Goal: Task Accomplishment & Management: Complete application form

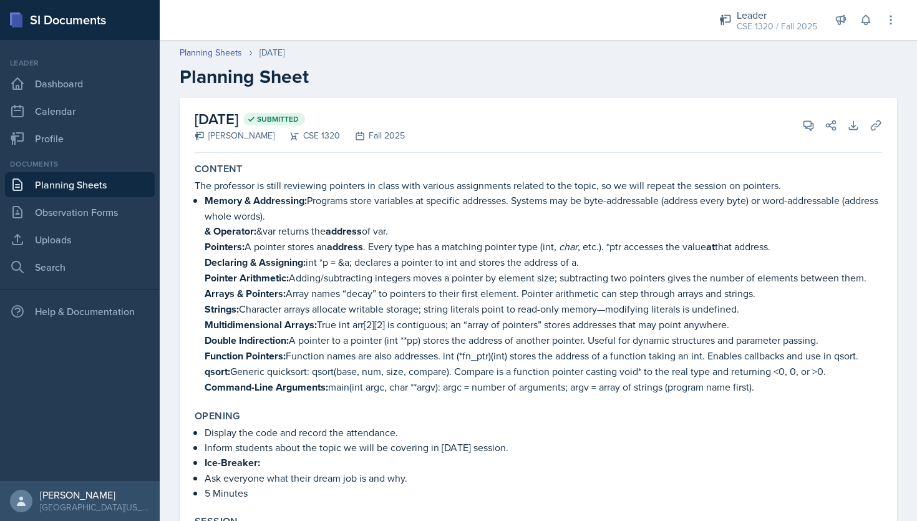
click at [89, 187] on link "Planning Sheets" at bounding box center [80, 184] width 150 height 25
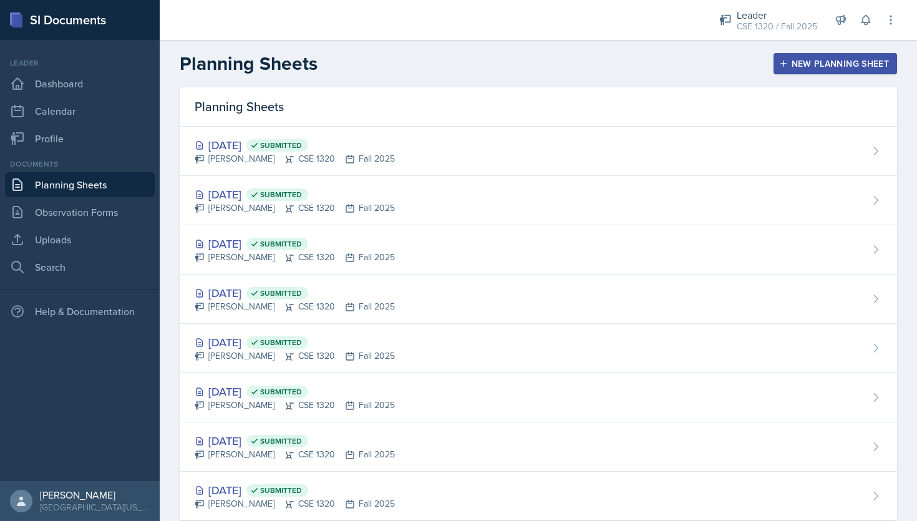
click at [849, 71] on button "New Planning Sheet" at bounding box center [836, 63] width 124 height 21
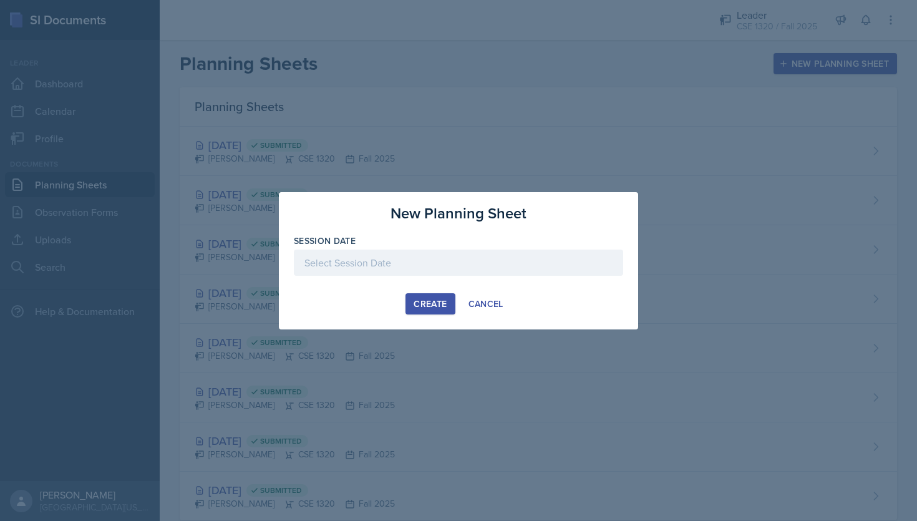
click at [386, 251] on div at bounding box center [458, 263] width 329 height 26
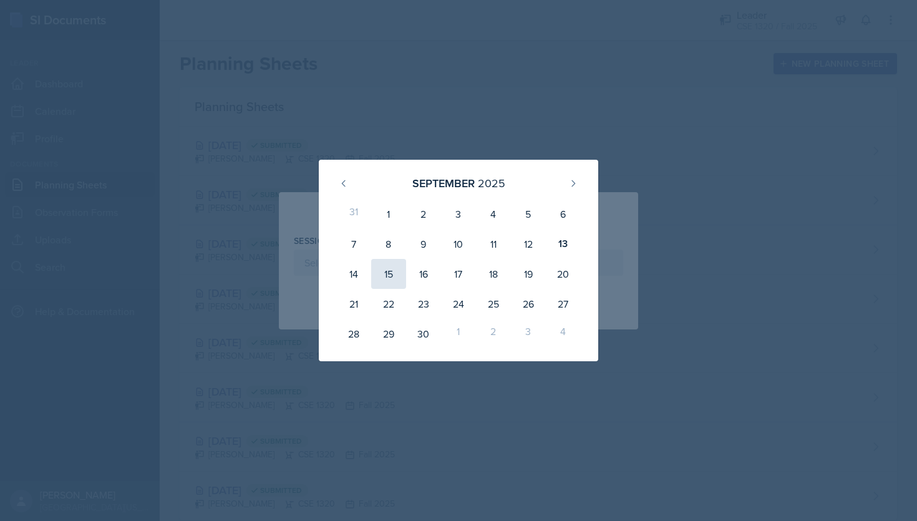
click at [387, 281] on div "15" at bounding box center [388, 274] width 35 height 30
type input "[DATE]"
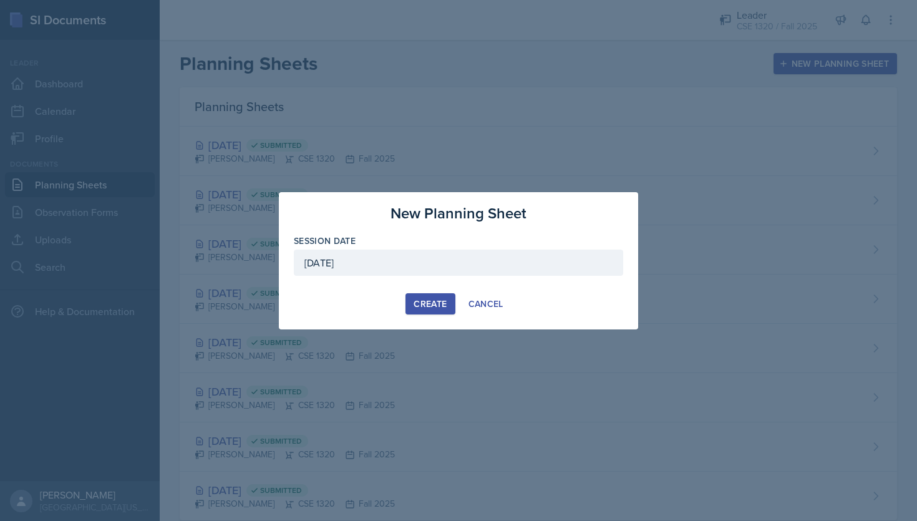
click at [422, 299] on div "Create" at bounding box center [430, 304] width 33 height 10
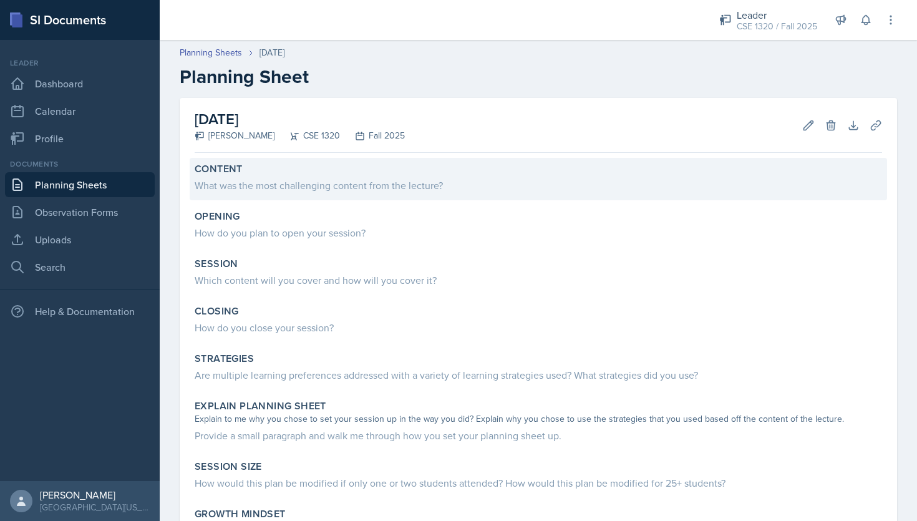
click at [403, 185] on div "What was the most challenging content from the lecture?" at bounding box center [539, 185] width 688 height 15
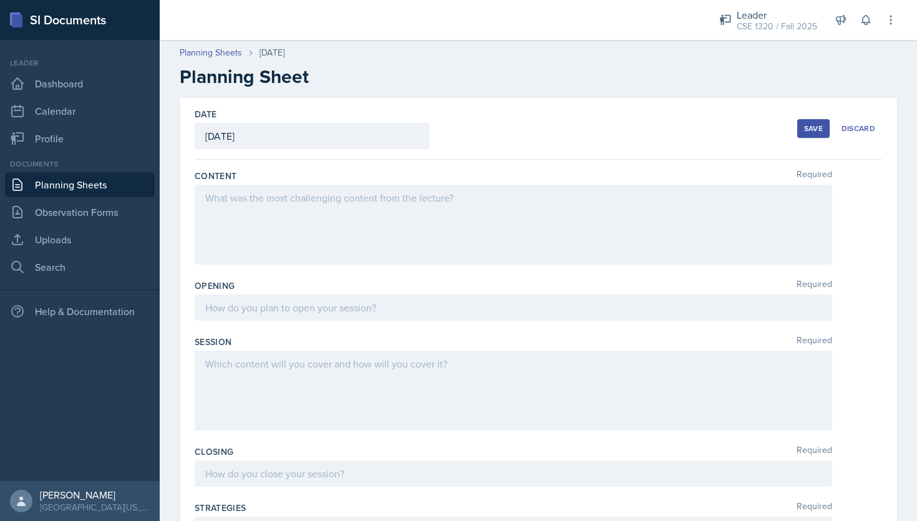
click at [328, 203] on div at bounding box center [514, 225] width 638 height 80
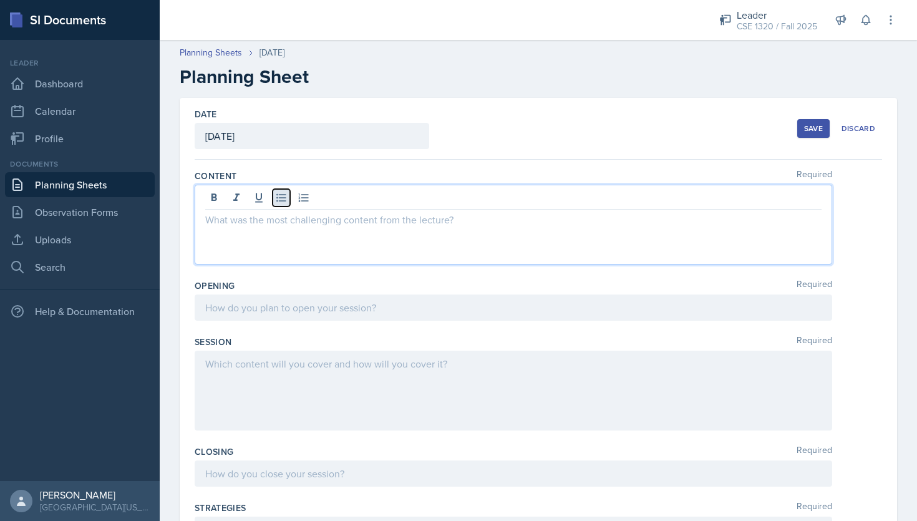
click at [287, 199] on icon at bounding box center [281, 198] width 12 height 12
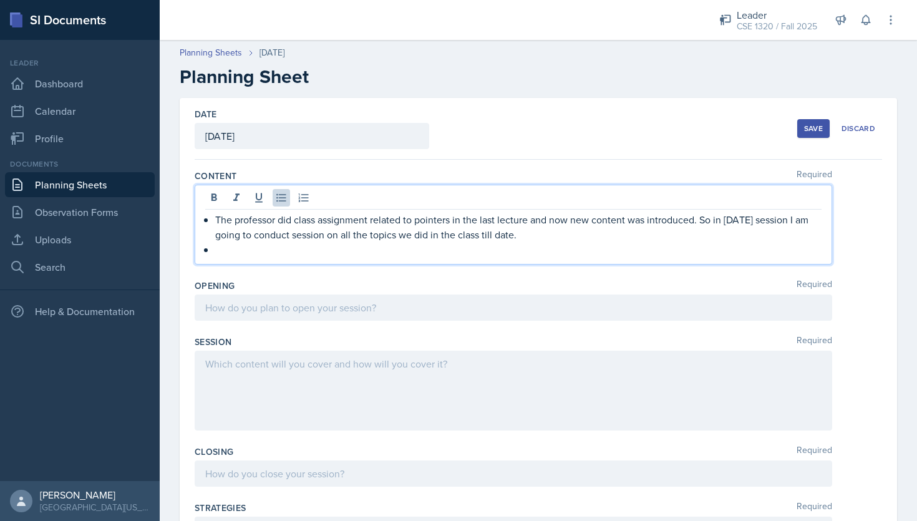
click at [416, 255] on p at bounding box center [518, 249] width 606 height 15
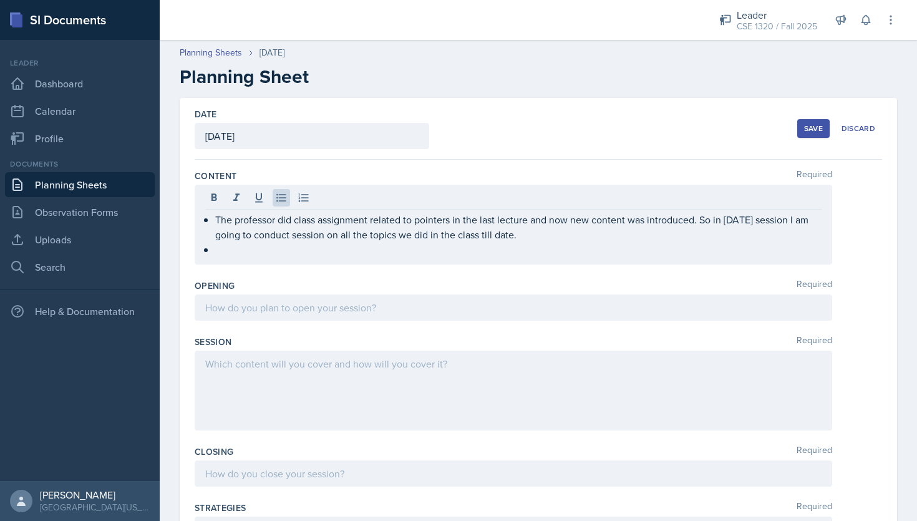
click at [522, 133] on div "Date September 15th, 2025 September 2025 31 1 2 3 4 5 6 7 8 9 10 11 12 13 14 15…" at bounding box center [539, 129] width 688 height 62
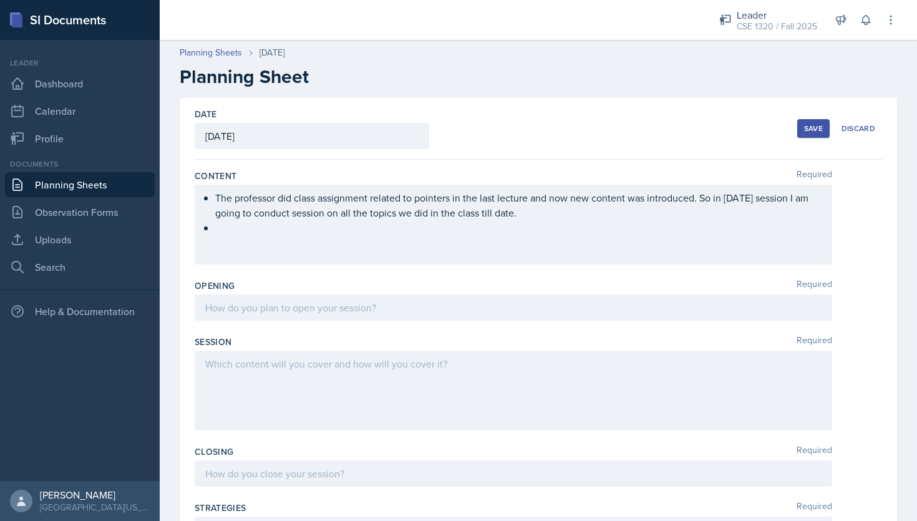
click at [533, 249] on div "The professor did class assignment related to pointers in the last lecture and …" at bounding box center [514, 225] width 638 height 80
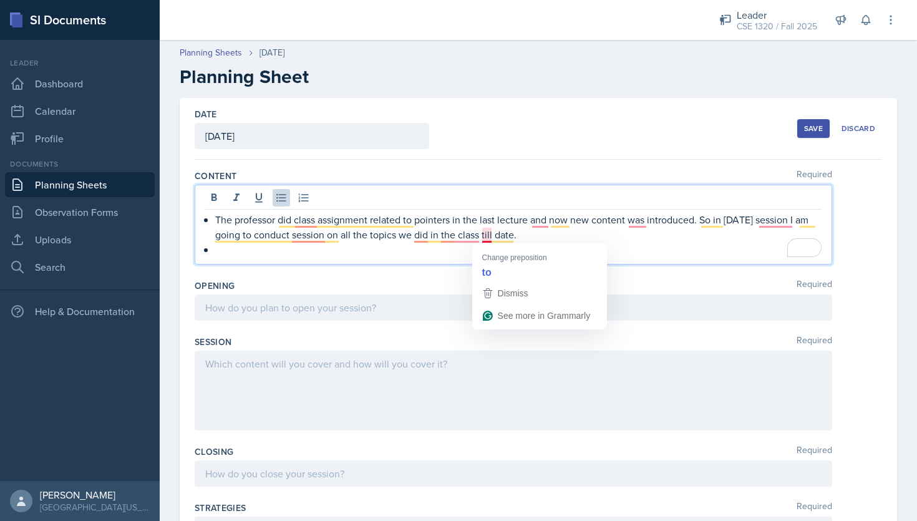
click at [545, 242] on p "To enrich screen reader interactions, please activate Accessibility in Grammarl…" at bounding box center [518, 249] width 606 height 15
click at [528, 238] on p "The professor did class assignment related to pointers in the last lecture and …" at bounding box center [518, 227] width 606 height 30
click at [532, 243] on p "To enrich screen reader interactions, please activate Accessibility in Grammarl…" at bounding box center [518, 249] width 606 height 15
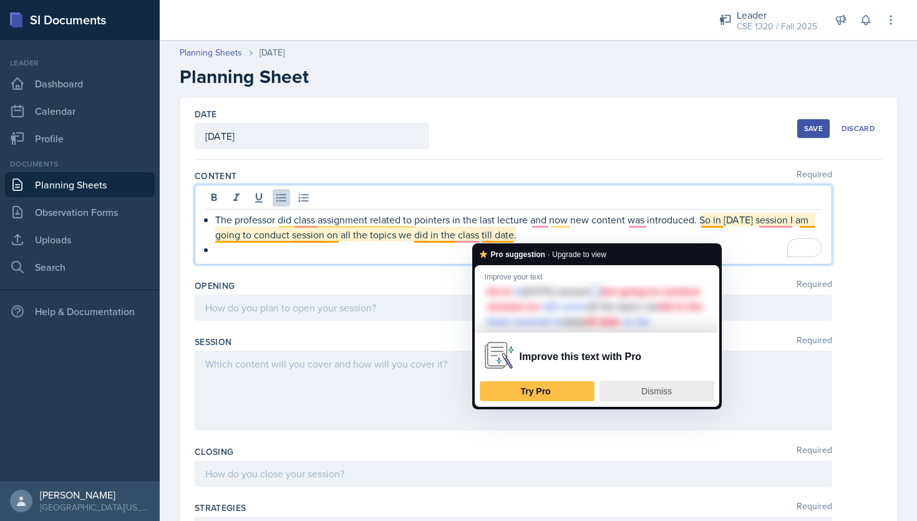
click at [678, 396] on div "Dismiss" at bounding box center [657, 391] width 104 height 20
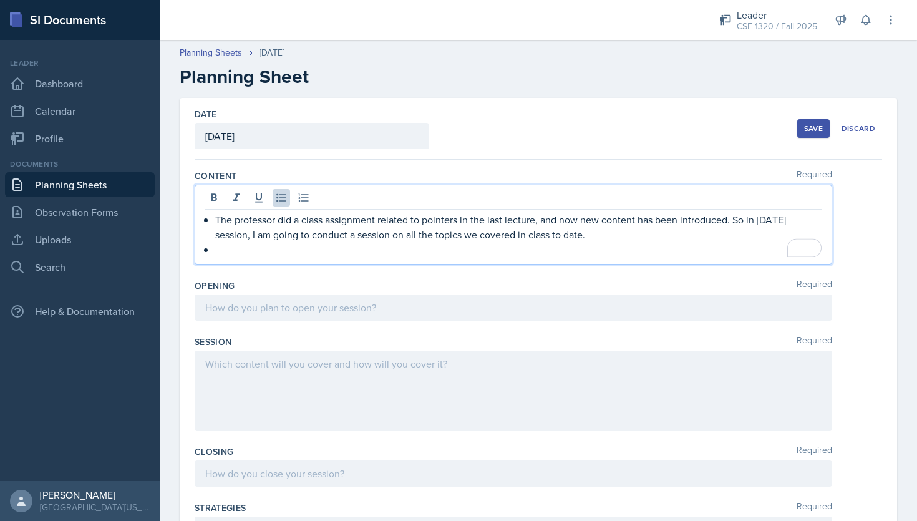
click at [603, 238] on p "The professor did a class assignment related to pointers in the last lecture, a…" at bounding box center [518, 227] width 606 height 30
click at [240, 255] on p "To enrich screen reader interactions, please activate Accessibility in Grammarl…" at bounding box center [518, 249] width 606 height 15
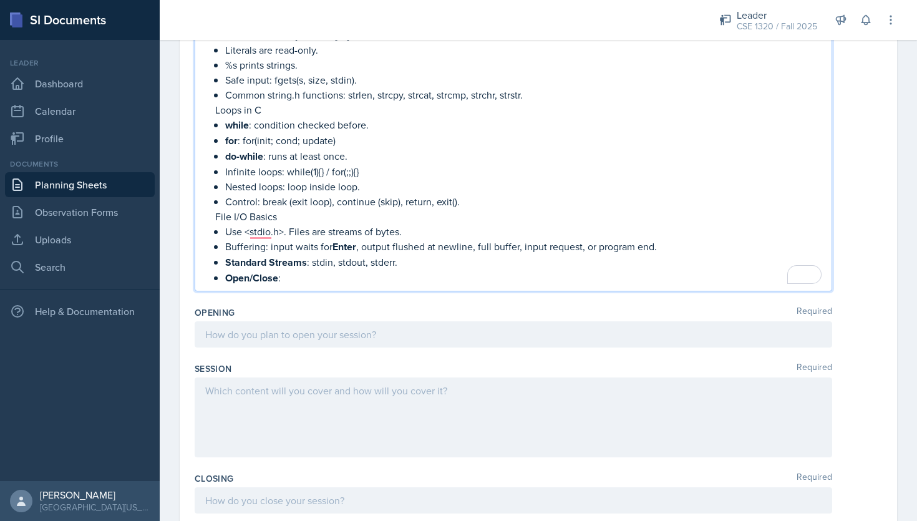
scroll to position [519, 0]
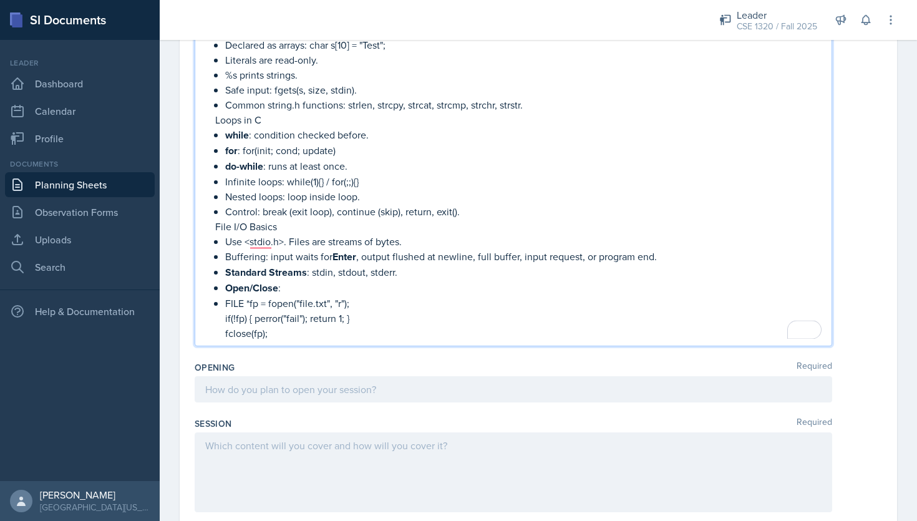
click at [223, 300] on li "Memory & Addressing Variables live at memory addresses. &var → address of var. …" at bounding box center [518, 32] width 606 height 618
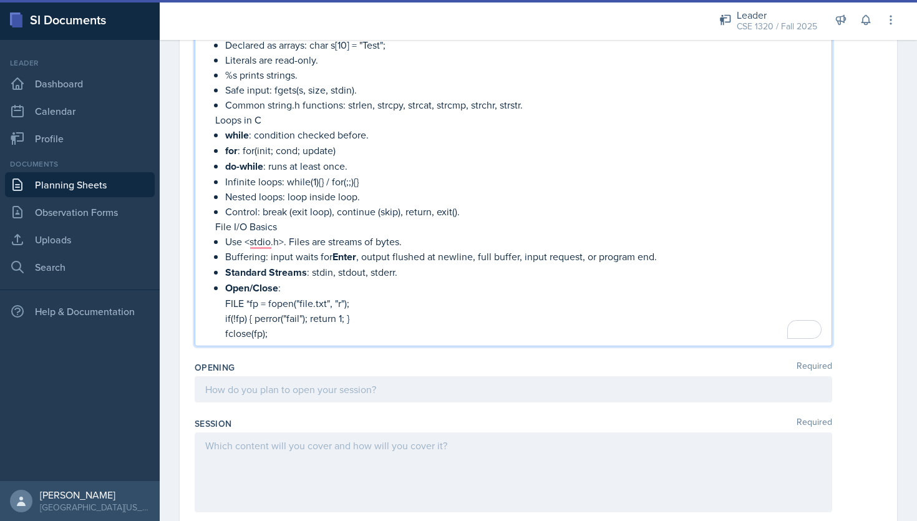
click at [269, 332] on p "fclose(fp);" at bounding box center [523, 333] width 596 height 15
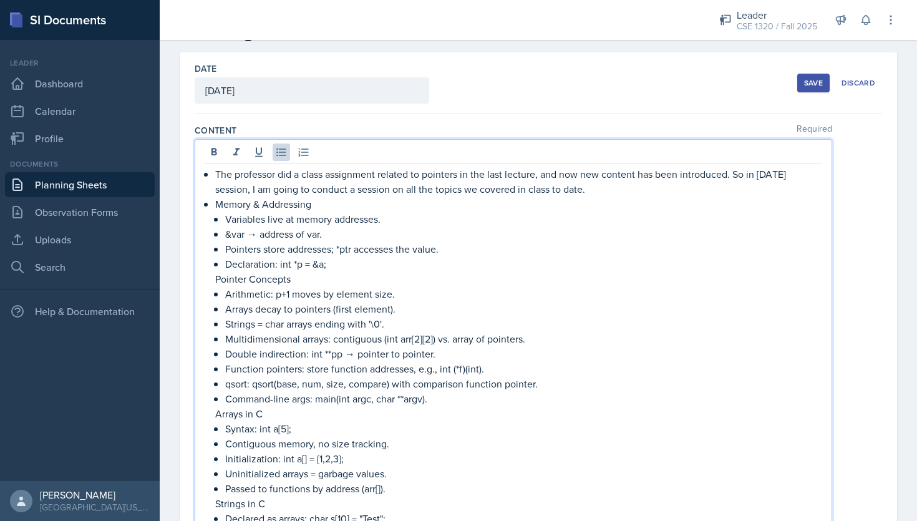
scroll to position [44, 0]
drag, startPoint x: 314, startPoint y: 207, endPoint x: 218, endPoint y: 203, distance: 96.2
click at [218, 205] on p "Memory & Addressing" at bounding box center [518, 205] width 606 height 15
click at [396, 272] on p "Declaration: int *p = &a;" at bounding box center [523, 265] width 596 height 15
drag, startPoint x: 291, startPoint y: 281, endPoint x: 213, endPoint y: 284, distance: 78.1
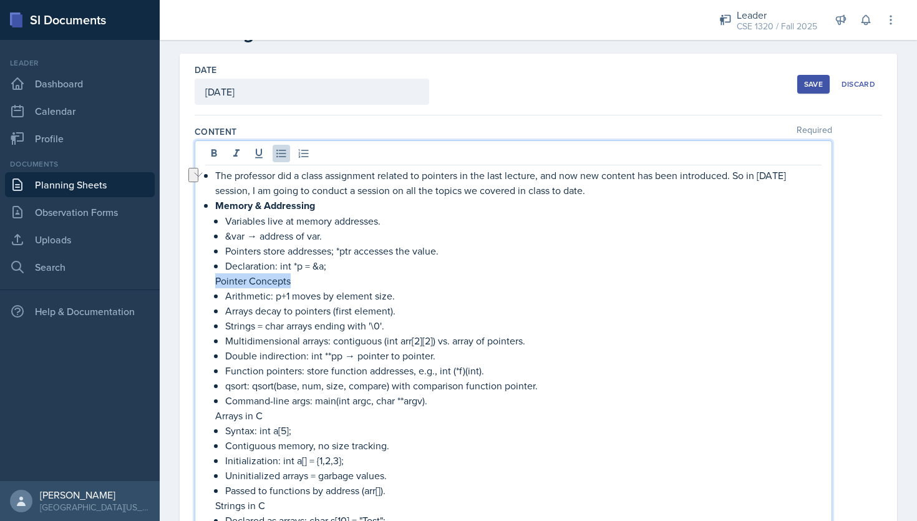
click at [213, 284] on div "The professor did a class assignment related to pointers in the last lecture, a…" at bounding box center [513, 515] width 616 height 695
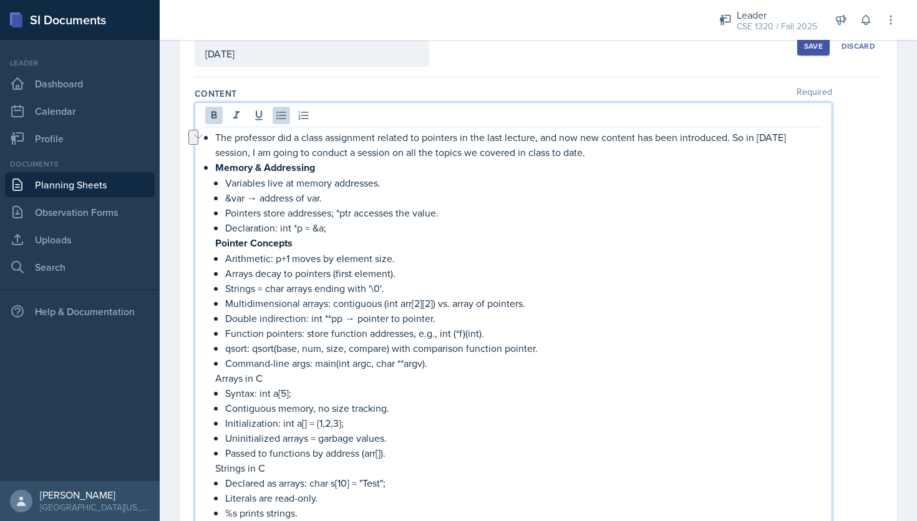
scroll to position [97, 0]
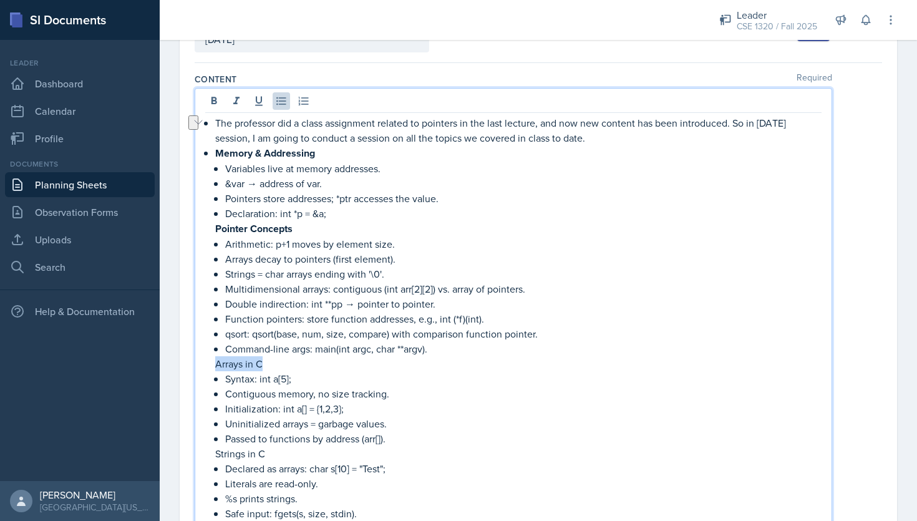
drag, startPoint x: 271, startPoint y: 363, endPoint x: 215, endPoint y: 363, distance: 56.2
click at [215, 363] on p "Arrays in C" at bounding box center [518, 363] width 606 height 15
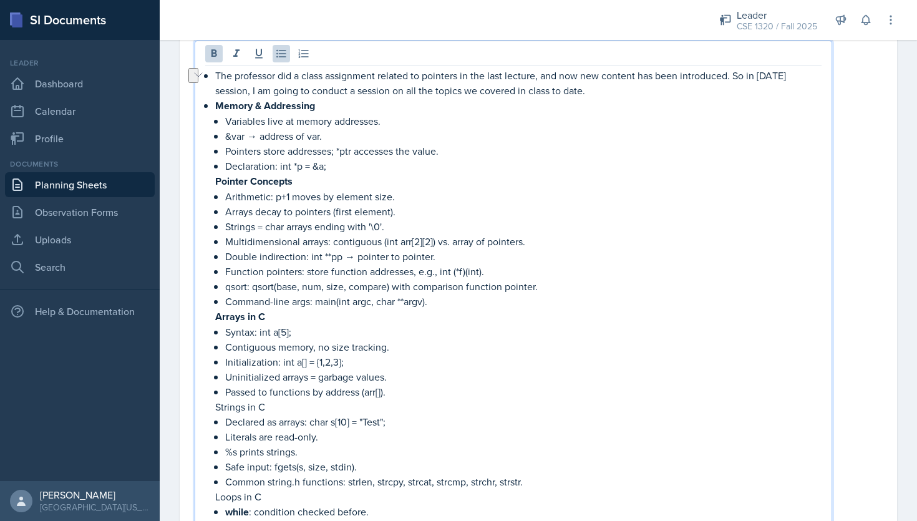
scroll to position [175, 0]
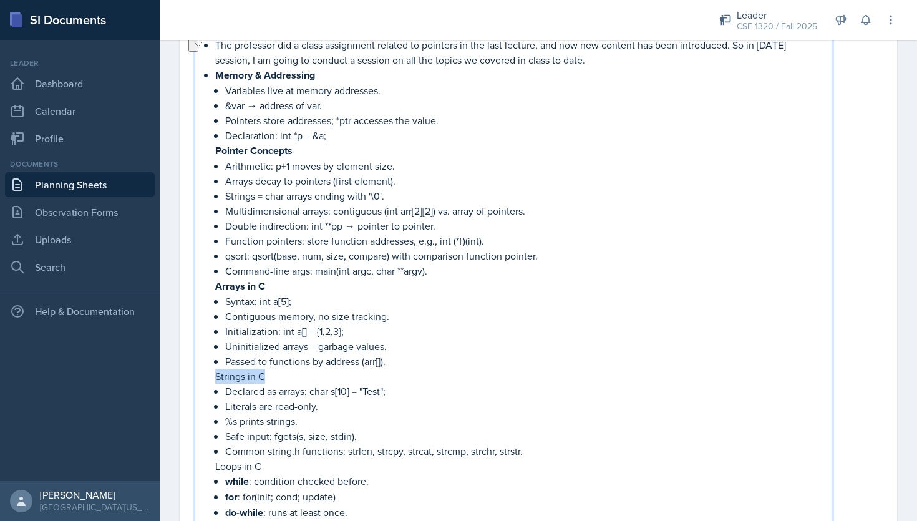
drag, startPoint x: 278, startPoint y: 382, endPoint x: 216, endPoint y: 378, distance: 62.5
click at [216, 378] on p "Strings in C" at bounding box center [518, 376] width 606 height 15
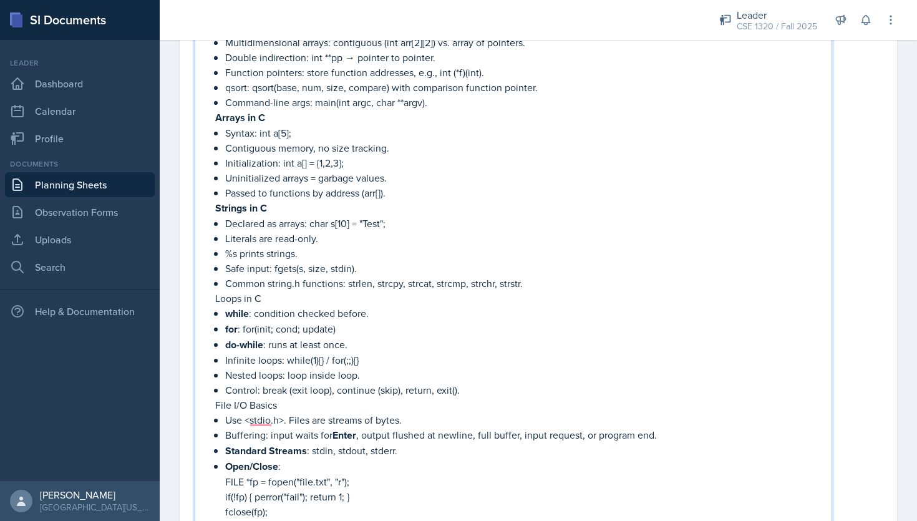
scroll to position [344, 0]
drag, startPoint x: 263, startPoint y: 293, endPoint x: 213, endPoint y: 295, distance: 50.0
click at [213, 295] on div "The professor did a class assignment related to pointers in the last lecture, a…" at bounding box center [513, 216] width 616 height 697
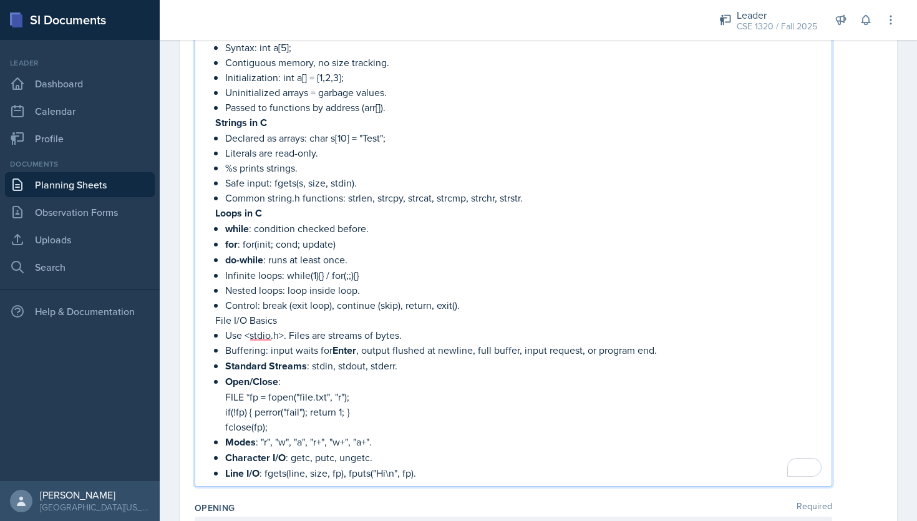
scroll to position [434, 0]
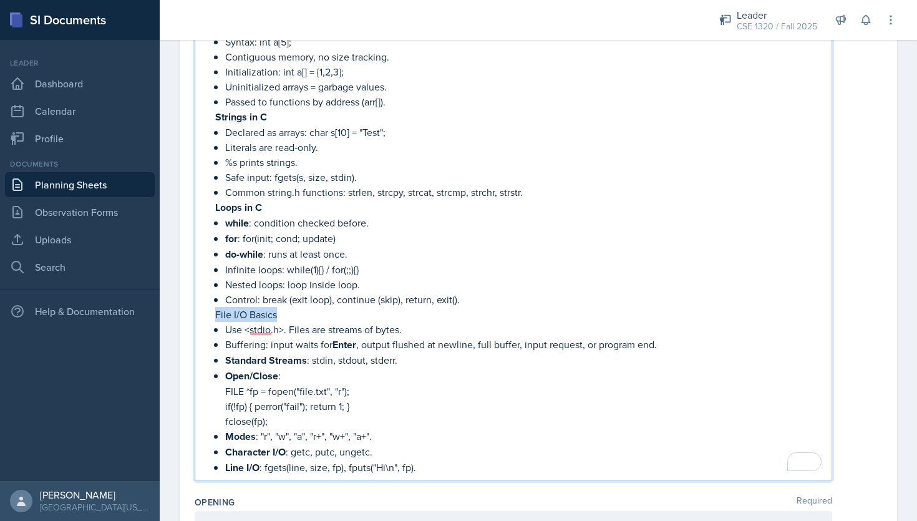
drag, startPoint x: 284, startPoint y: 315, endPoint x: 210, endPoint y: 312, distance: 74.3
click at [210, 312] on div "The professor did a class assignment related to pointers in the last lecture, a…" at bounding box center [513, 127] width 616 height 698
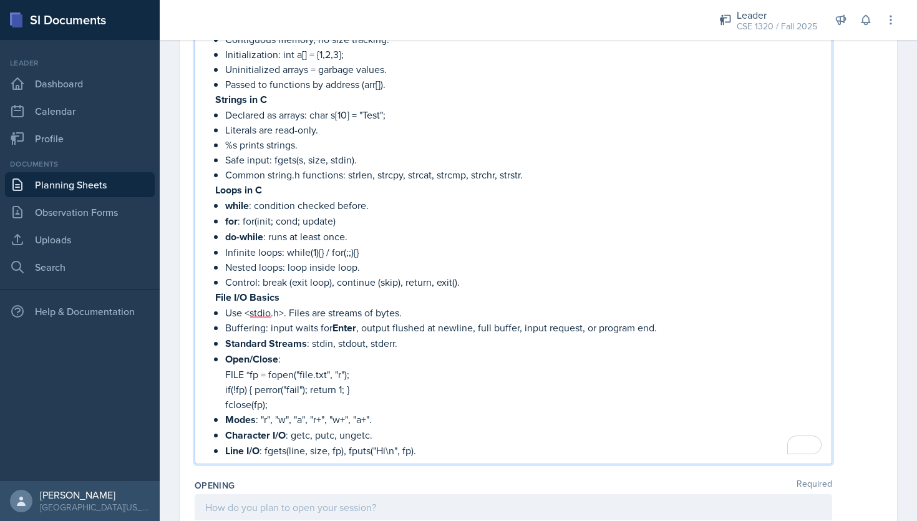
click at [412, 376] on p "FILE *fp = fopen("file.txt", "r");" at bounding box center [523, 374] width 596 height 15
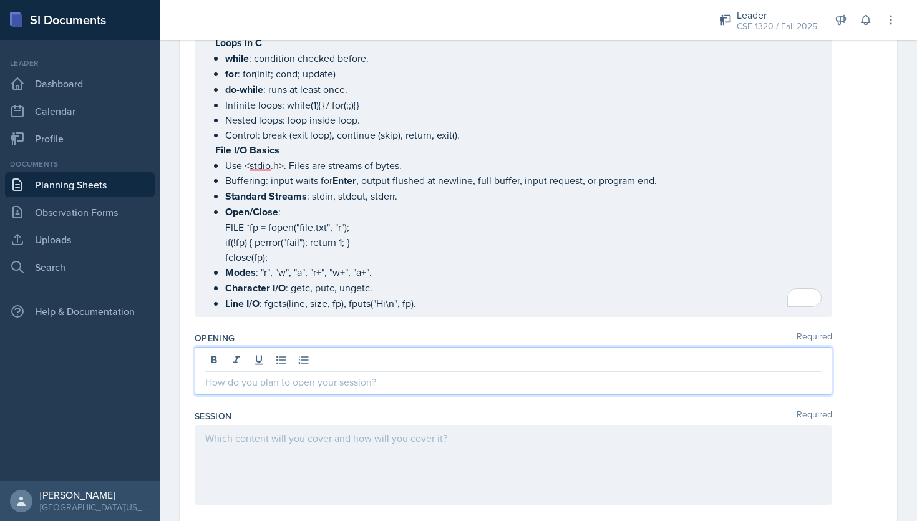
click at [352, 374] on p at bounding box center [513, 381] width 616 height 15
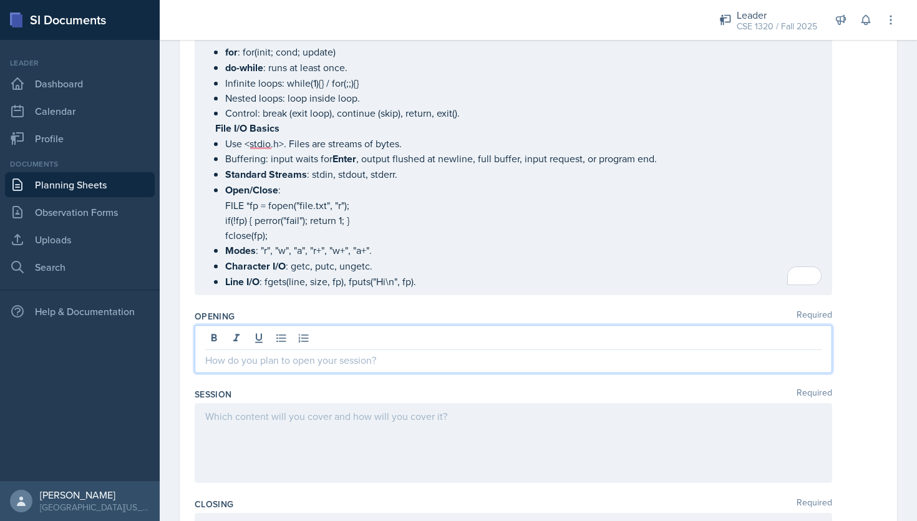
click at [238, 358] on p at bounding box center [513, 360] width 616 height 15
paste div
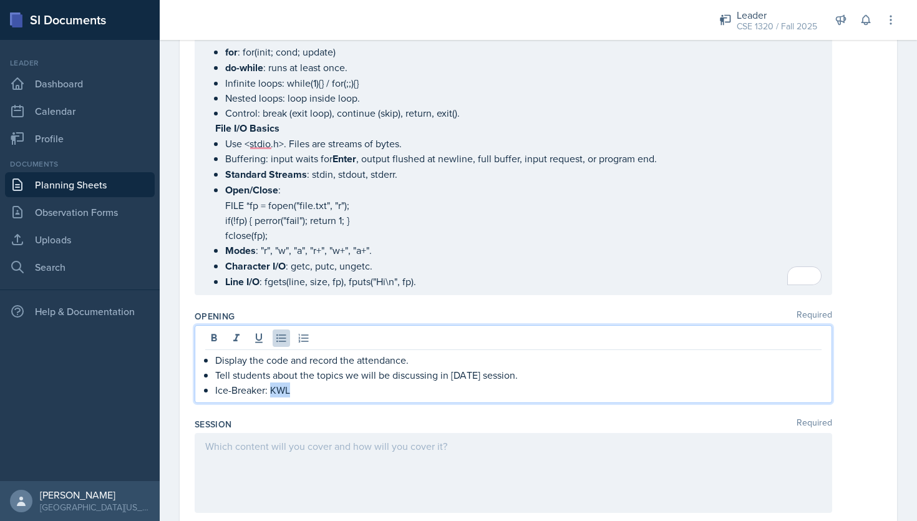
drag, startPoint x: 294, startPoint y: 382, endPoint x: 271, endPoint y: 382, distance: 22.5
click at [271, 382] on p "Ice-Breaker: KWL" at bounding box center [518, 389] width 606 height 15
click at [218, 334] on icon at bounding box center [214, 338] width 12 height 12
click at [298, 396] on div "Display the code and record the attendance. Tell students about the topics we w…" at bounding box center [514, 364] width 638 height 79
click at [295, 387] on p "Ice-Breaker: KWL" at bounding box center [518, 390] width 606 height 16
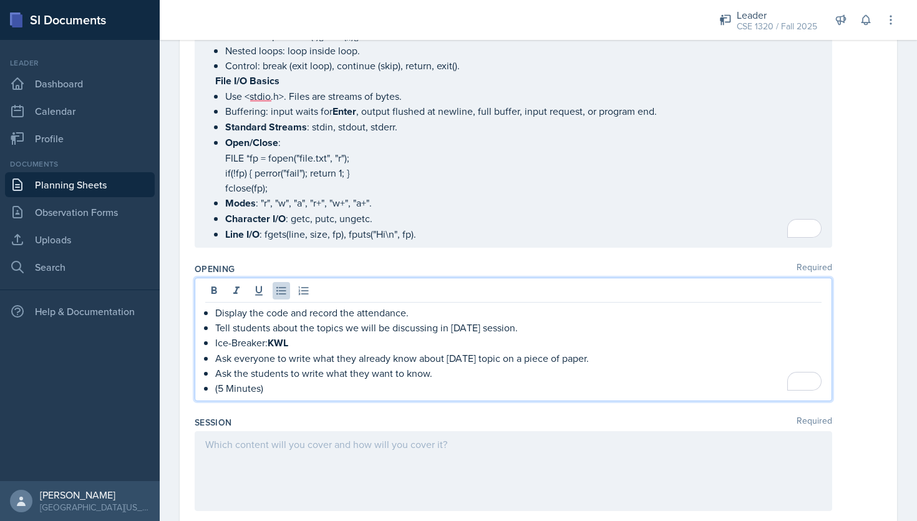
scroll to position [970, 0]
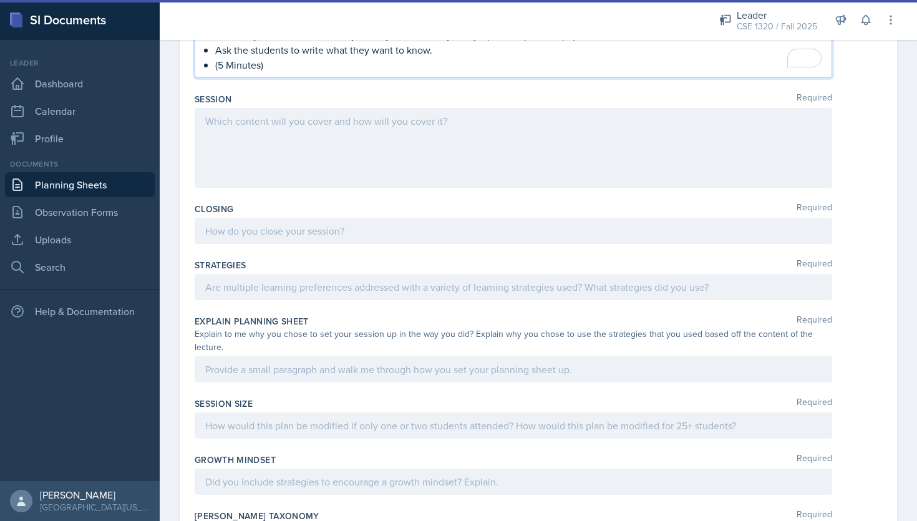
click at [268, 120] on div at bounding box center [514, 148] width 638 height 80
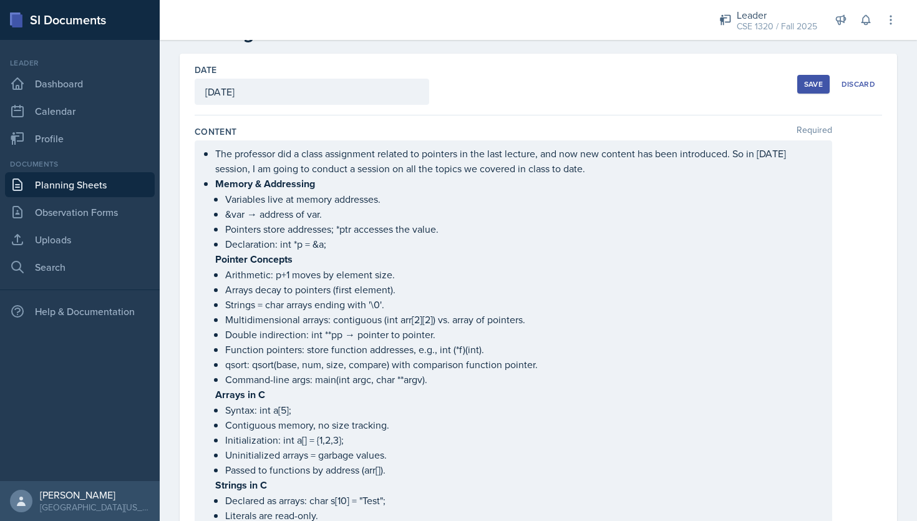
scroll to position [0, 0]
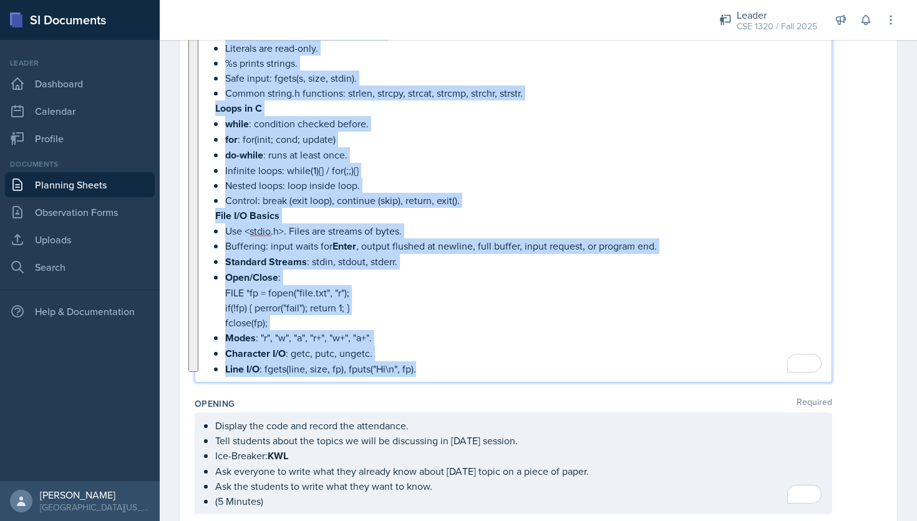
drag, startPoint x: 205, startPoint y: 198, endPoint x: 425, endPoint y: 384, distance: 288.2
click at [425, 384] on div "Content Required The professor did a class assignment related to pointers in th…" at bounding box center [539, 11] width 688 height 761
copy ul "The professor did a class assignment related to pointers in the last lecture, a…"
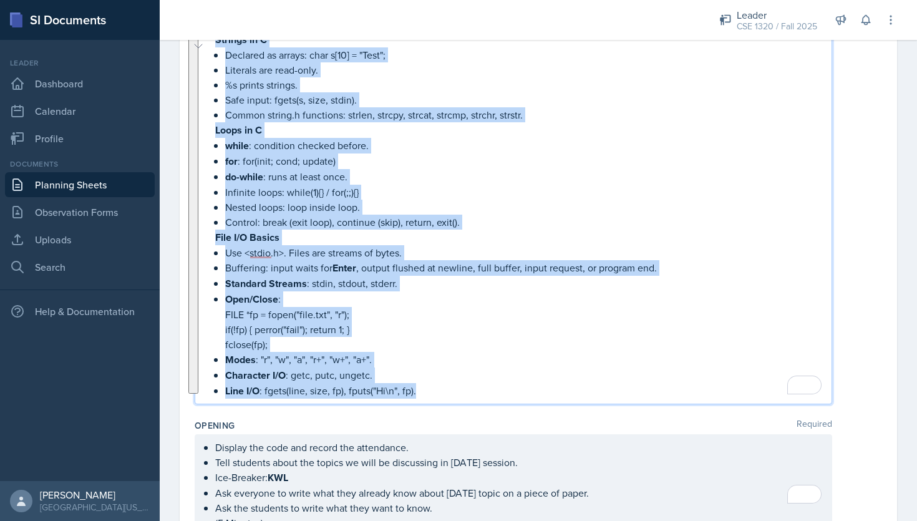
scroll to position [533, 0]
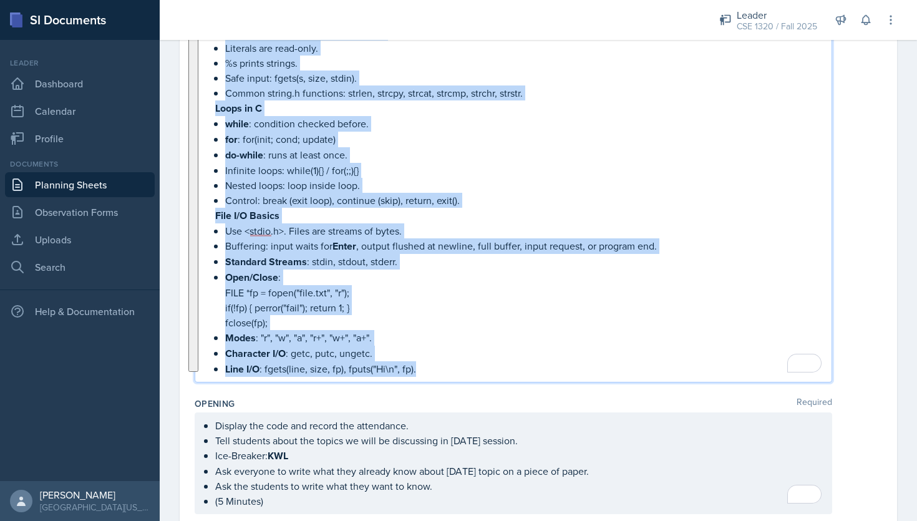
click at [479, 350] on p "Character I/O : getc, putc, ungetc." at bounding box center [523, 354] width 596 height 16
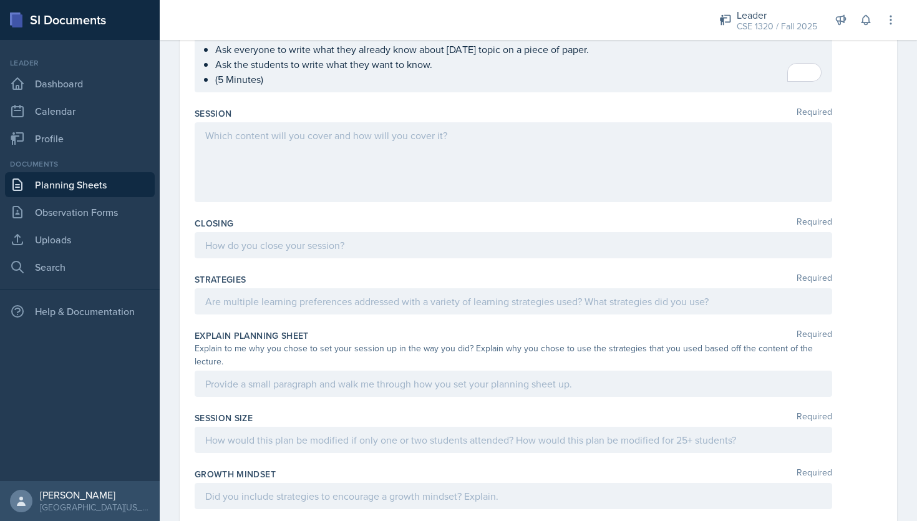
scroll to position [955, 0]
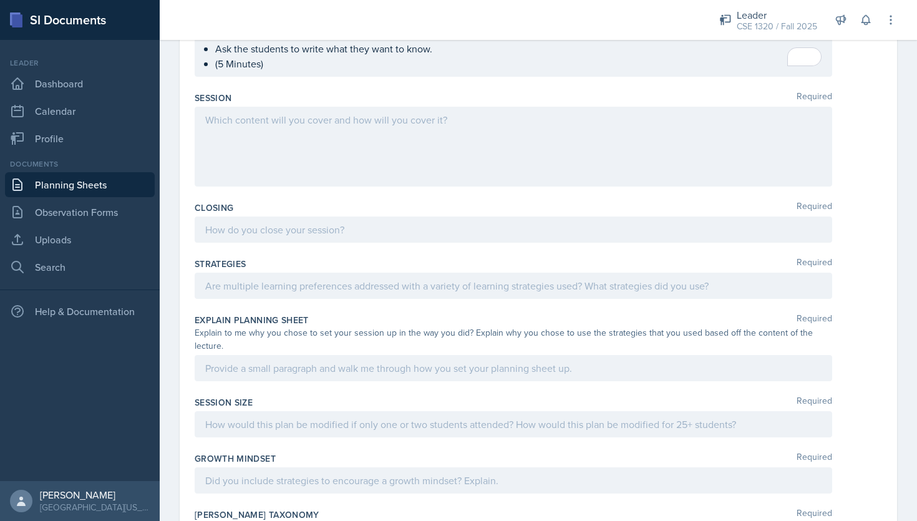
click at [378, 127] on p at bounding box center [513, 119] width 616 height 15
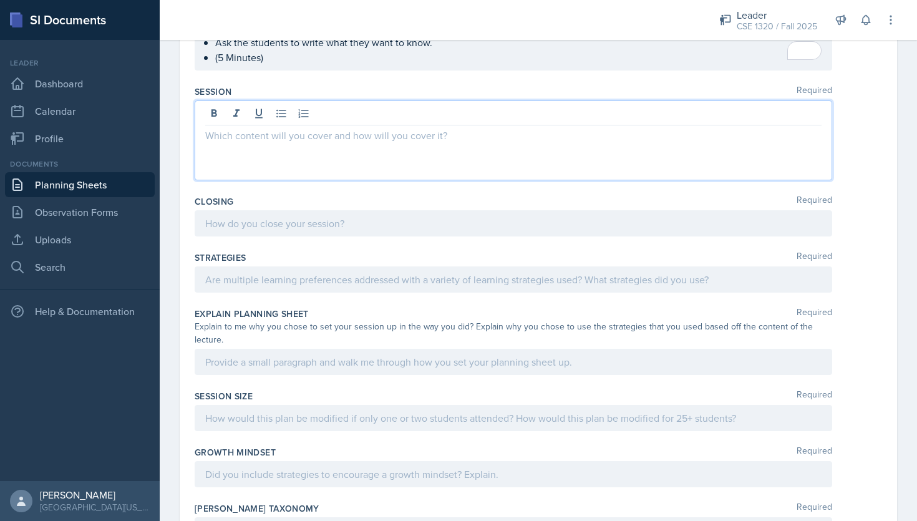
click at [253, 219] on div at bounding box center [514, 223] width 638 height 26
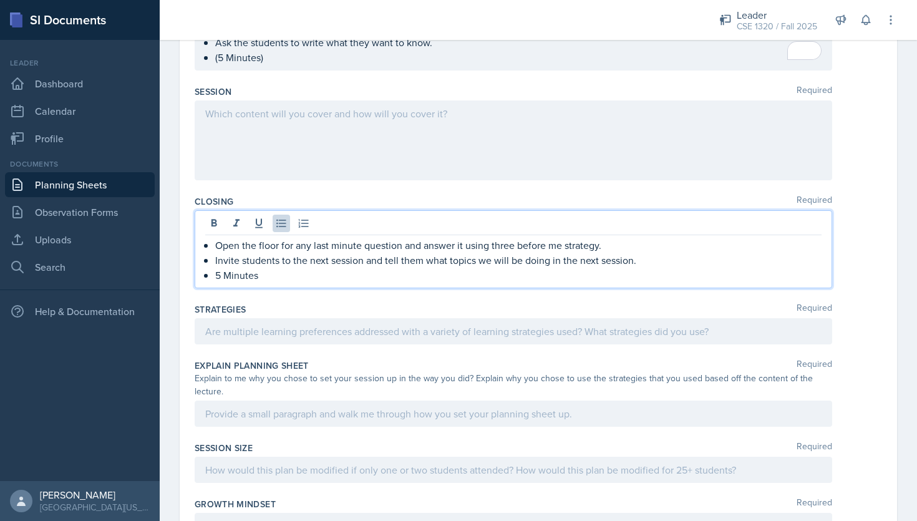
click at [568, 268] on p "5 Minutes" at bounding box center [518, 275] width 606 height 15
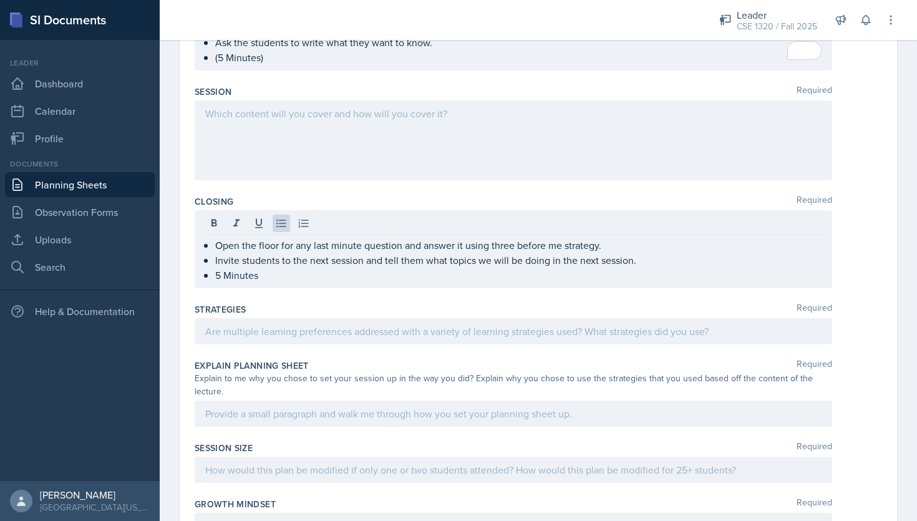
click at [510, 162] on div at bounding box center [514, 140] width 638 height 80
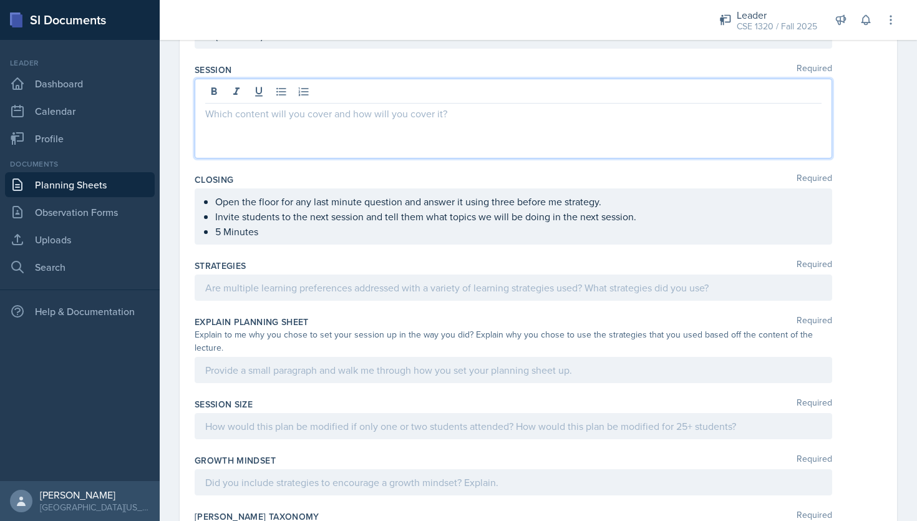
click at [425, 281] on div at bounding box center [514, 288] width 638 height 26
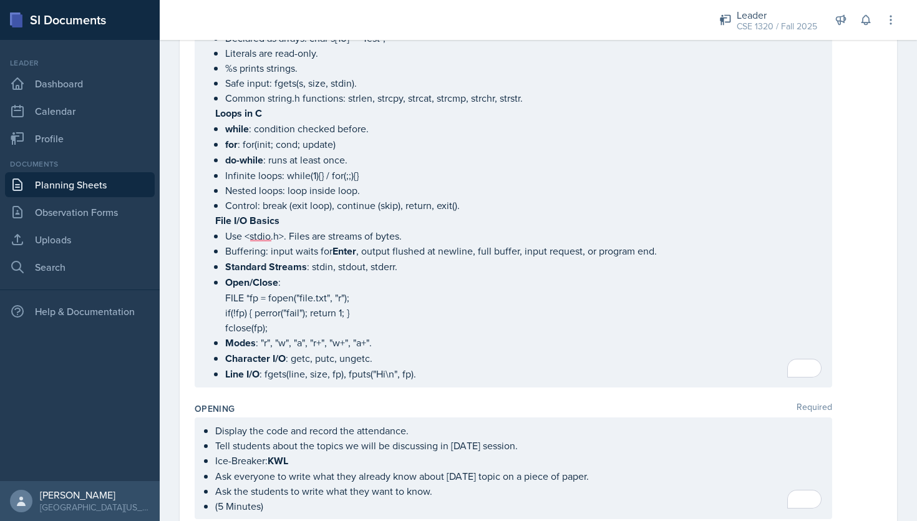
scroll to position [475, 0]
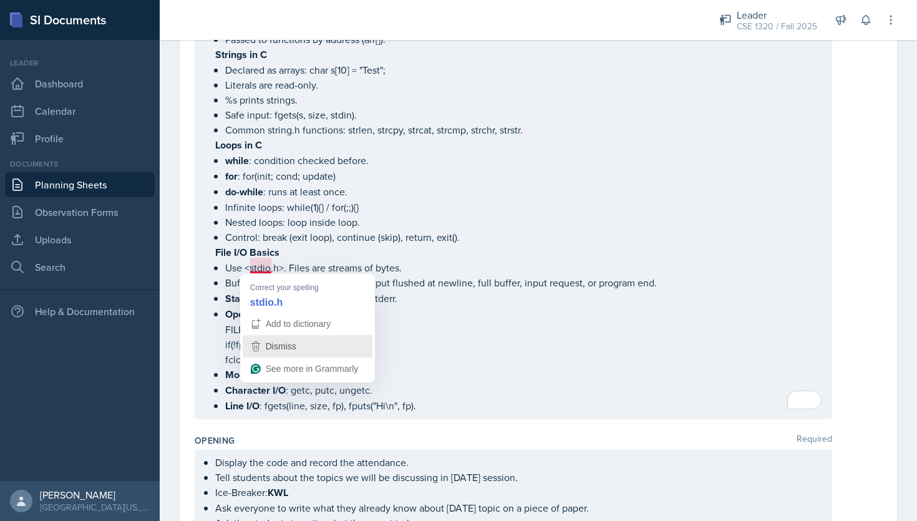
click at [296, 346] on span "Dismiss" at bounding box center [281, 346] width 31 height 10
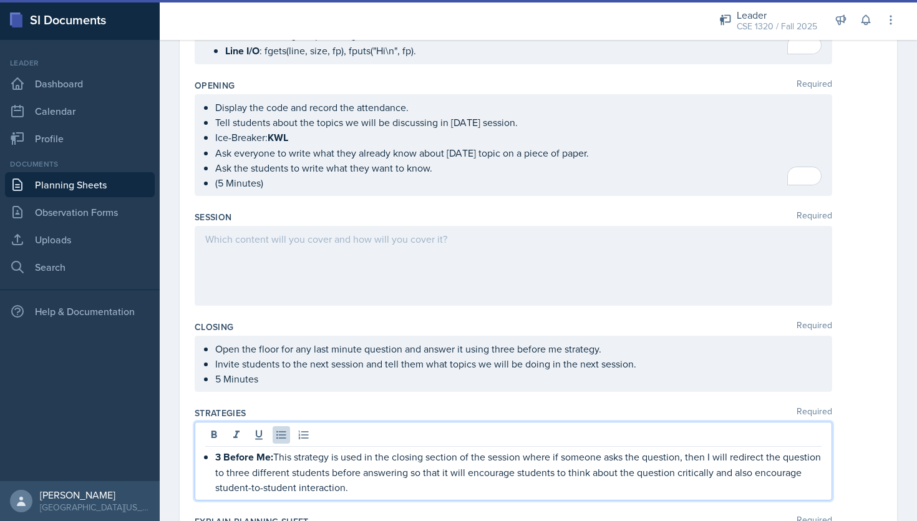
scroll to position [869, 0]
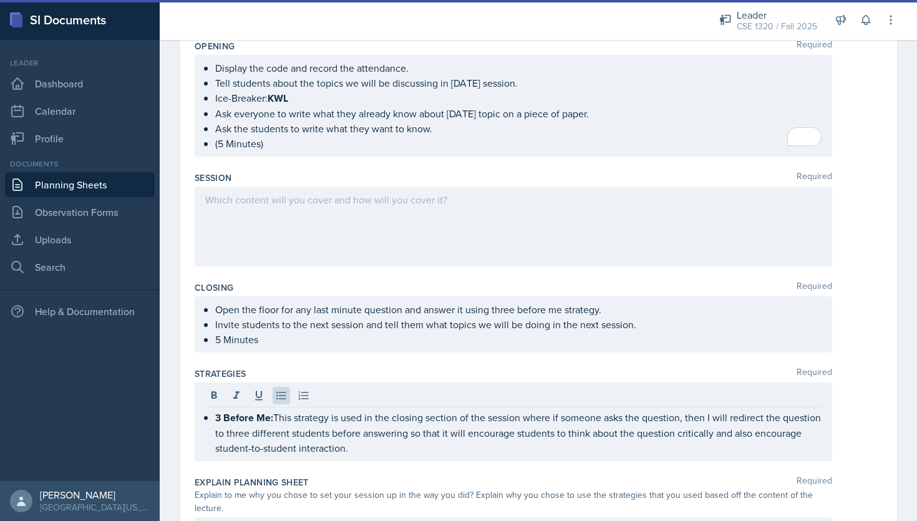
click at [303, 205] on div at bounding box center [514, 227] width 638 height 80
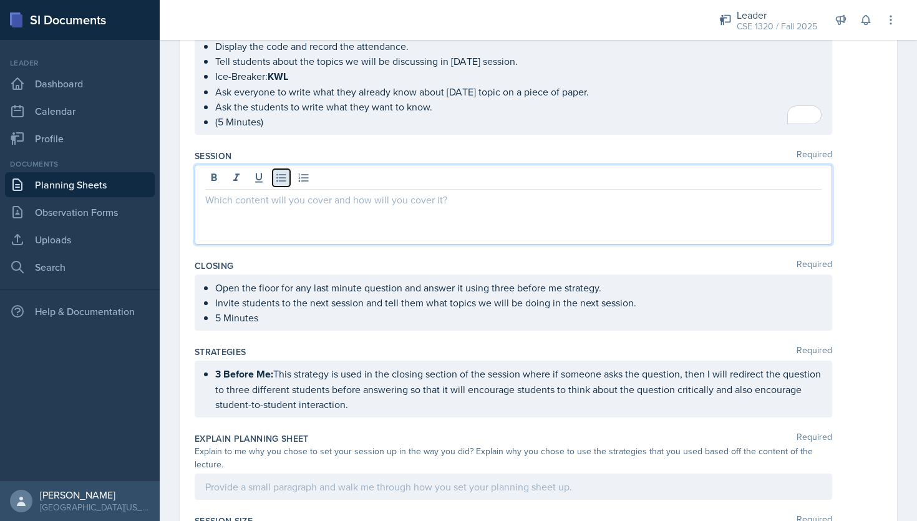
click at [277, 175] on icon at bounding box center [281, 178] width 12 height 12
drag, startPoint x: 347, startPoint y: 196, endPoint x: 218, endPoint y: 198, distance: 129.2
click at [218, 198] on p "Hands-On-Activity(20 Minutes):" at bounding box center [518, 199] width 606 height 15
click at [388, 182] on div at bounding box center [513, 179] width 616 height 21
click at [371, 198] on p "Hands-On-Activity(20 Minutes ):" at bounding box center [518, 200] width 606 height 16
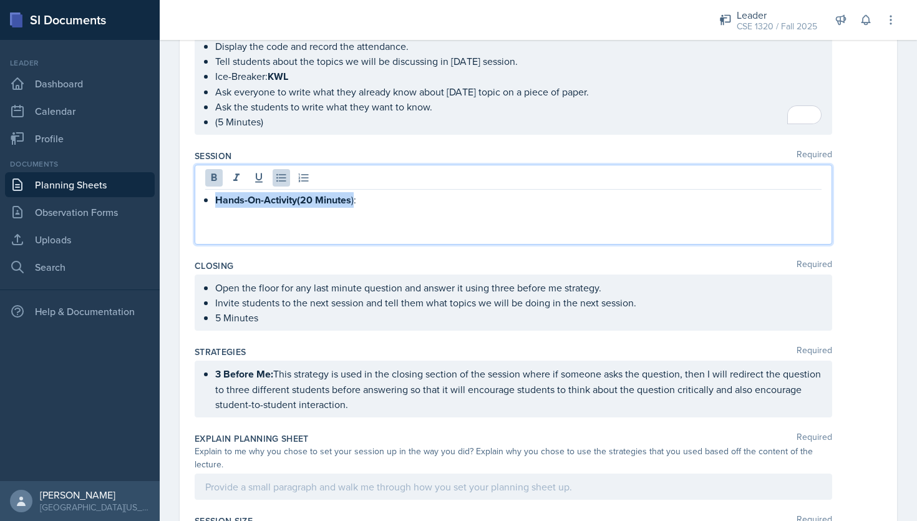
drag, startPoint x: 354, startPoint y: 198, endPoint x: 217, endPoint y: 193, distance: 137.3
click at [217, 193] on p "Hands-On-Activity(20 Minutes ):" at bounding box center [518, 200] width 606 height 16
click at [215, 172] on icon at bounding box center [214, 178] width 12 height 12
click at [210, 173] on icon at bounding box center [214, 178] width 12 height 12
click at [369, 193] on p "Hands-On-Activity(20 Minutes) :" at bounding box center [518, 200] width 606 height 16
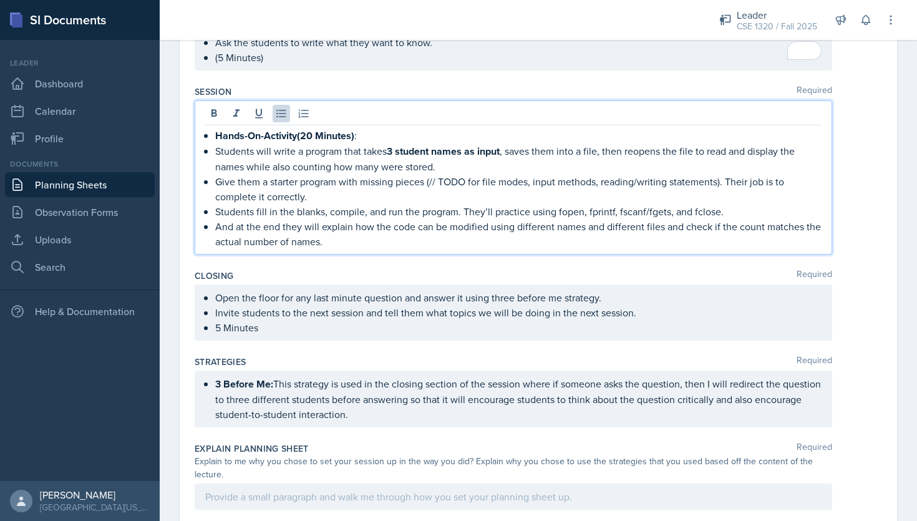
scroll to position [958, 0]
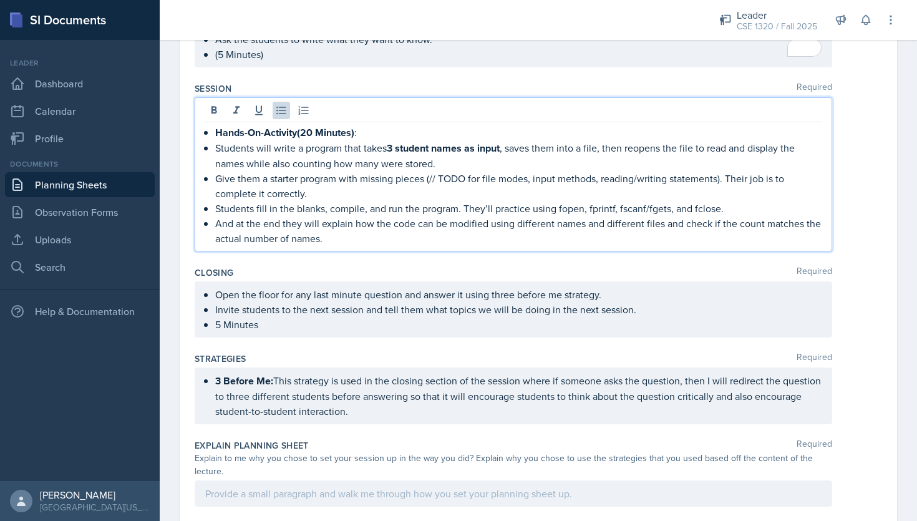
click at [349, 236] on p "And at the end they will explain how the code can be modified using different n…" at bounding box center [518, 231] width 606 height 30
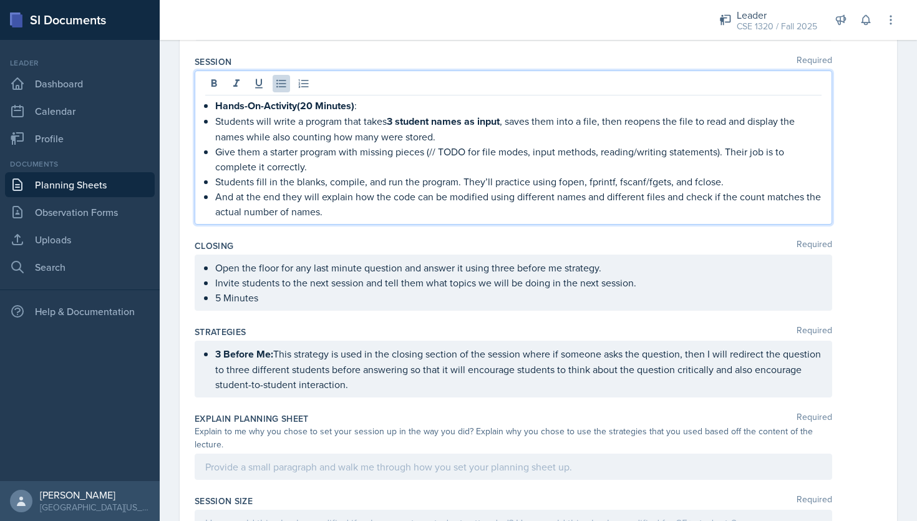
scroll to position [993, 0]
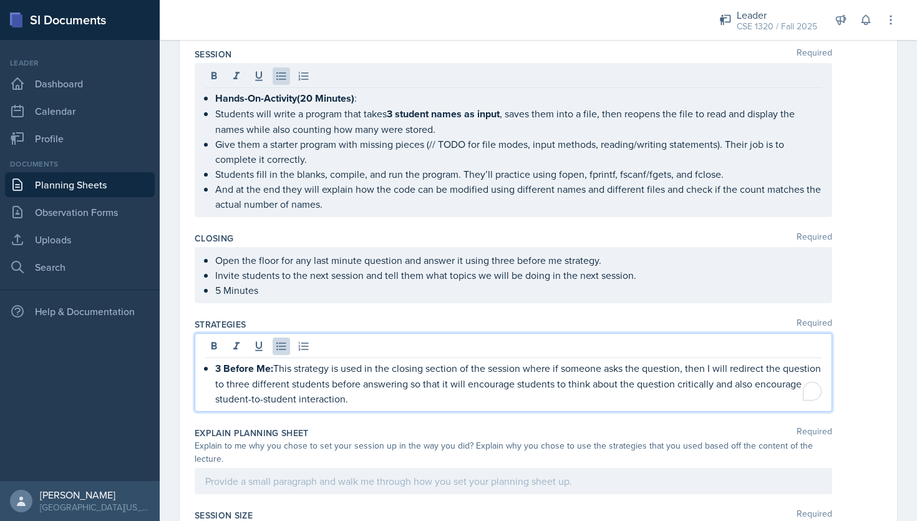
click at [420, 376] on p "3 Before Me: This strategy is used in the closing section of the session where …" at bounding box center [518, 384] width 606 height 46
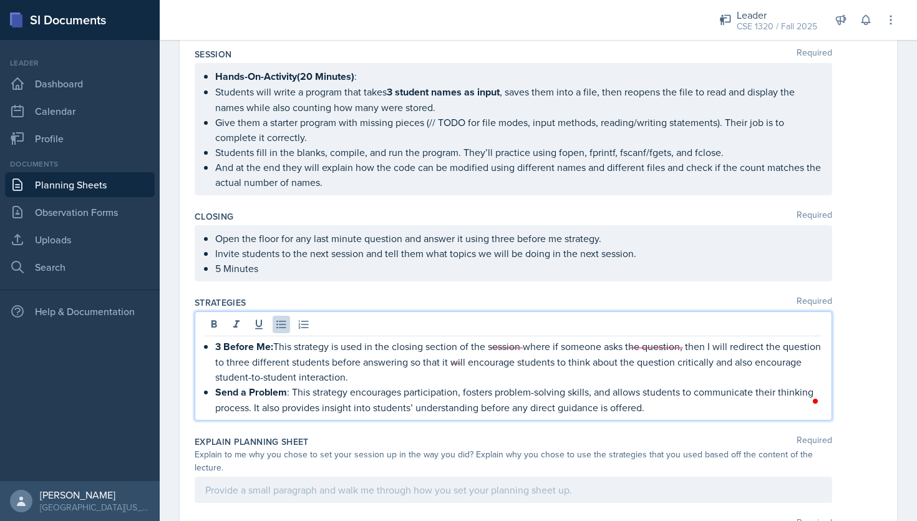
scroll to position [1005, 0]
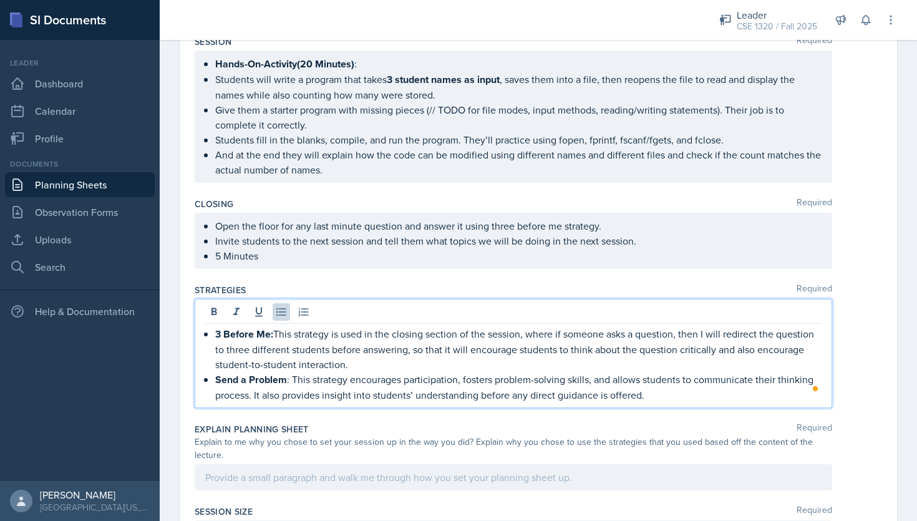
click at [655, 387] on p "Send a Problem : This strategy encourages participation, fosters problem-solvin…" at bounding box center [518, 387] width 606 height 31
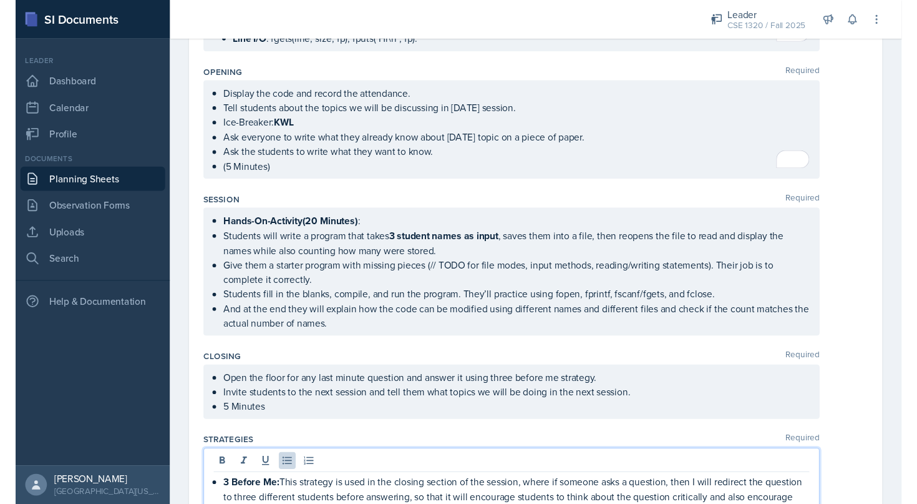
scroll to position [745, 0]
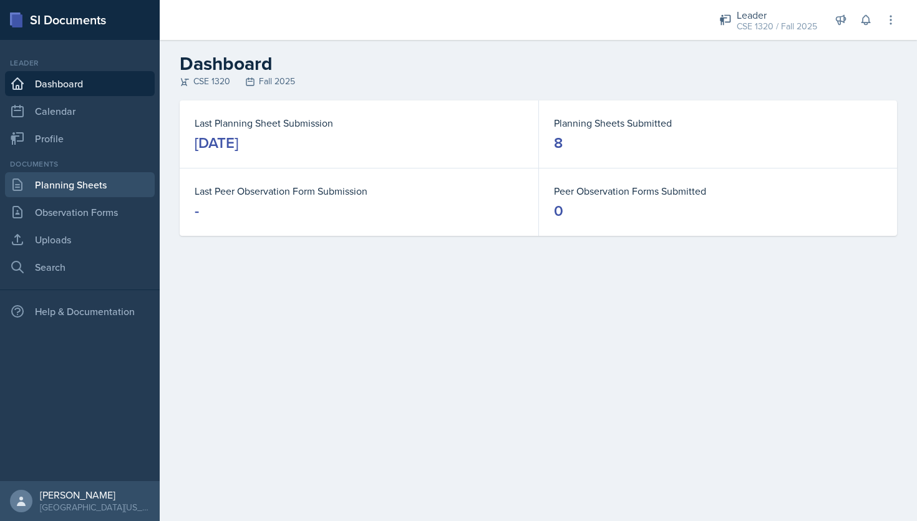
click at [64, 185] on link "Planning Sheets" at bounding box center [80, 184] width 150 height 25
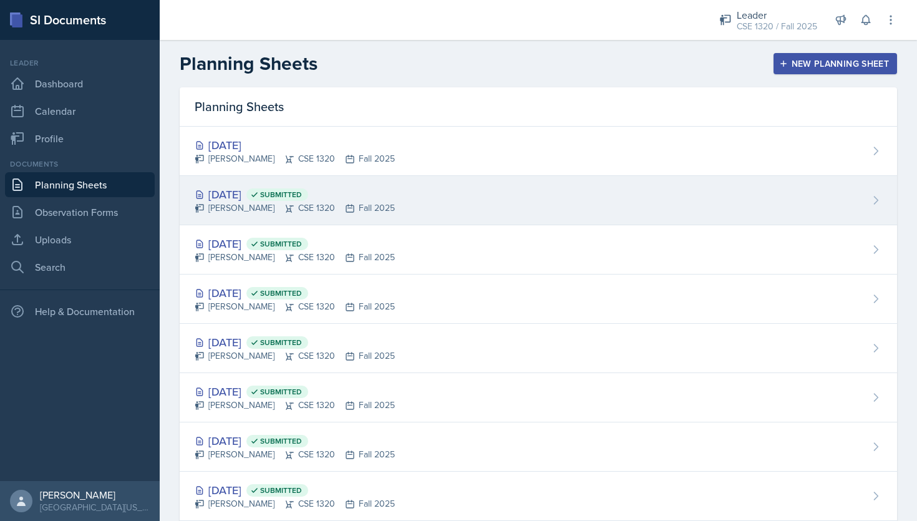
click at [469, 188] on div "Sep 12th, 2025 Submitted Nishan Koirala CSE 1320 Fall 2025" at bounding box center [539, 200] width 718 height 49
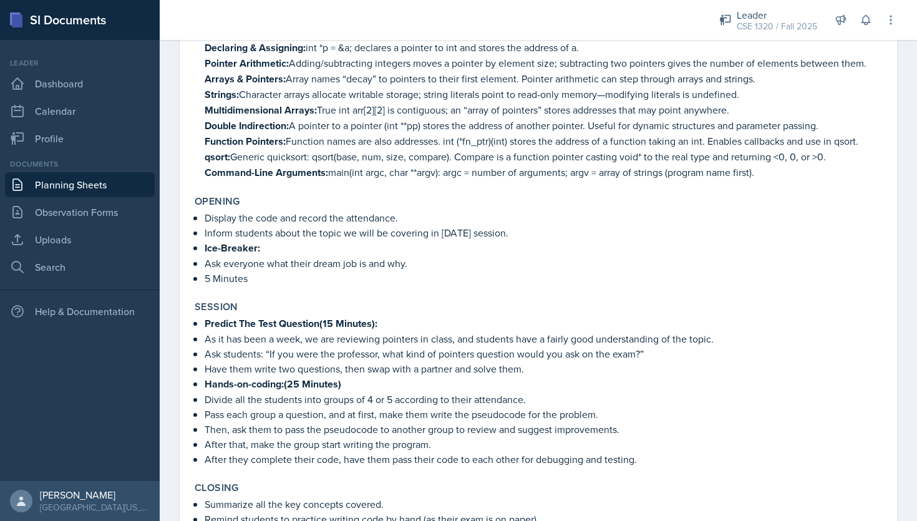
scroll to position [93, 0]
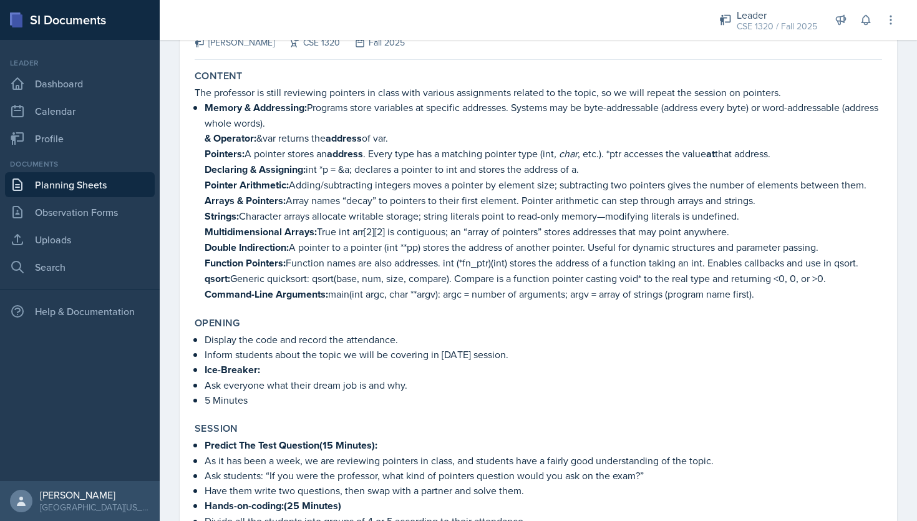
click at [93, 182] on link "Planning Sheets" at bounding box center [80, 184] width 150 height 25
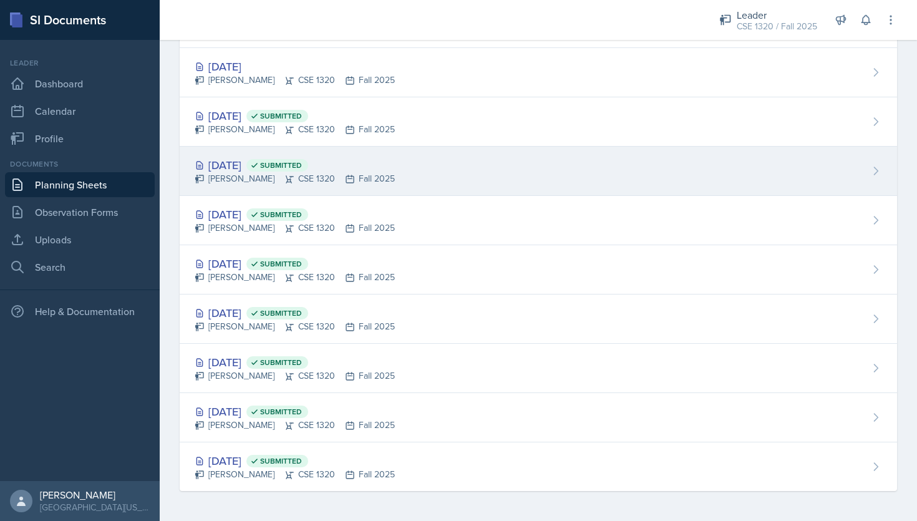
click at [455, 170] on div "Sep 10th, 2025 Submitted Nishan Koirala CSE 1320 Fall 2025" at bounding box center [539, 171] width 718 height 49
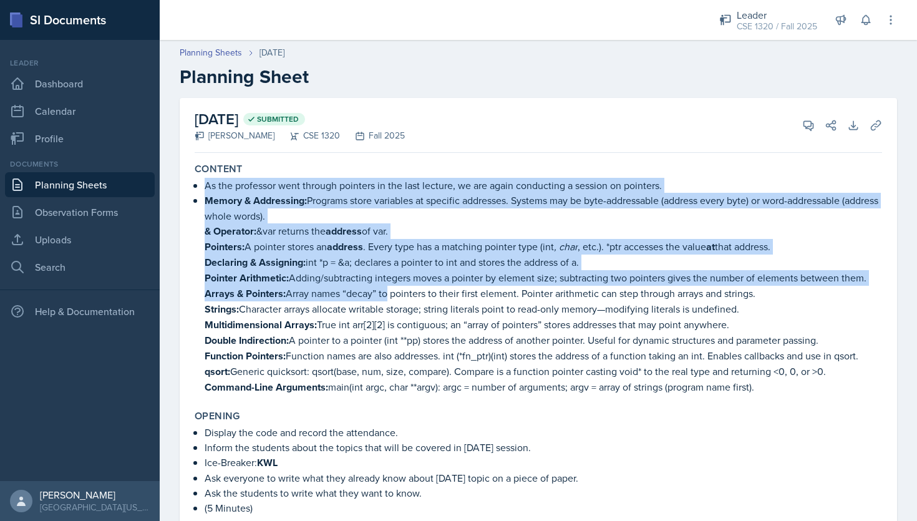
drag, startPoint x: 207, startPoint y: 180, endPoint x: 389, endPoint y: 285, distance: 210.2
click at [389, 285] on ul "As the professor went through pointers in the last lecture, we are again conduc…" at bounding box center [544, 286] width 678 height 217
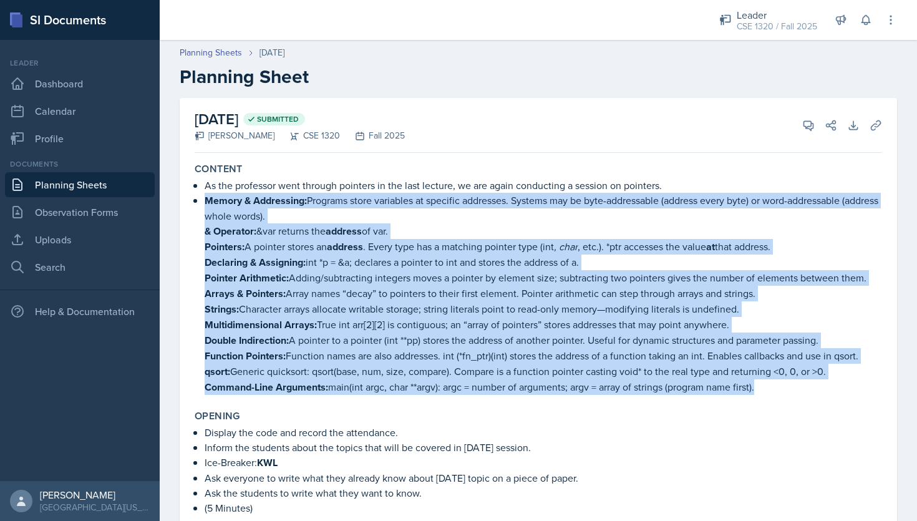
drag, startPoint x: 205, startPoint y: 200, endPoint x: 763, endPoint y: 384, distance: 588.0
click at [763, 384] on li "Memory & Addressing: Programs store variables at specific addresses. Systems ma…" at bounding box center [544, 294] width 678 height 202
copy li "Memory & Addressing: Programs store variables at specific addresses. Systems ma…"
click at [76, 181] on link "Planning Sheets" at bounding box center [80, 184] width 150 height 25
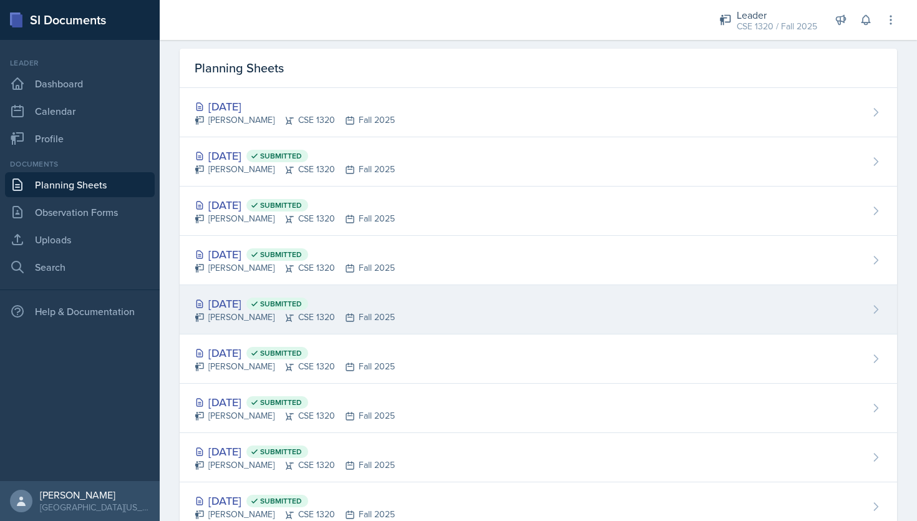
scroll to position [50, 0]
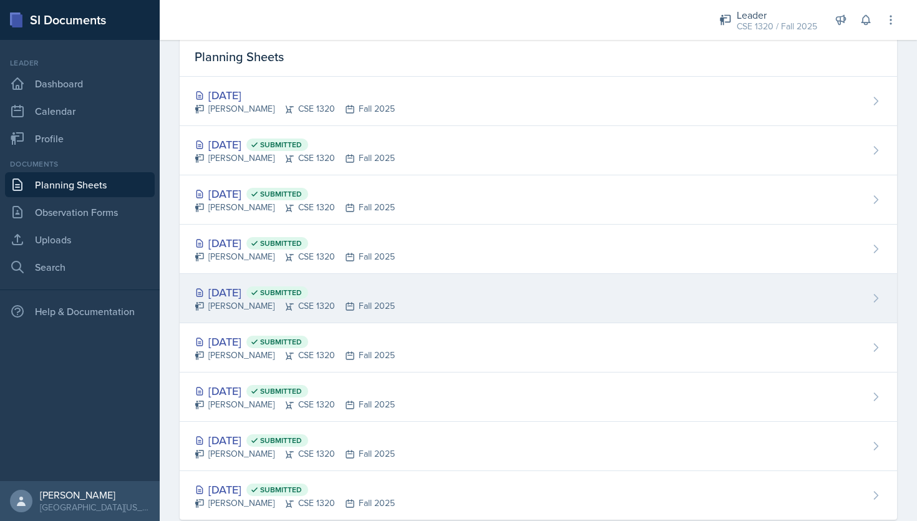
click at [415, 294] on div "Sep 5th, 2025 Submitted Nishan Koirala CSE 1320 Fall 2025" at bounding box center [539, 298] width 718 height 49
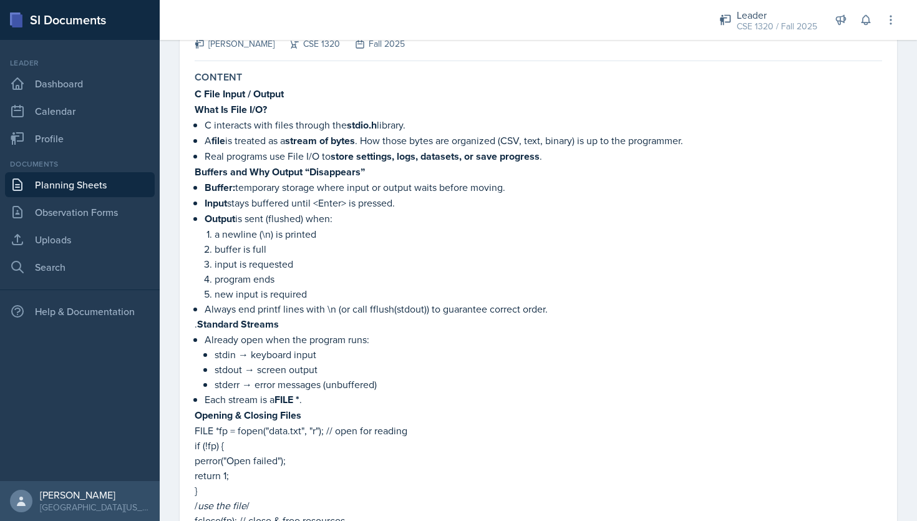
scroll to position [107, 0]
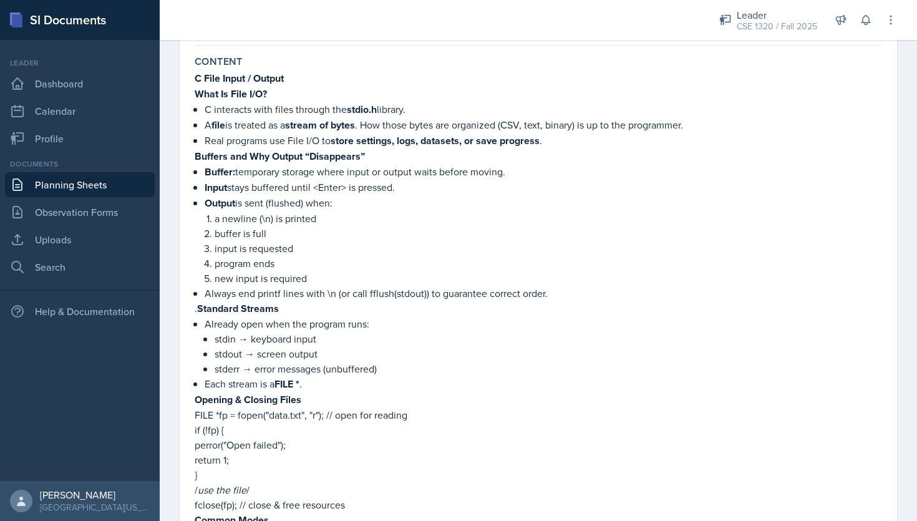
click at [198, 90] on strong "What Is File I/O?" at bounding box center [231, 94] width 72 height 14
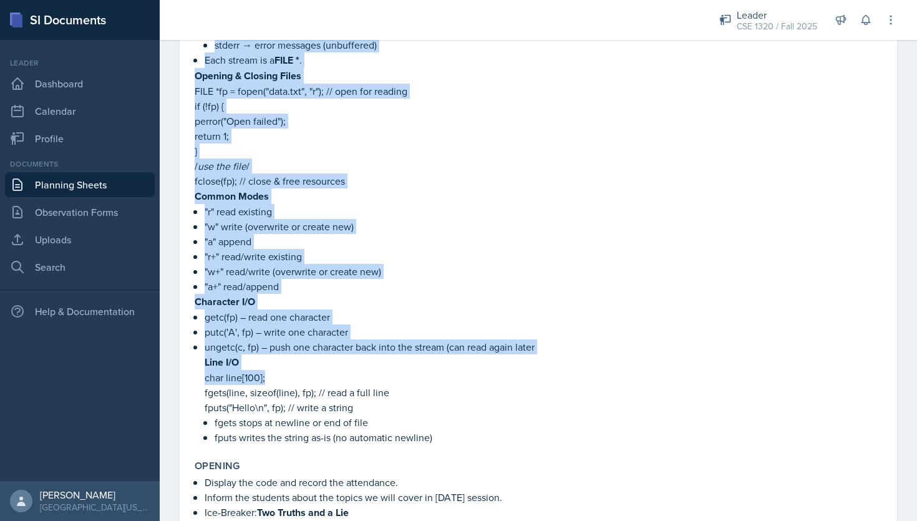
scroll to position [432, 0]
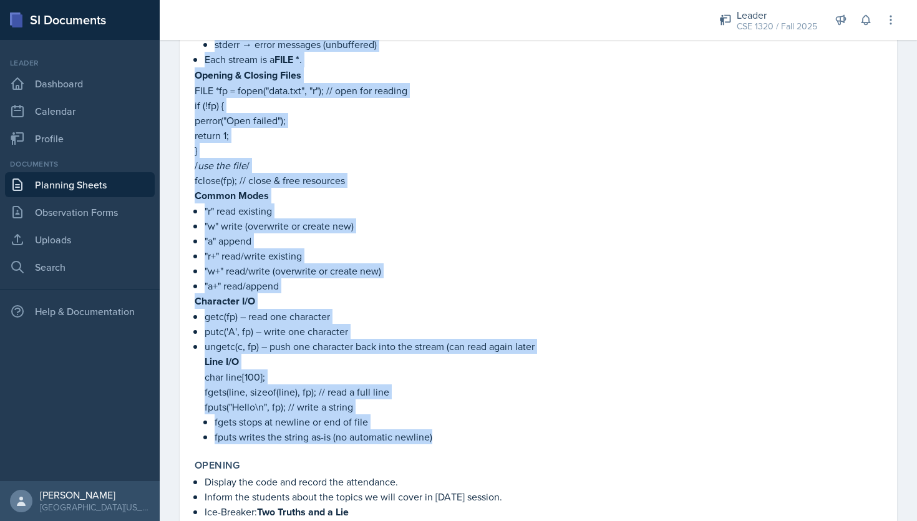
drag, startPoint x: 195, startPoint y: 72, endPoint x: 451, endPoint y: 429, distance: 439.5
click at [451, 429] on div "C File Input / Output What Is File I/O? C interacts with files through the stdi…" at bounding box center [539, 95] width 688 height 698
copy div "C File Input / Output What Is File I/O? C interacts with files through the stdi…"
click at [85, 181] on link "Planning Sheets" at bounding box center [80, 184] width 150 height 25
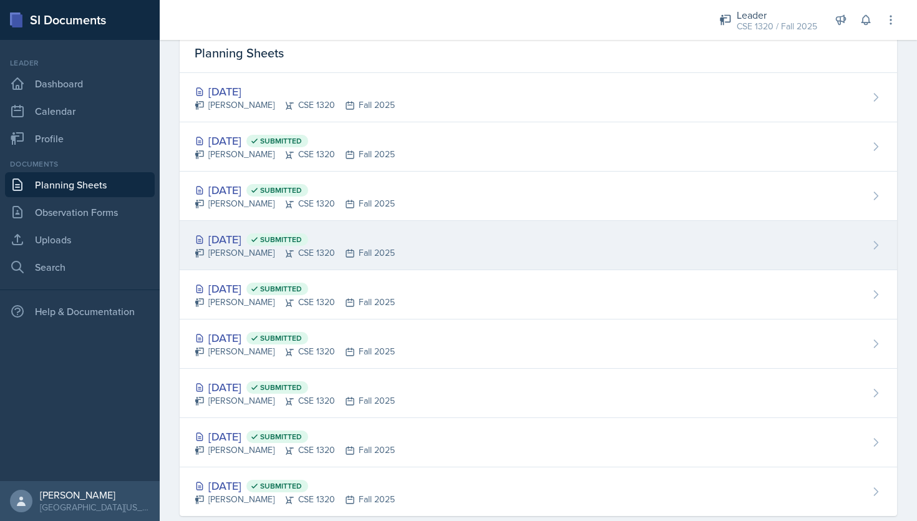
scroll to position [51, 0]
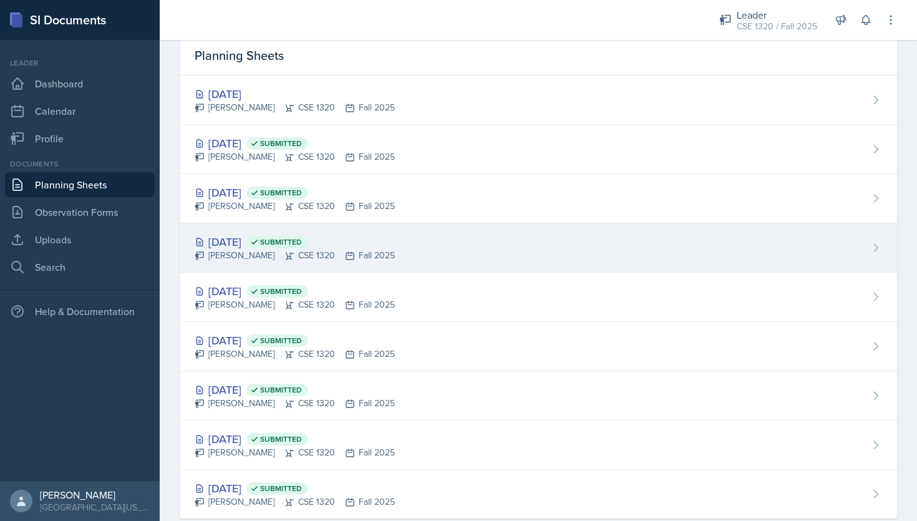
click at [426, 261] on div "Sep 8th, 2025 Submitted Nishan Koirala CSE 1320 Fall 2025" at bounding box center [539, 247] width 718 height 49
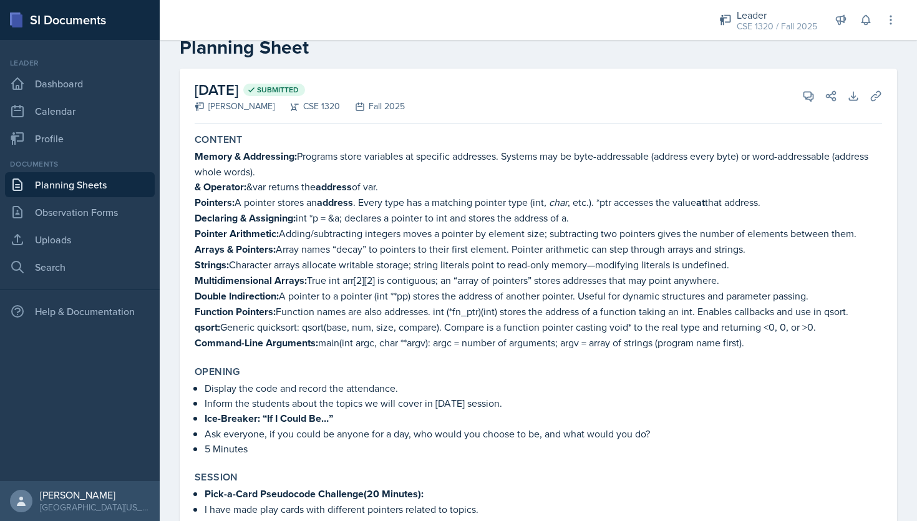
scroll to position [37, 0]
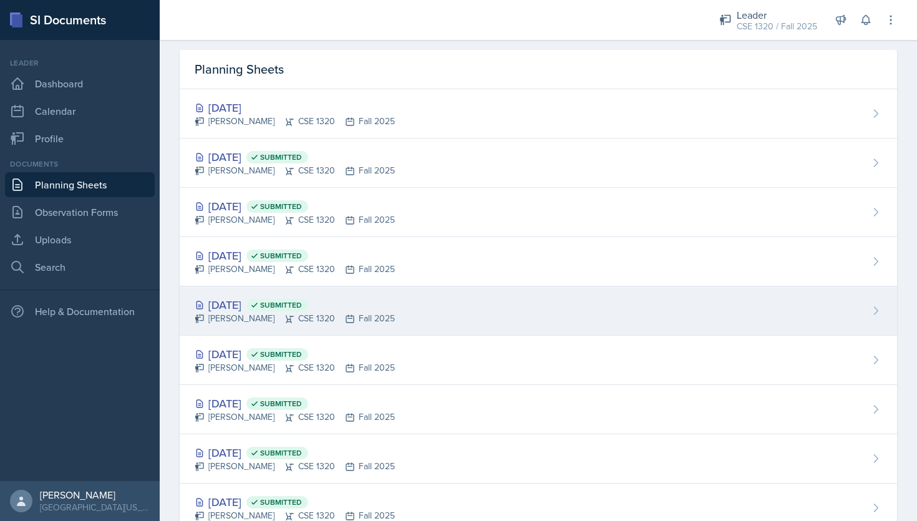
click at [459, 293] on div "Sep 5th, 2025 Submitted Nishan Koirala CSE 1320 Fall 2025" at bounding box center [539, 310] width 718 height 49
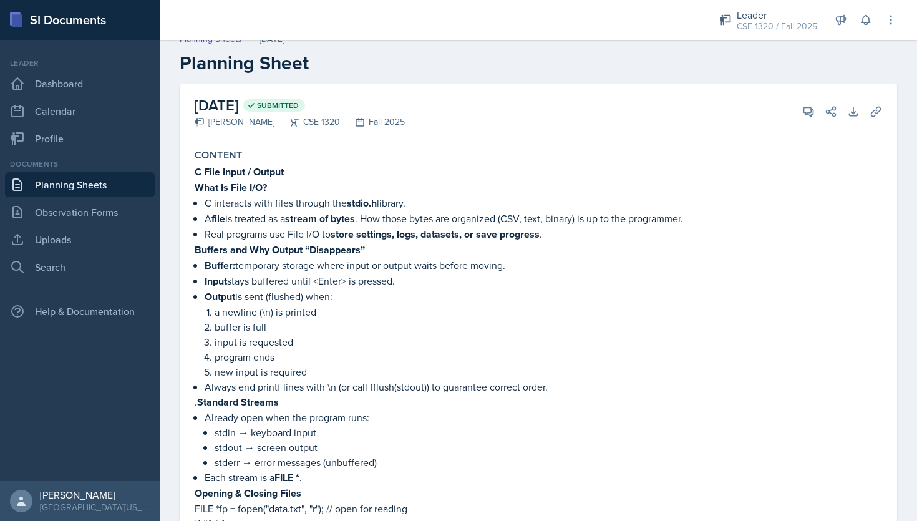
scroll to position [22, 0]
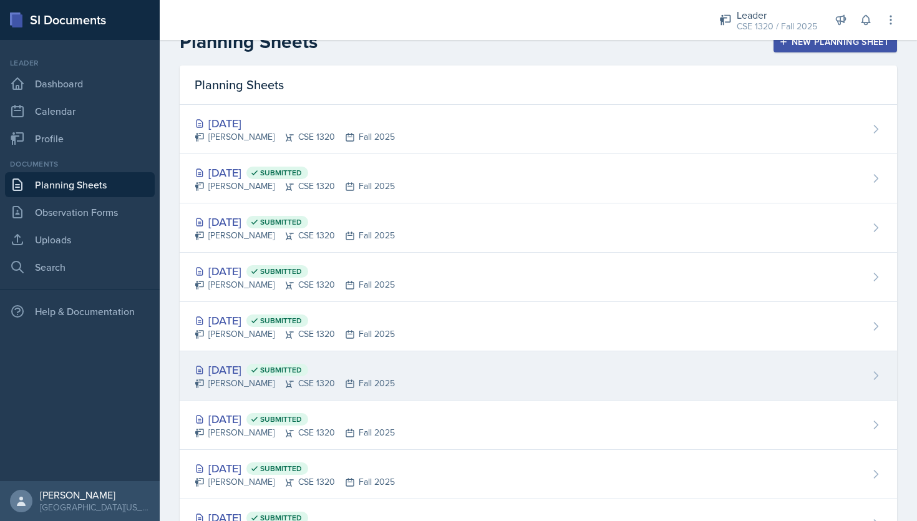
click at [429, 378] on div "Sep 3rd, 2025 Submitted Nishan Koirala CSE 1320 Fall 2025" at bounding box center [539, 375] width 718 height 49
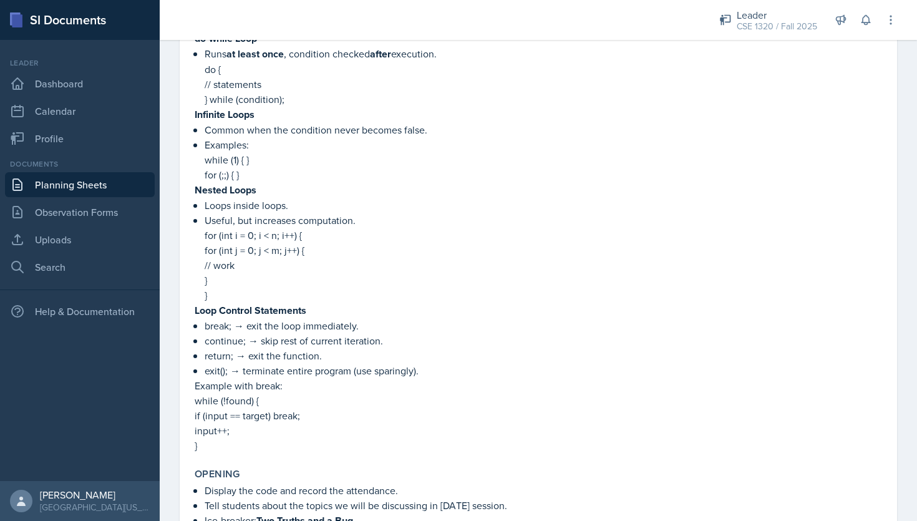
scroll to position [908, 0]
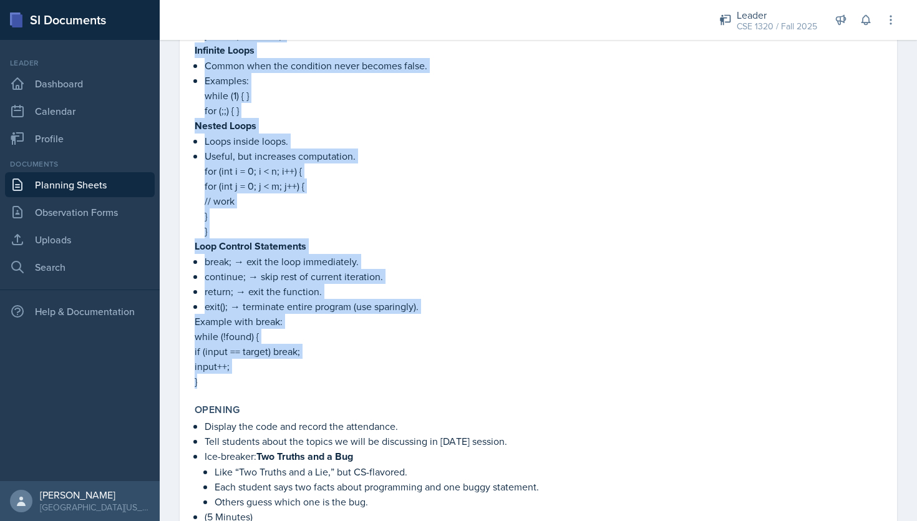
drag, startPoint x: 195, startPoint y: 122, endPoint x: 291, endPoint y: 369, distance: 265.1
copy div "Arrays in C An array is a collection of values of the same type stored in conti…"
click at [424, 299] on p "exit(); → terminate entire program (use sparingly)." at bounding box center [544, 306] width 678 height 15
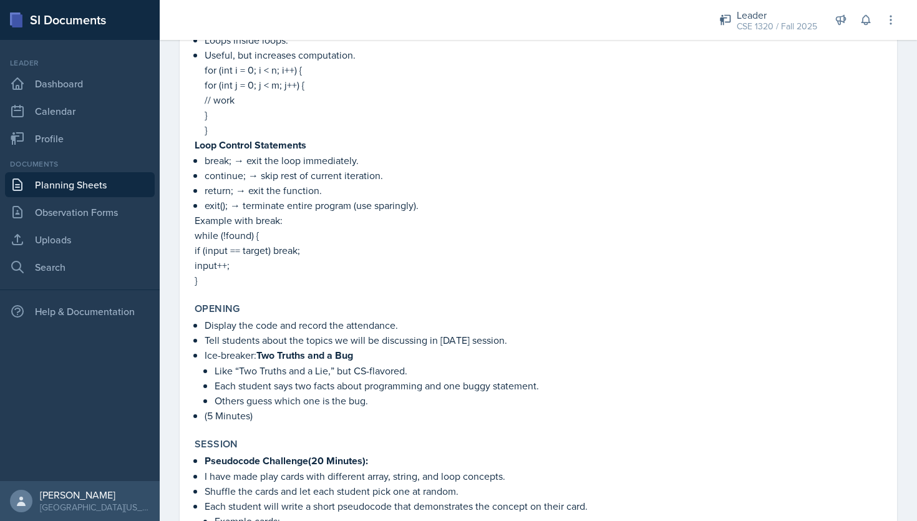
scroll to position [1016, 0]
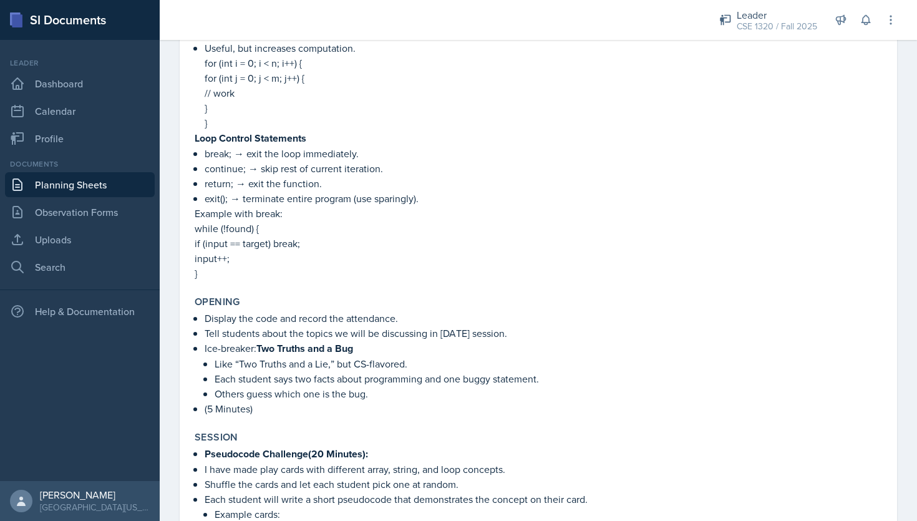
drag, startPoint x: 511, startPoint y: 325, endPoint x: 205, endPoint y: 316, distance: 306.5
click at [205, 316] on ul "Display the code and record the attendance. Tell students about the topics we w…" at bounding box center [544, 363] width 678 height 105
copy ul "Display the code and record the attendance. Tell students about the topics we w…"
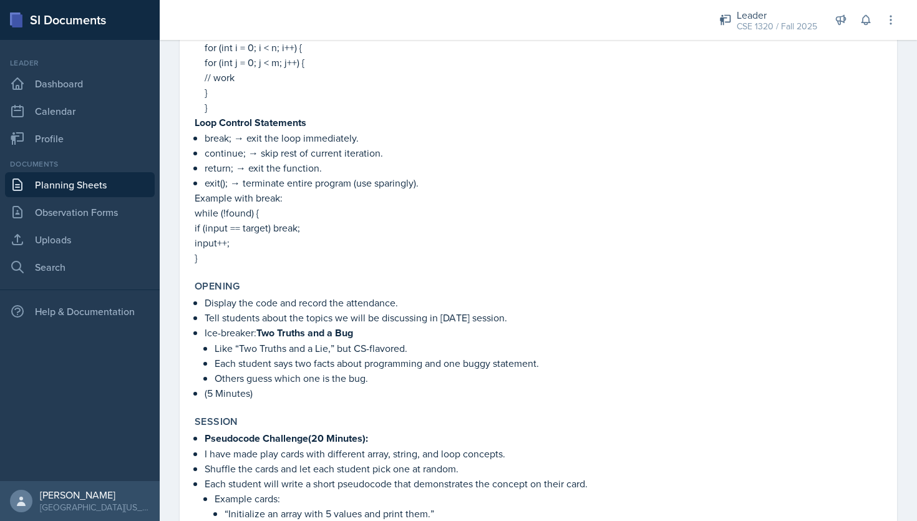
click at [119, 183] on link "Planning Sheets" at bounding box center [80, 184] width 150 height 25
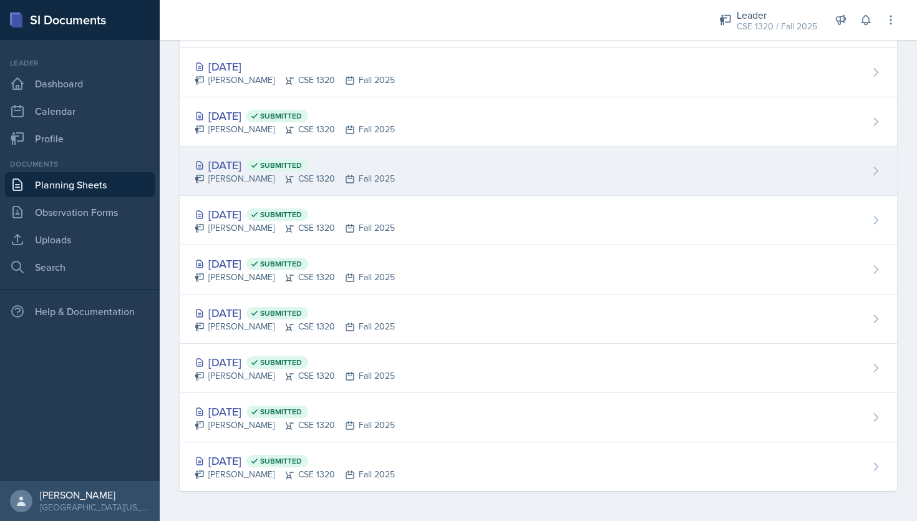
click at [462, 172] on div "Sep 10th, 2025 Submitted Nishan Koirala CSE 1320 Fall 2025" at bounding box center [539, 171] width 718 height 49
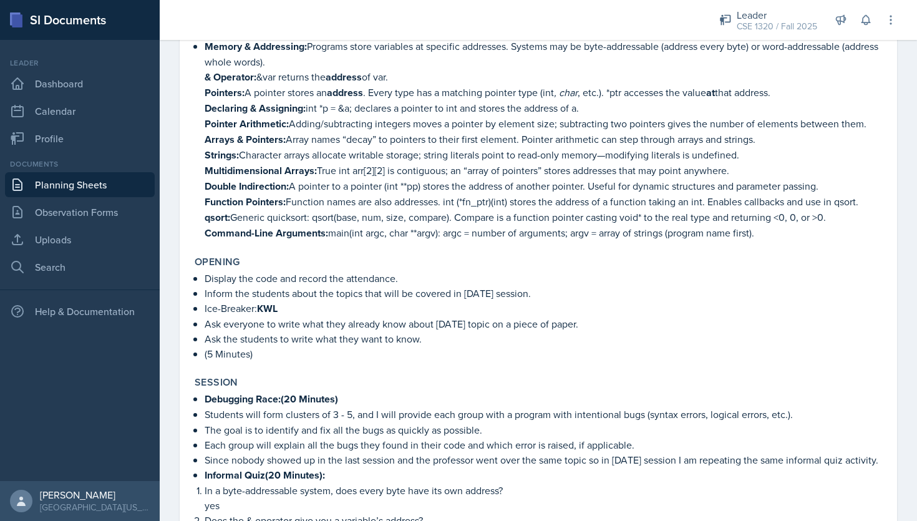
scroll to position [156, 0]
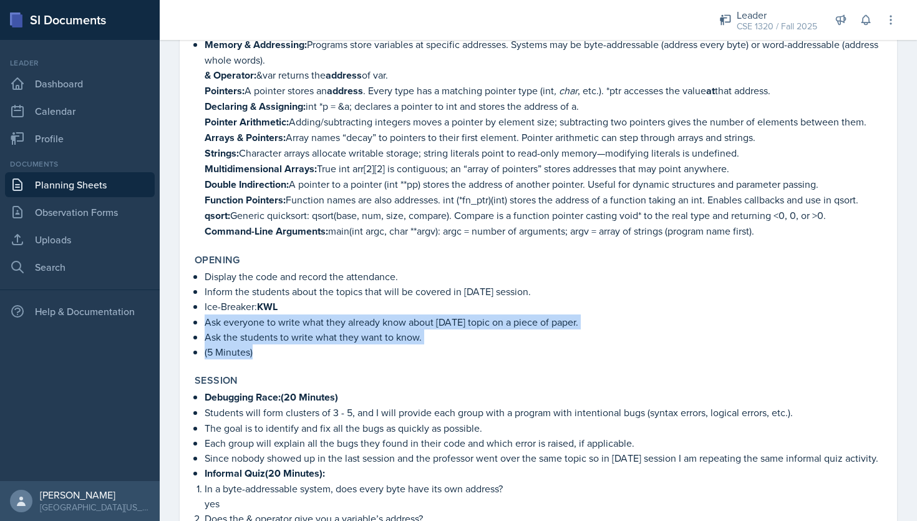
drag, startPoint x: 266, startPoint y: 350, endPoint x: 202, endPoint y: 318, distance: 72.0
click at [202, 318] on div "Display the code and record the attendance. Inform the students about the topic…" at bounding box center [539, 314] width 688 height 90
copy ul "Ask everyone to write what they already know about today's topic on a piece of …"
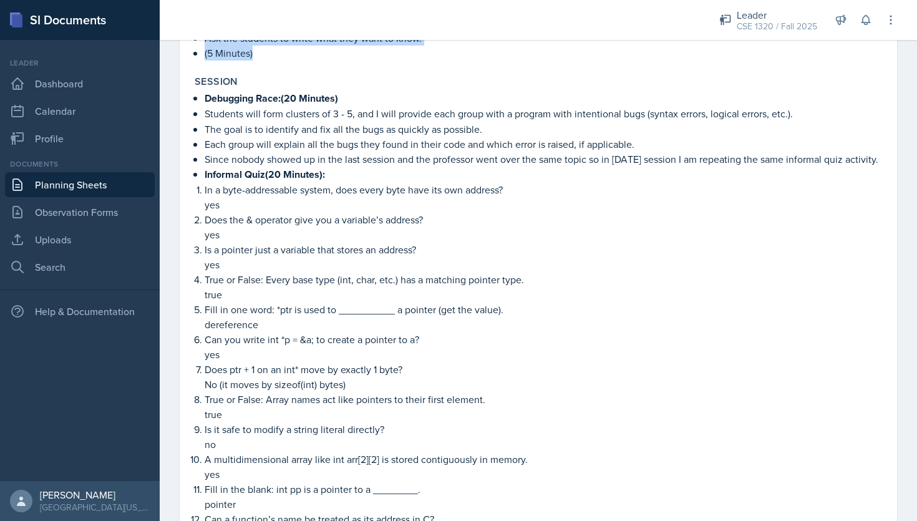
scroll to position [135, 0]
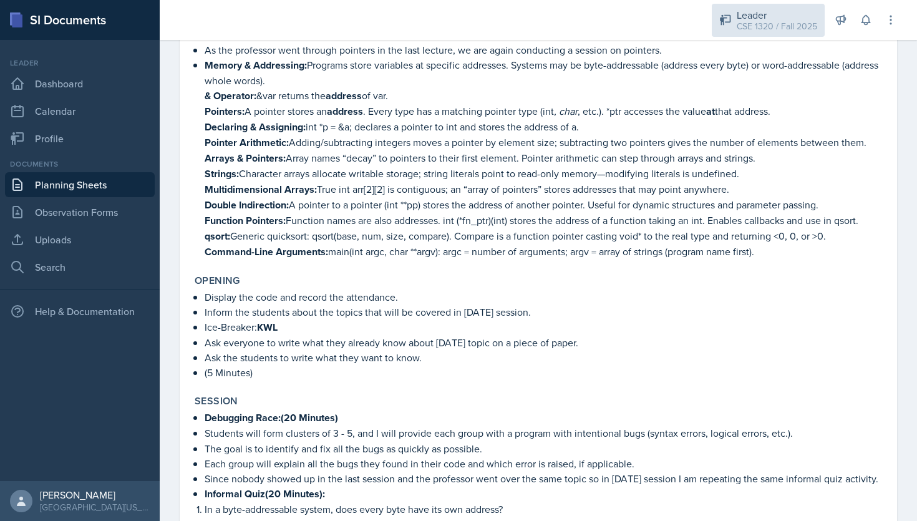
click at [750, 24] on div "CSE 1320 / Fall 2025" at bounding box center [777, 26] width 80 height 13
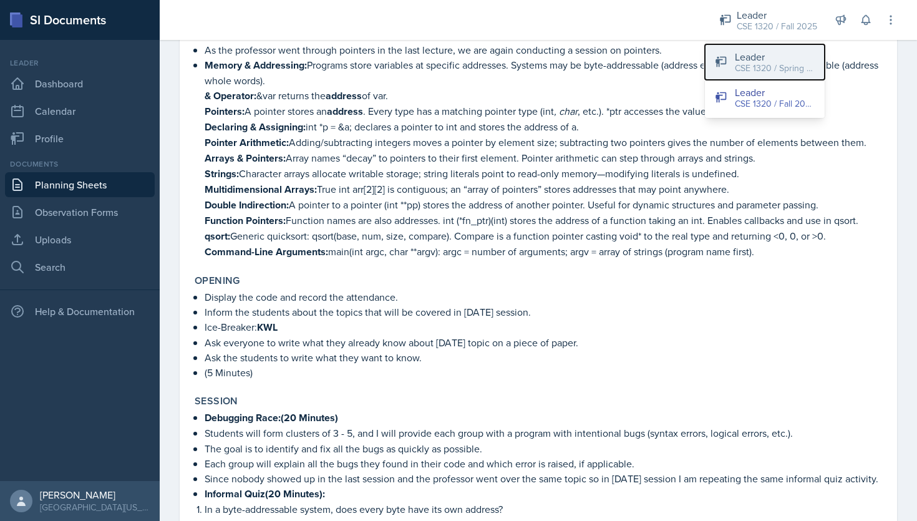
click at [757, 59] on div "Leader" at bounding box center [775, 56] width 80 height 15
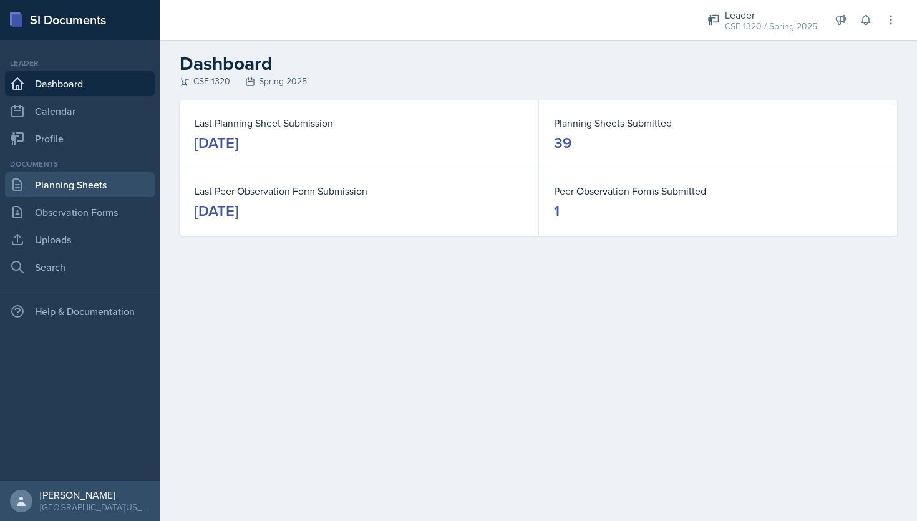
click at [49, 184] on link "Planning Sheets" at bounding box center [80, 184] width 150 height 25
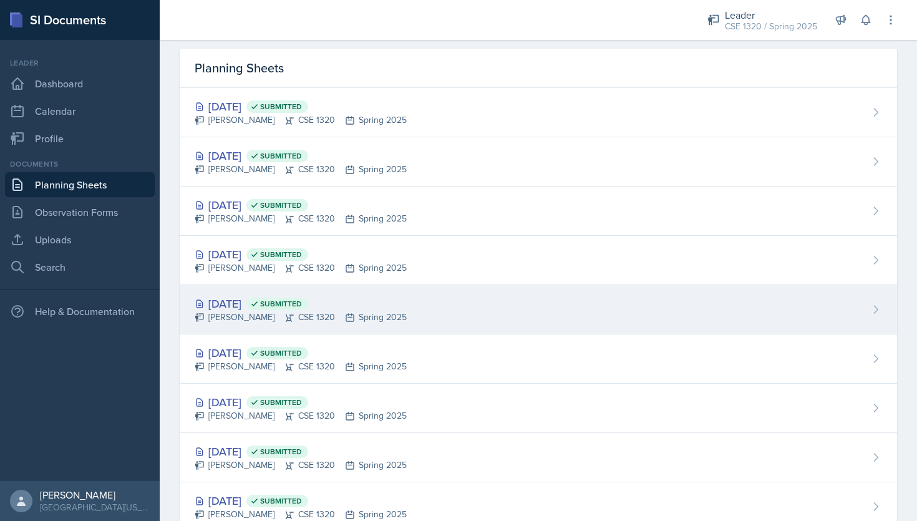
scroll to position [129, 0]
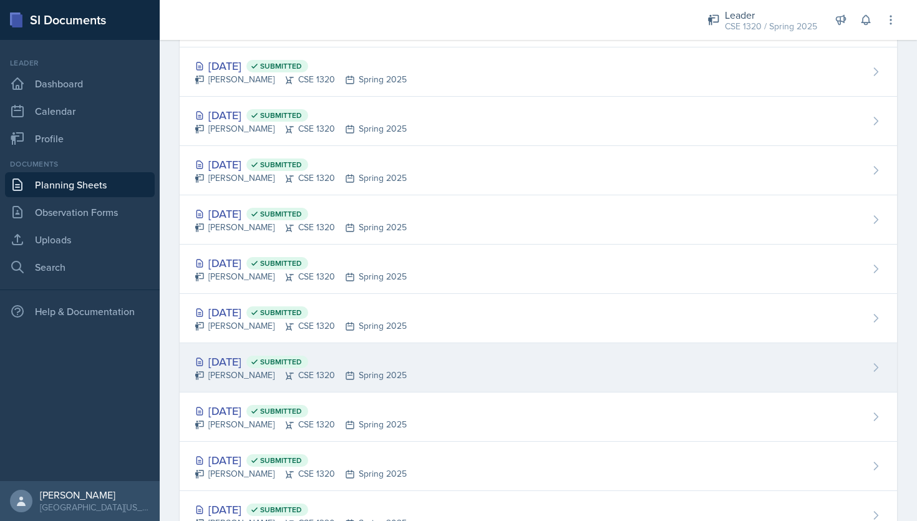
click at [485, 355] on div "Apr 11th, 2025 Submitted Nishan Koirala CSE 1320 Spring 2025" at bounding box center [539, 367] width 718 height 49
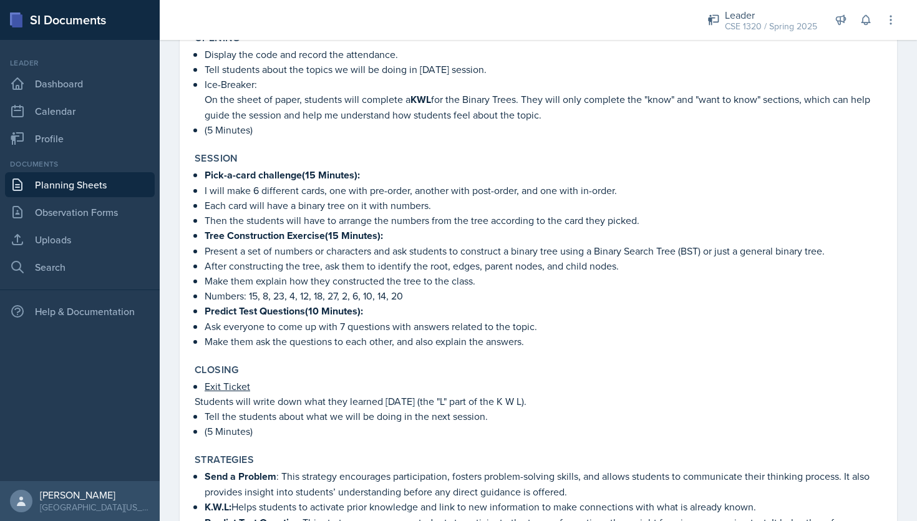
scroll to position [463, 0]
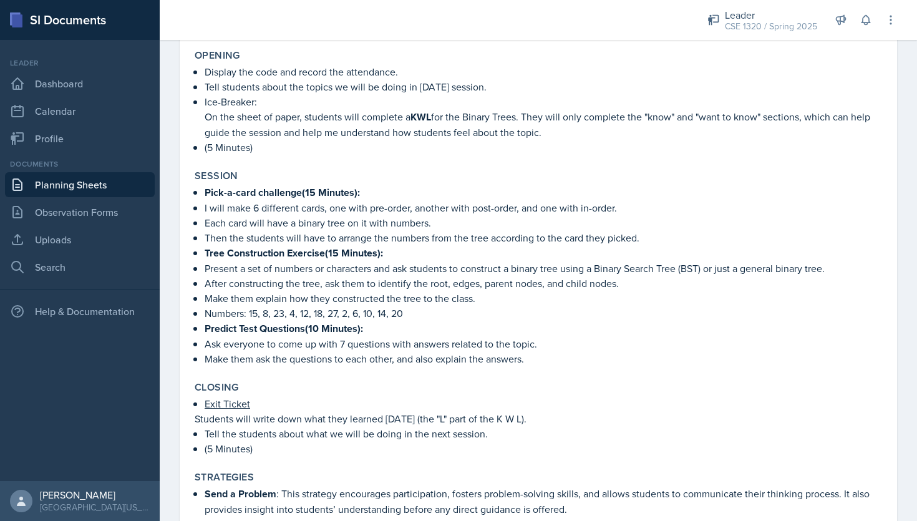
click at [123, 187] on link "Planning Sheets" at bounding box center [80, 184] width 150 height 25
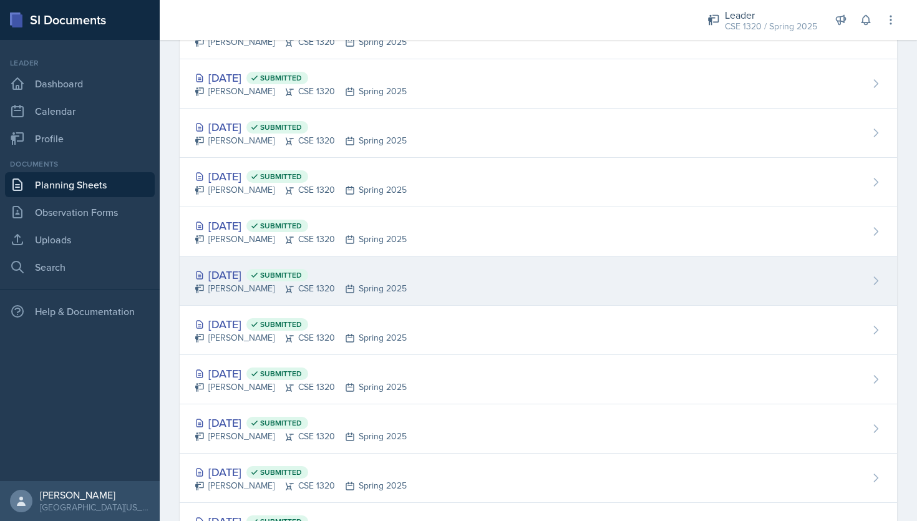
scroll to position [580, 0]
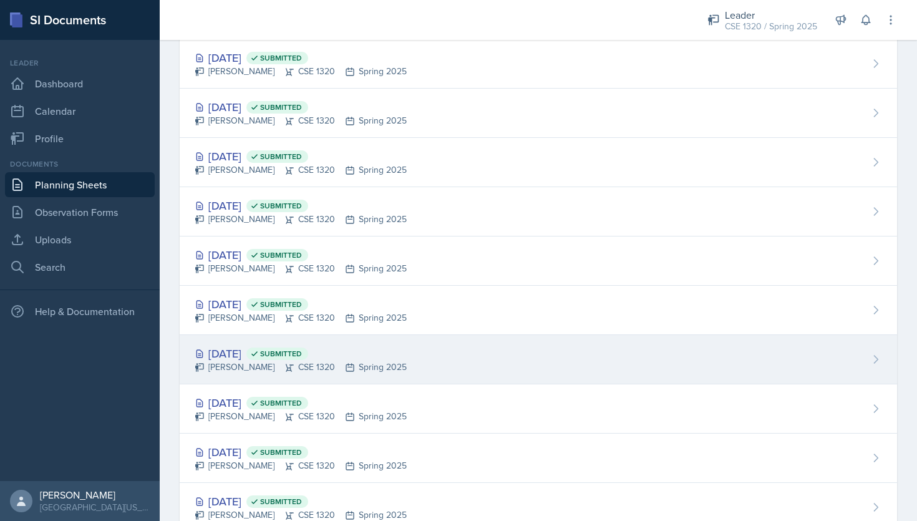
click at [495, 358] on div "Mar 21st, 2025 Submitted Nishan Koirala CSE 1320 Spring 2025" at bounding box center [539, 359] width 718 height 49
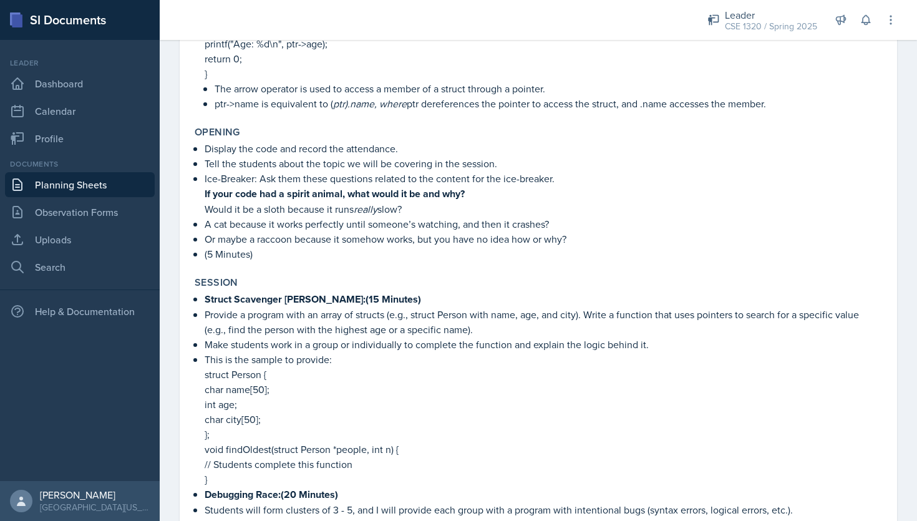
scroll to position [495, 0]
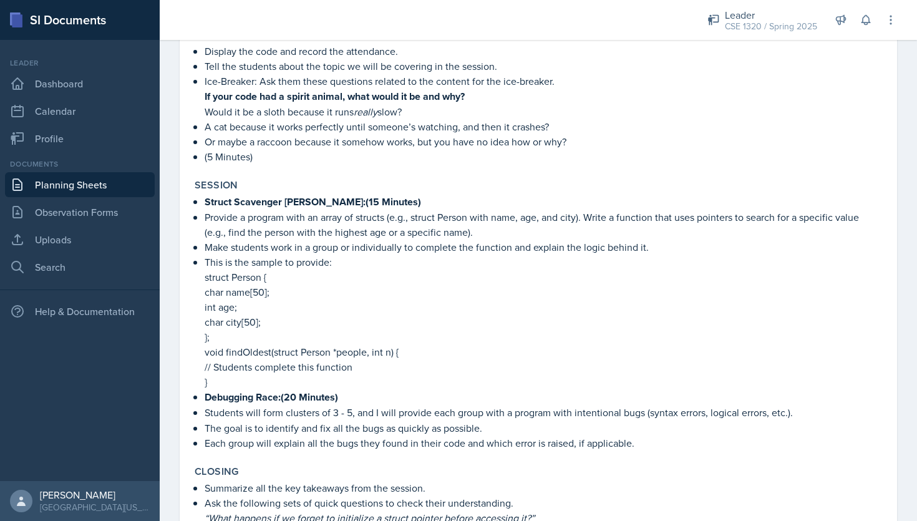
click at [104, 178] on link "Planning Sheets" at bounding box center [80, 184] width 150 height 25
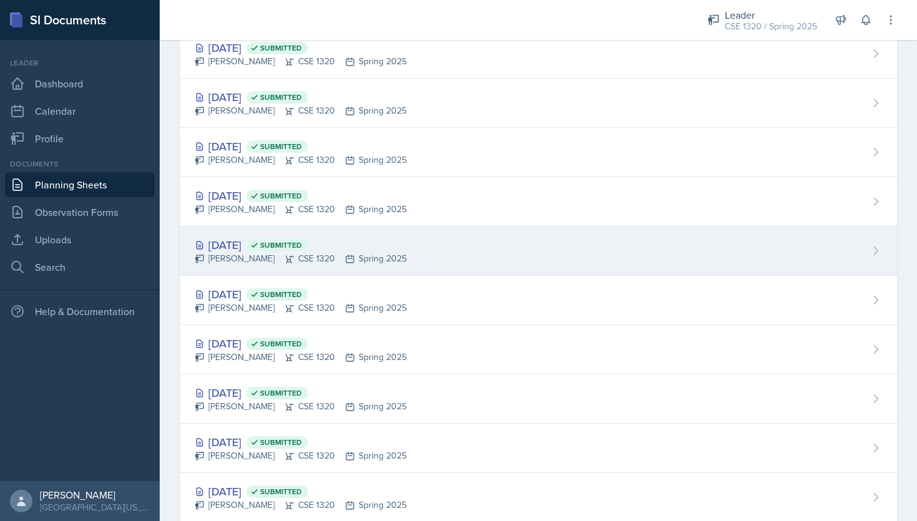
scroll to position [625, 0]
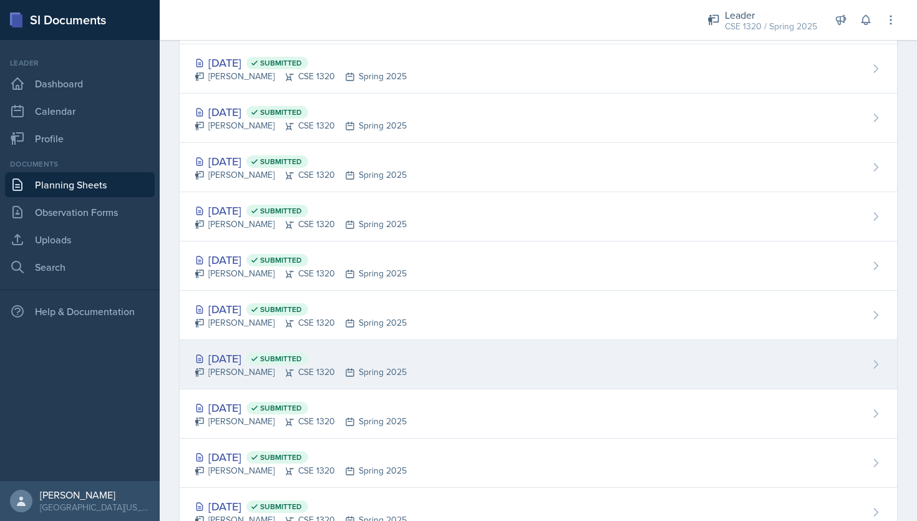
click at [507, 358] on div "Mar 19th, 2025 Submitted Nishan Koirala CSE 1320 Spring 2025" at bounding box center [539, 364] width 718 height 49
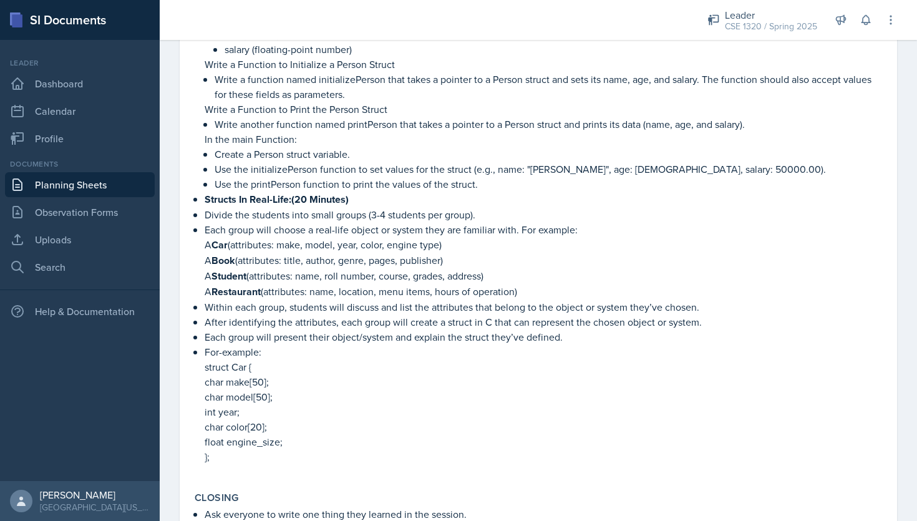
scroll to position [774, 0]
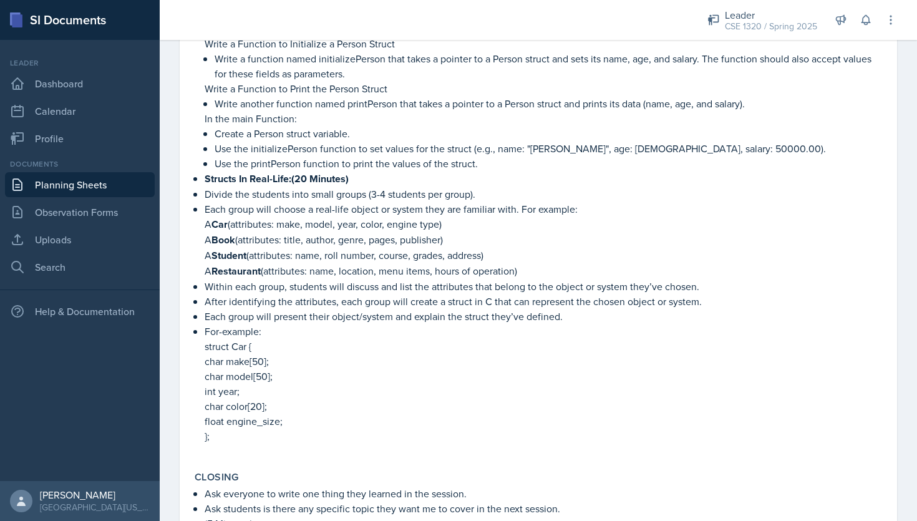
click at [101, 182] on link "Planning Sheets" at bounding box center [80, 184] width 150 height 25
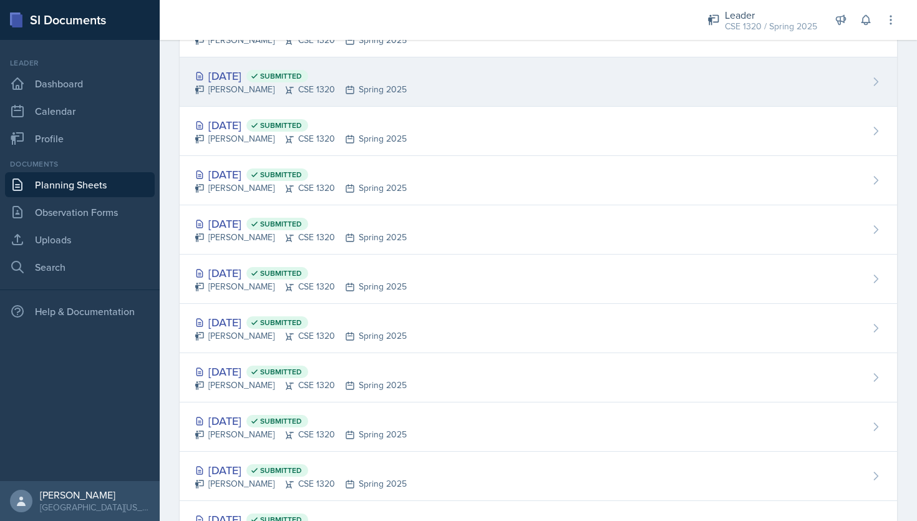
scroll to position [1048, 0]
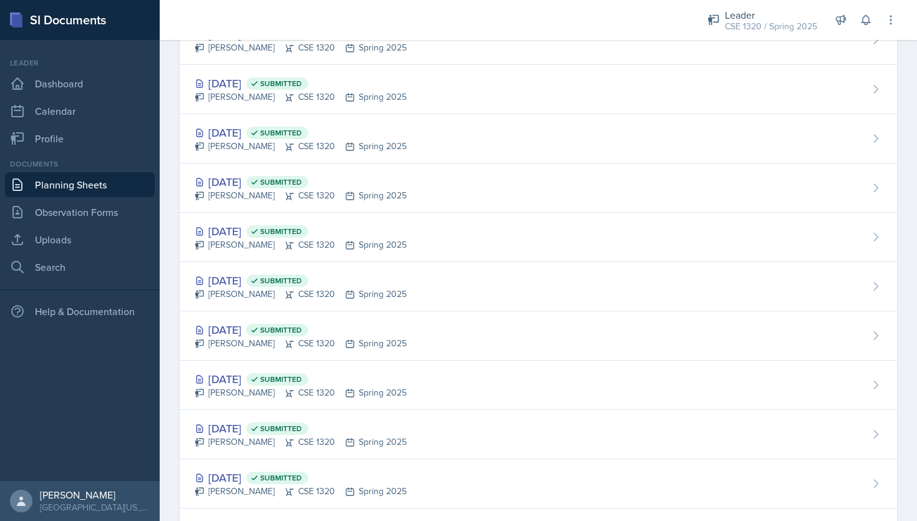
click at [426, 272] on div "Feb 24th, 2025 Submitted Nishan Koirala CSE 1320 Spring 2025" at bounding box center [539, 286] width 718 height 49
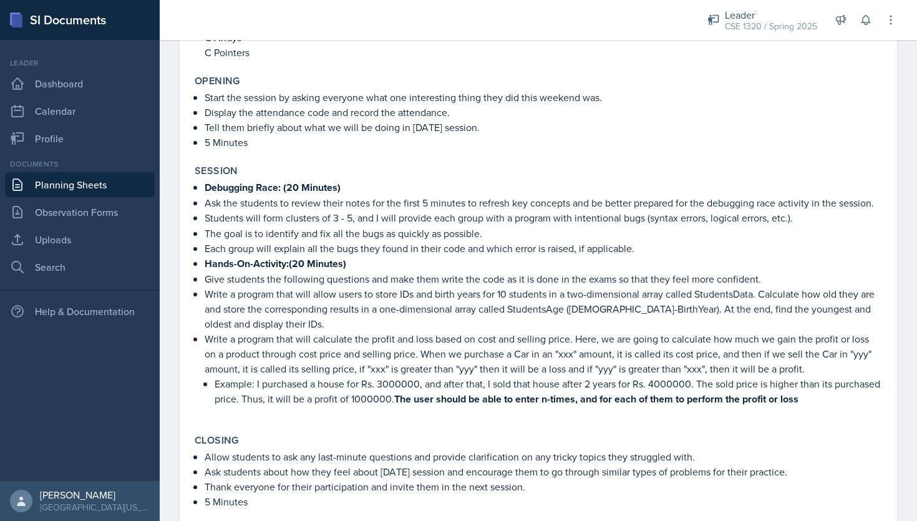
scroll to position [223, 0]
click at [105, 181] on link "Planning Sheets" at bounding box center [80, 184] width 150 height 25
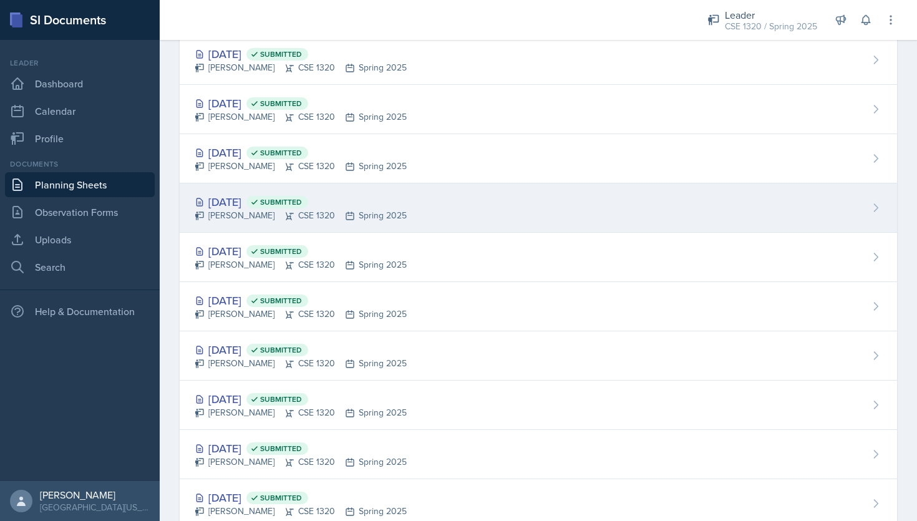
scroll to position [152, 0]
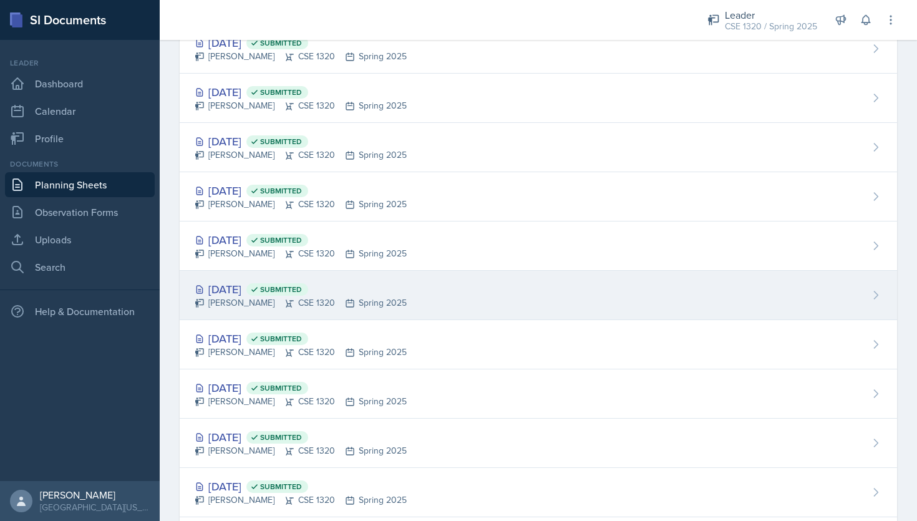
click at [455, 277] on div "Apr 14th, 2025 Submitted Nishan Koirala CSE 1320 Spring 2025" at bounding box center [539, 295] width 718 height 49
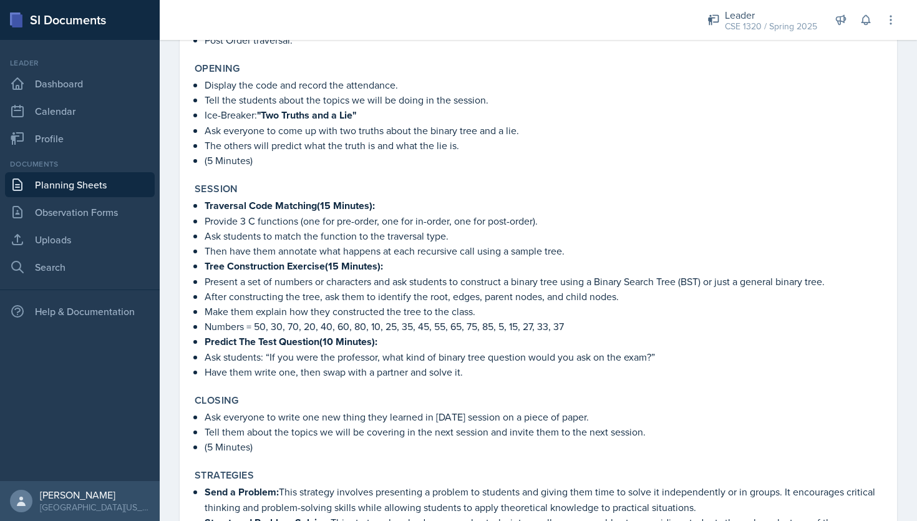
scroll to position [464, 0]
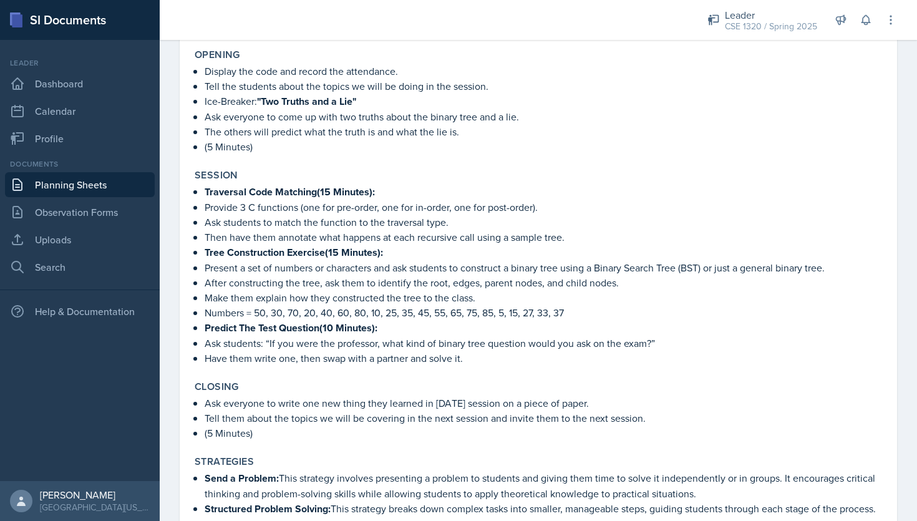
click at [110, 187] on link "Planning Sheets" at bounding box center [80, 184] width 150 height 25
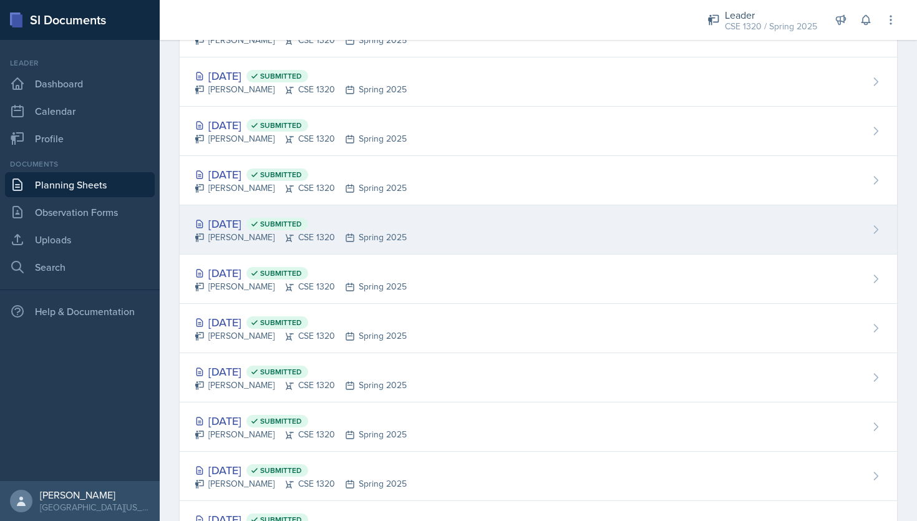
scroll to position [343, 0]
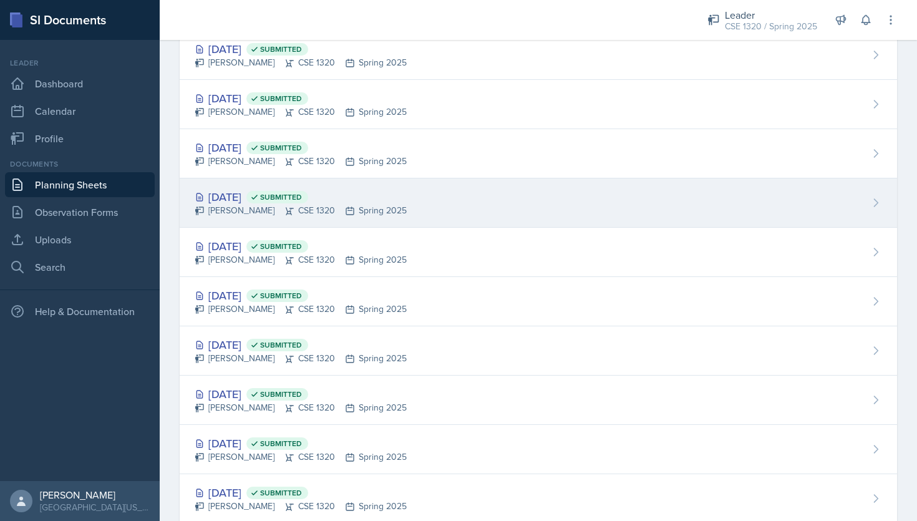
click at [473, 202] on div "Apr 9th, 2025 Submitted Nishan Koirala CSE 1320 Spring 2025" at bounding box center [539, 202] width 718 height 49
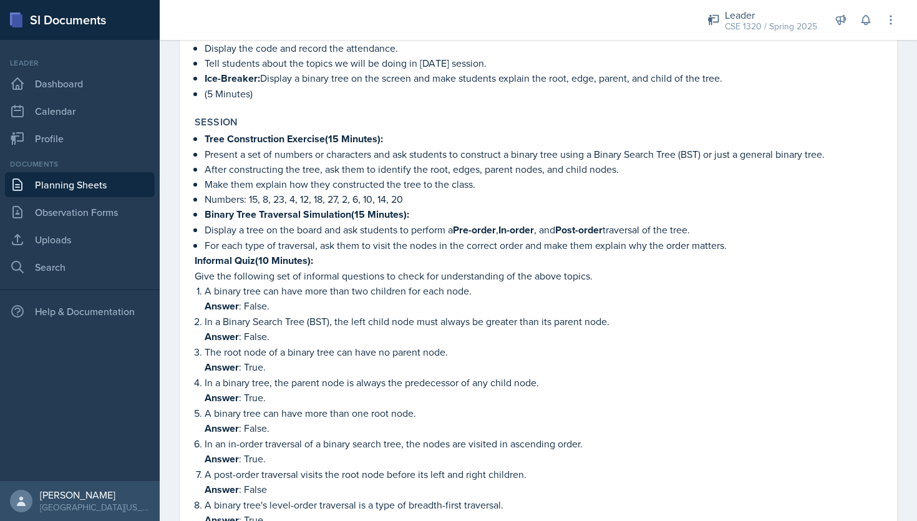
scroll to position [501, 0]
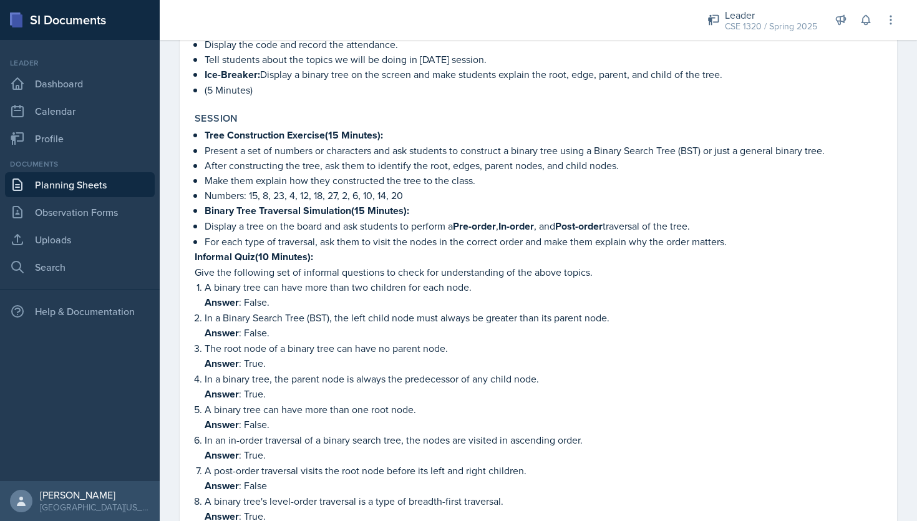
click at [122, 185] on link "Planning Sheets" at bounding box center [80, 184] width 150 height 25
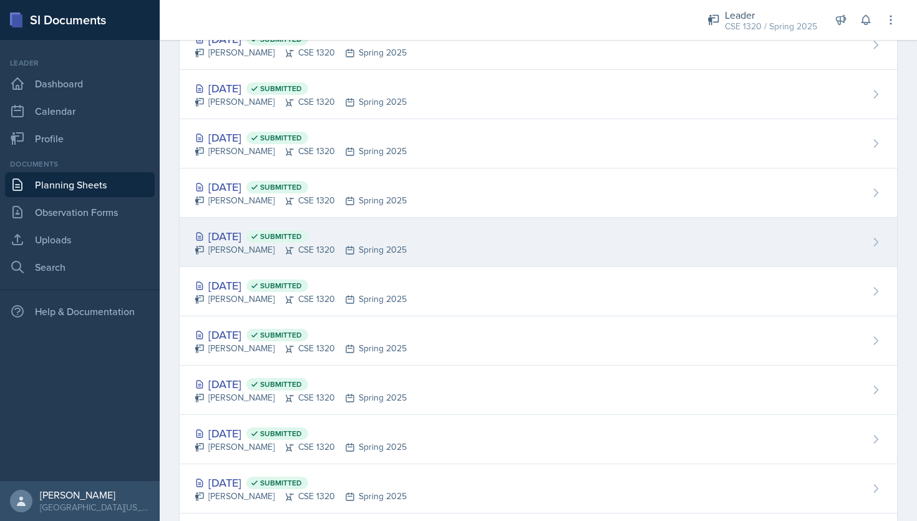
scroll to position [247, 0]
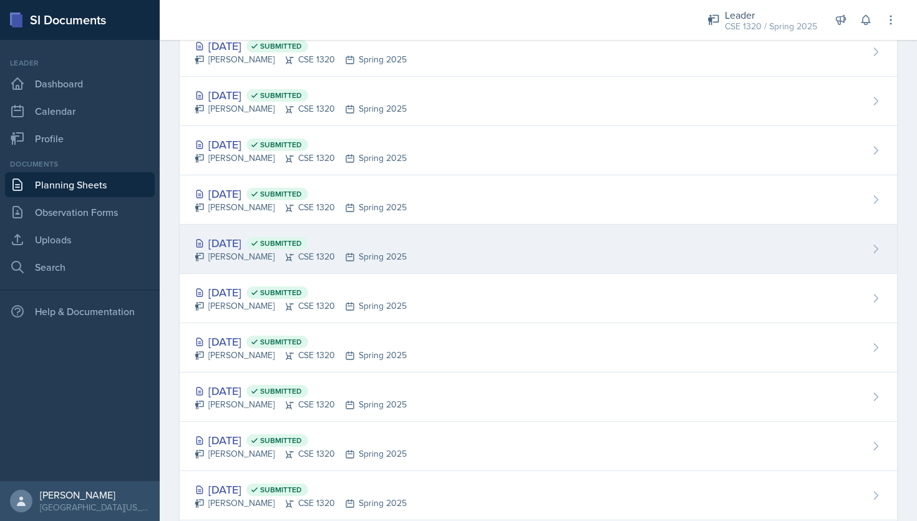
click at [424, 235] on div "Apr 11th, 2025 Submitted Nishan Koirala CSE 1320 Spring 2025" at bounding box center [539, 249] width 718 height 49
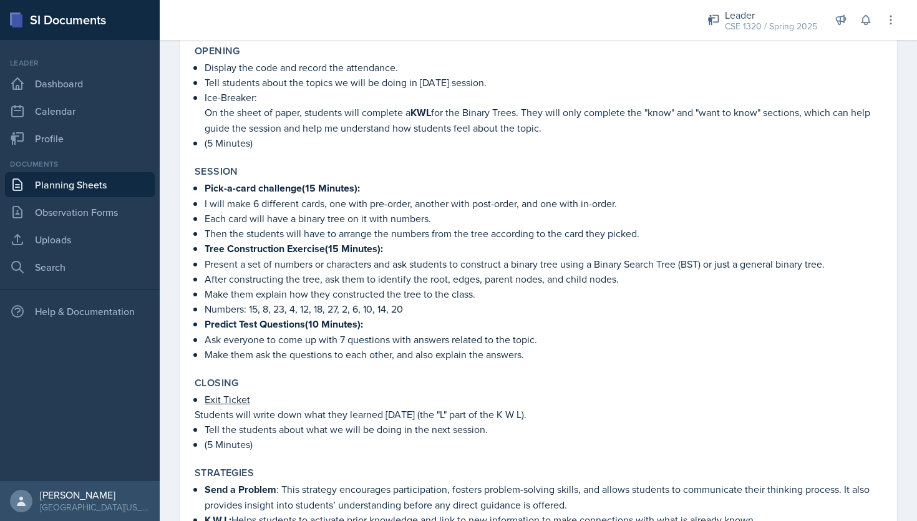
scroll to position [469, 0]
click at [105, 187] on link "Planning Sheets" at bounding box center [80, 184] width 150 height 25
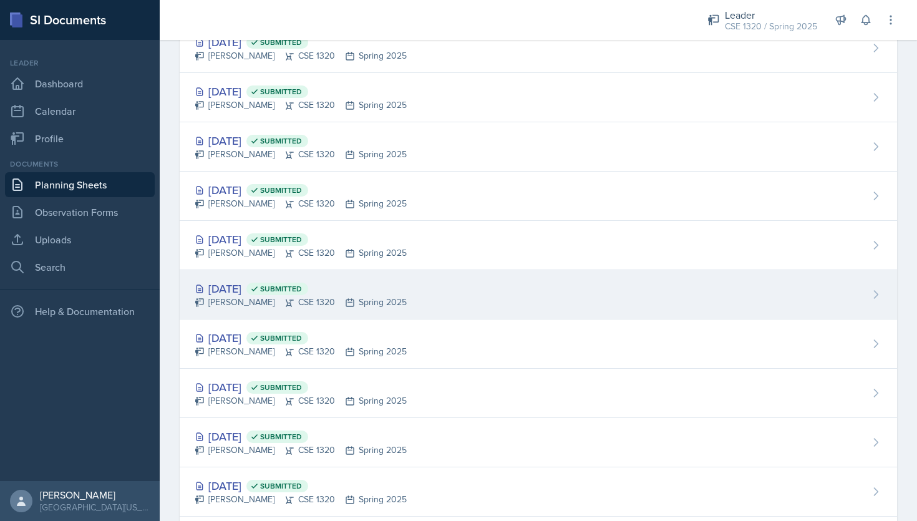
scroll to position [187, 0]
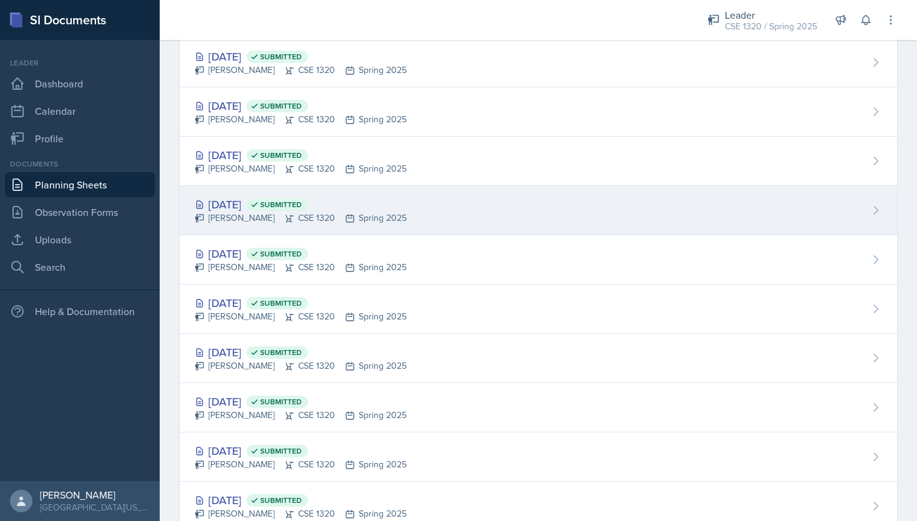
click at [456, 204] on div "Apr 16th, 2025 Submitted Nishan Koirala CSE 1320 Spring 2025" at bounding box center [539, 210] width 718 height 49
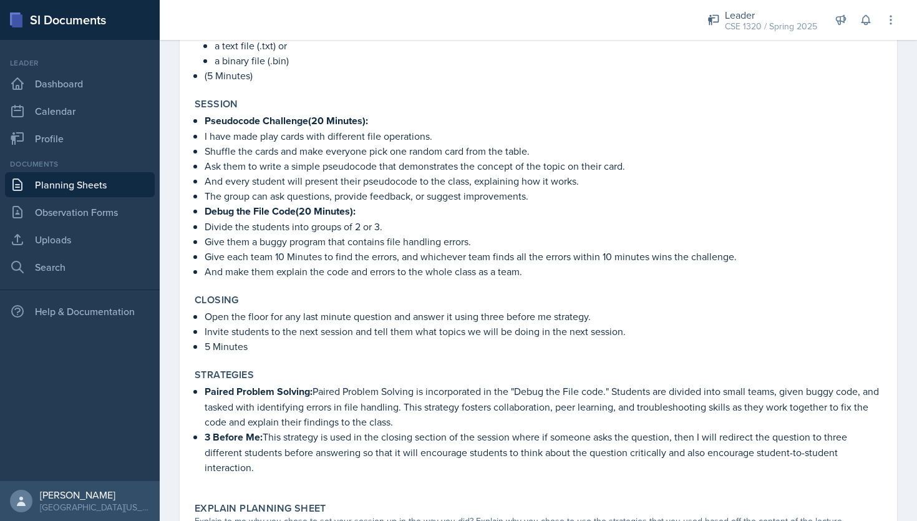
scroll to position [572, 0]
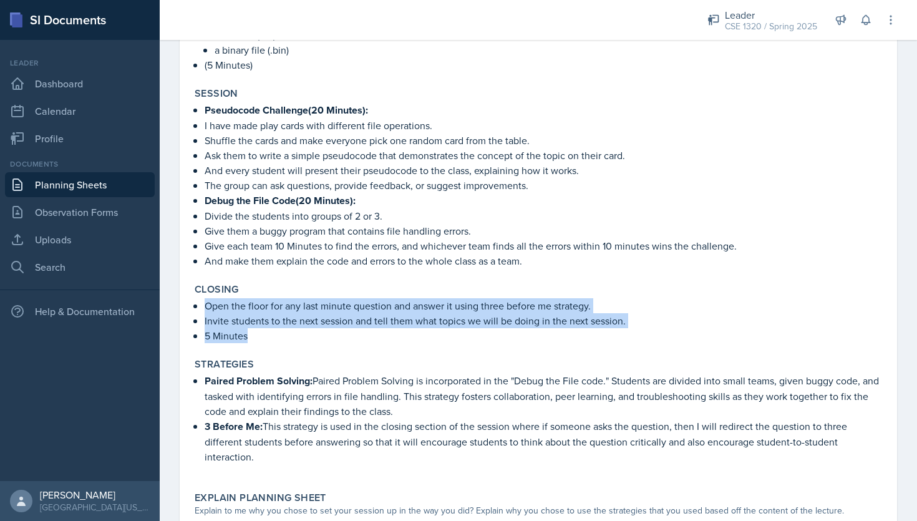
drag, startPoint x: 256, startPoint y: 333, endPoint x: 203, endPoint y: 306, distance: 59.4
click at [203, 306] on div "Open the floor for any last minute question and answer it using three before me…" at bounding box center [539, 320] width 688 height 45
copy ul "Open the floor for any last minute question and answer it using three before me…"
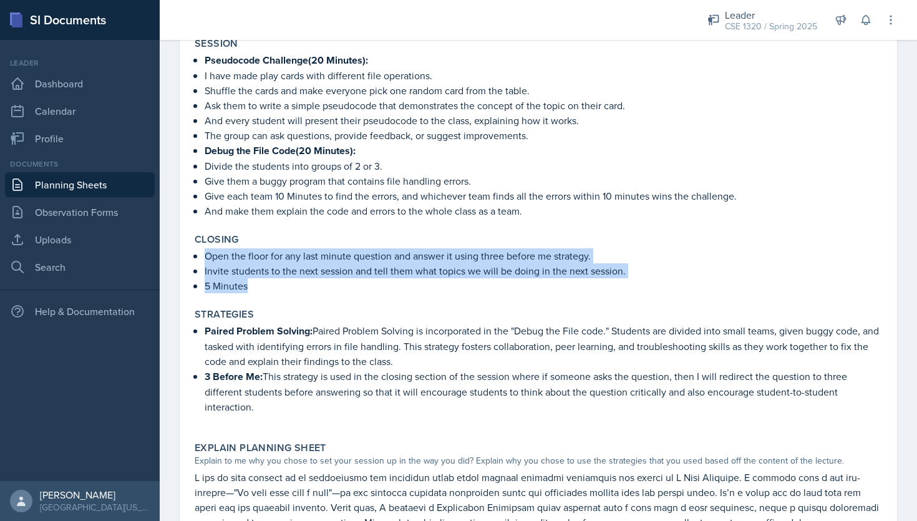
scroll to position [634, 0]
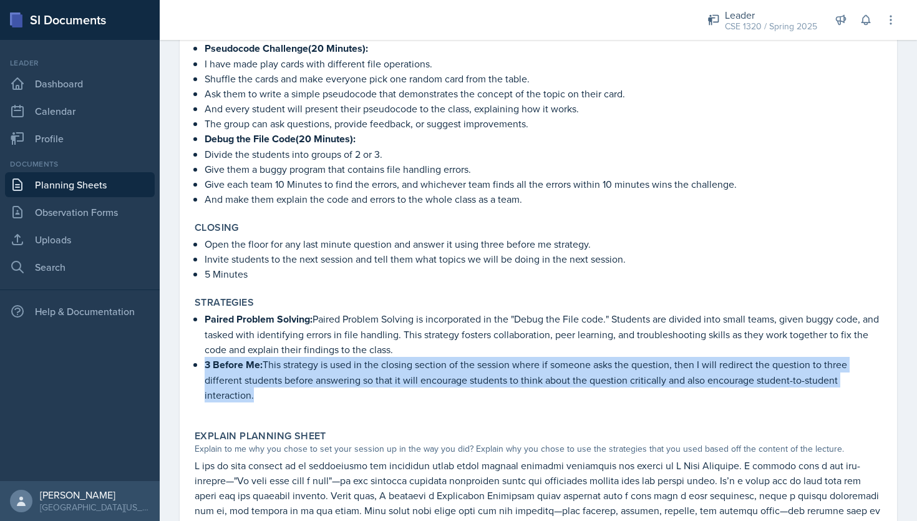
drag, startPoint x: 266, startPoint y: 391, endPoint x: 197, endPoint y: 362, distance: 75.2
click at [205, 362] on li "3 Before Me: This strategy is used in the closing section of the session where …" at bounding box center [544, 380] width 678 height 46
copy p "3 Before Me: This strategy is used in the closing section of the session where …"
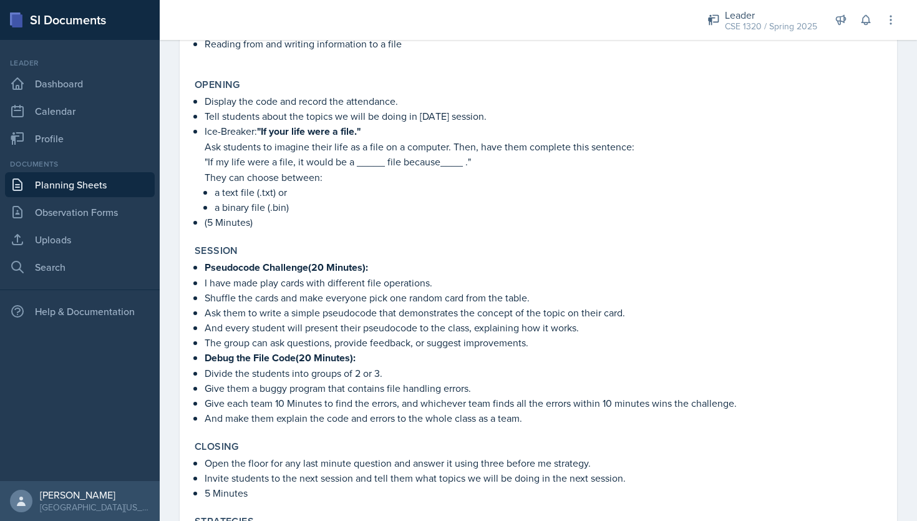
scroll to position [397, 0]
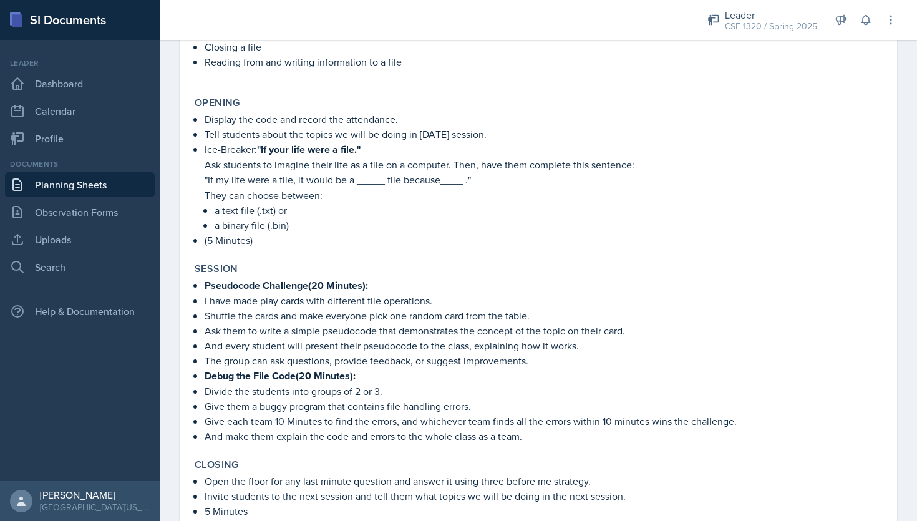
click at [97, 189] on link "Planning Sheets" at bounding box center [80, 184] width 150 height 25
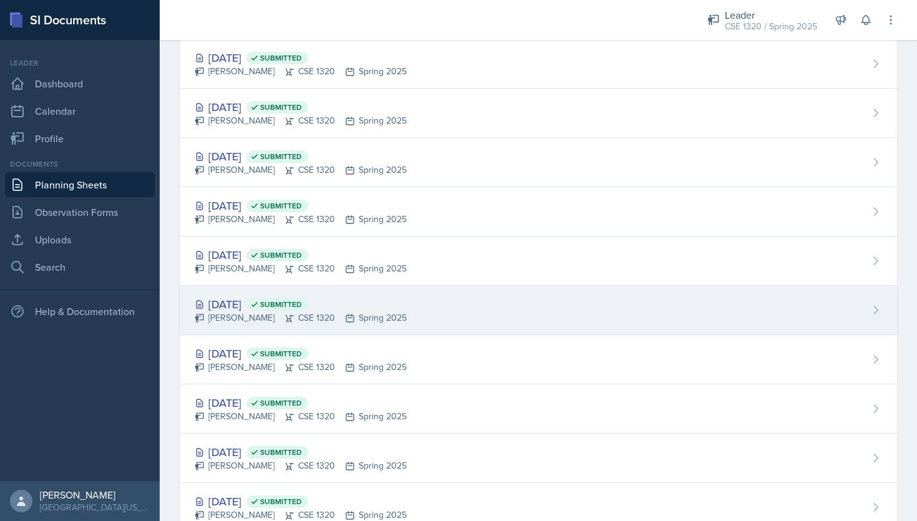
scroll to position [91, 0]
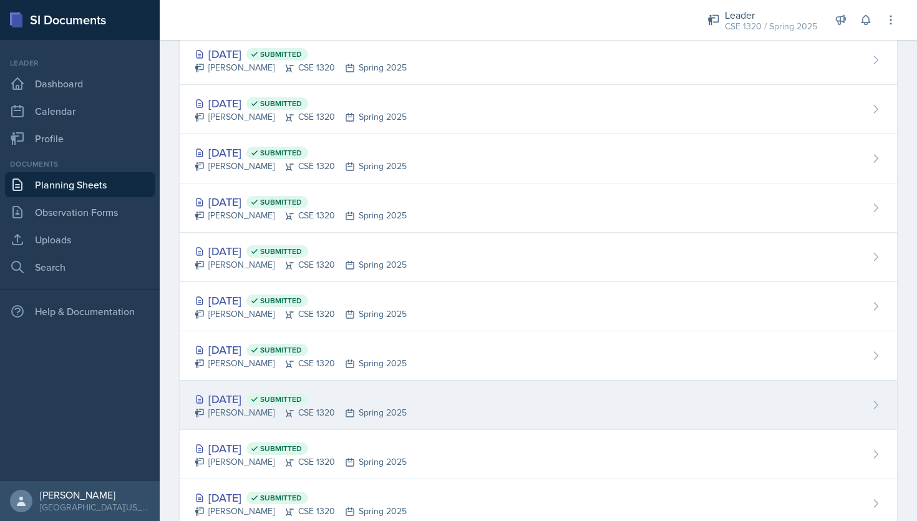
click at [459, 401] on div "Apr 11th, 2025 Submitted Nishan Koirala CSE 1320 Spring 2025" at bounding box center [539, 405] width 718 height 49
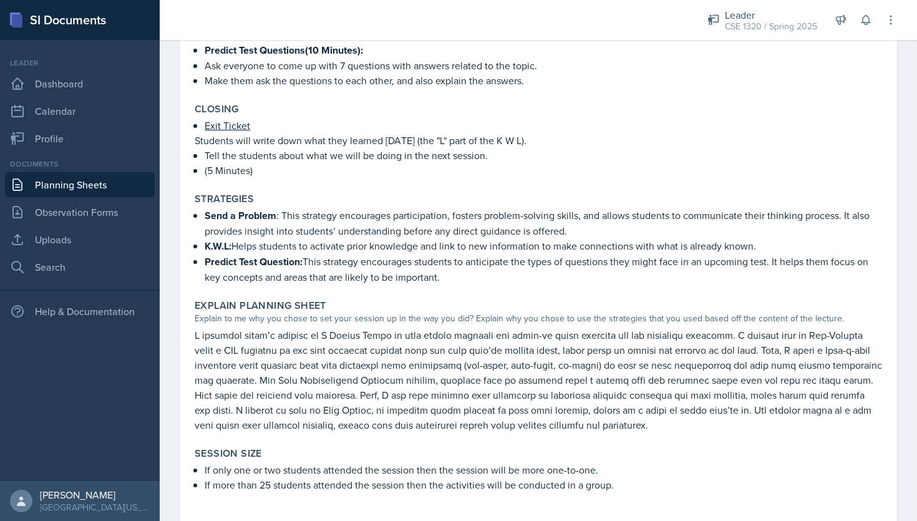
scroll to position [742, 0]
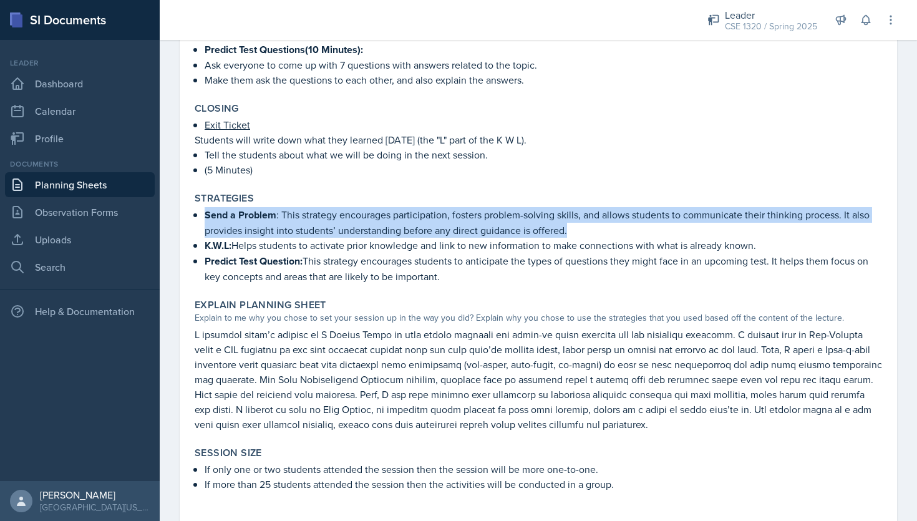
drag, startPoint x: 572, startPoint y: 230, endPoint x: 203, endPoint y: 212, distance: 369.2
click at [203, 212] on div "Send a Problem : This strategy encourages participation, fosters problem-solvin…" at bounding box center [539, 245] width 688 height 77
copy p "Send a Problem : This strategy encourages participation, fosters problem-solvin…"
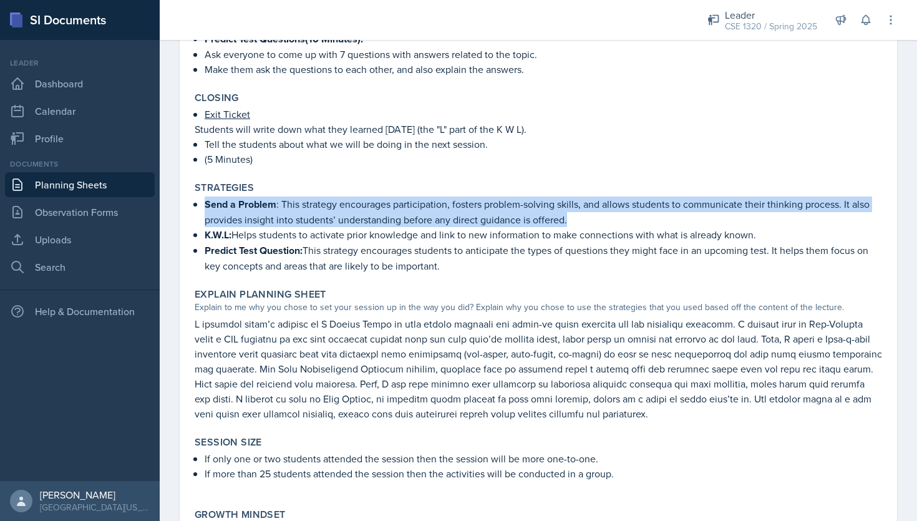
scroll to position [756, 0]
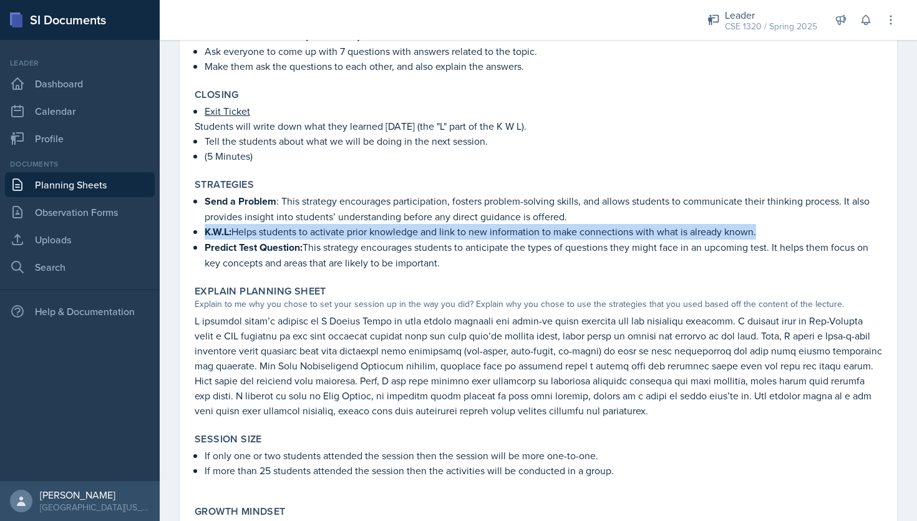
drag, startPoint x: 759, startPoint y: 227, endPoint x: 193, endPoint y: 227, distance: 565.3
click at [193, 227] on div "Strategies Send a Problem : This strategy encourages participation, fosters pro…" at bounding box center [539, 224] width 698 height 102
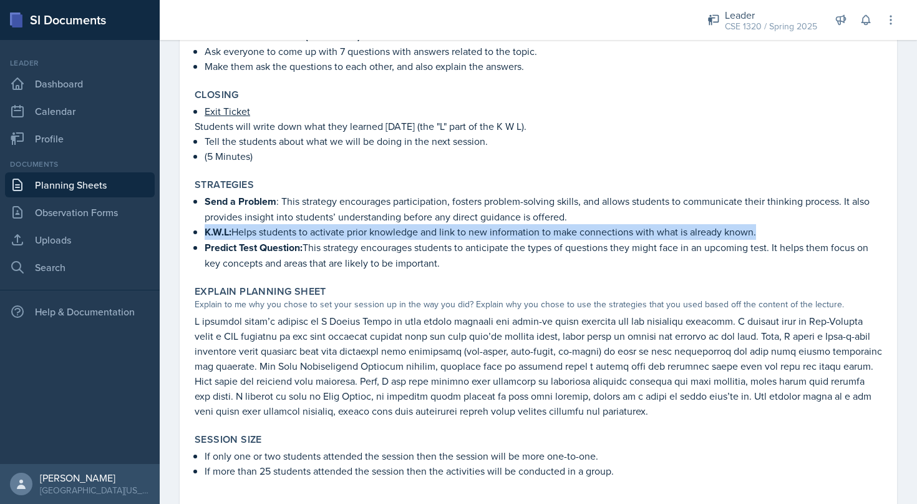
copy p "K.W.L: Helps students to activate prior knowledge and link to new information t…"
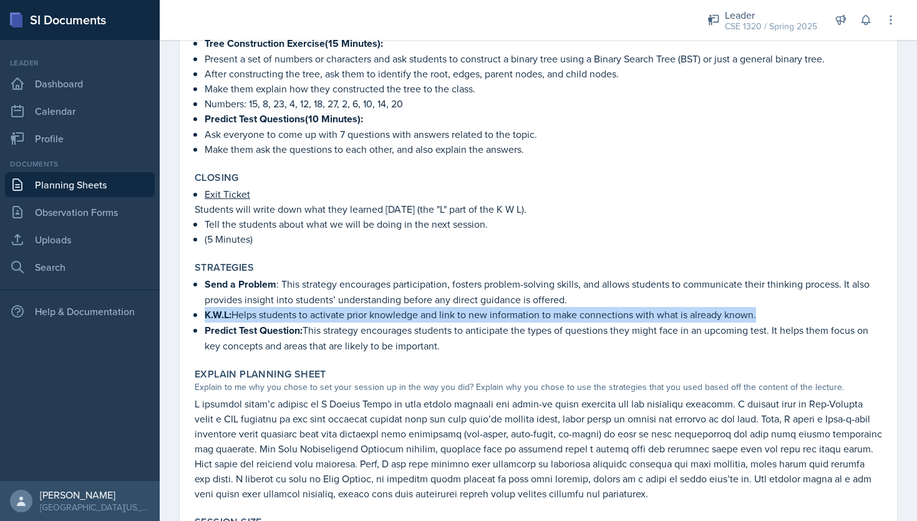
scroll to position [661, 0]
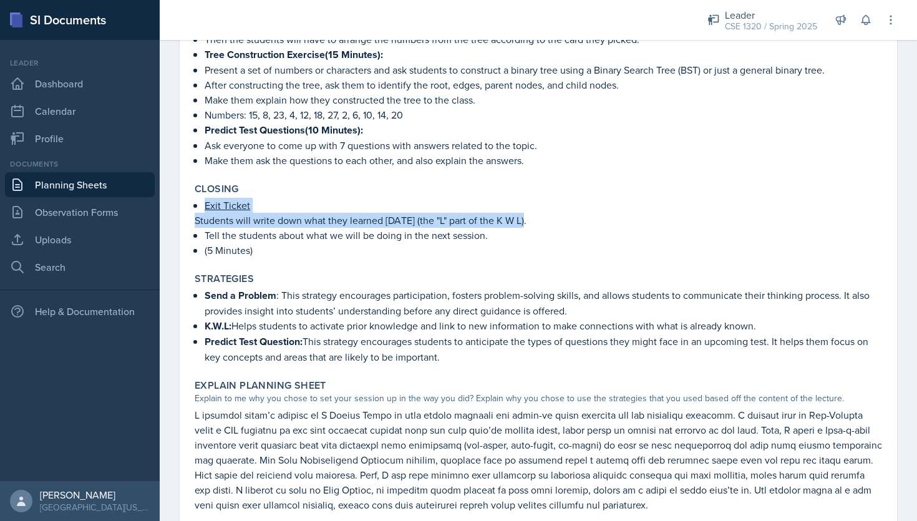
drag, startPoint x: 522, startPoint y: 212, endPoint x: 197, endPoint y: 203, distance: 325.2
click at [197, 203] on div "Exit Ticket Students will write down what they learned today (the "L" part of t…" at bounding box center [539, 228] width 688 height 60
copy div "Exit Ticket Students will write down what they learned today (the "L" part of t…"
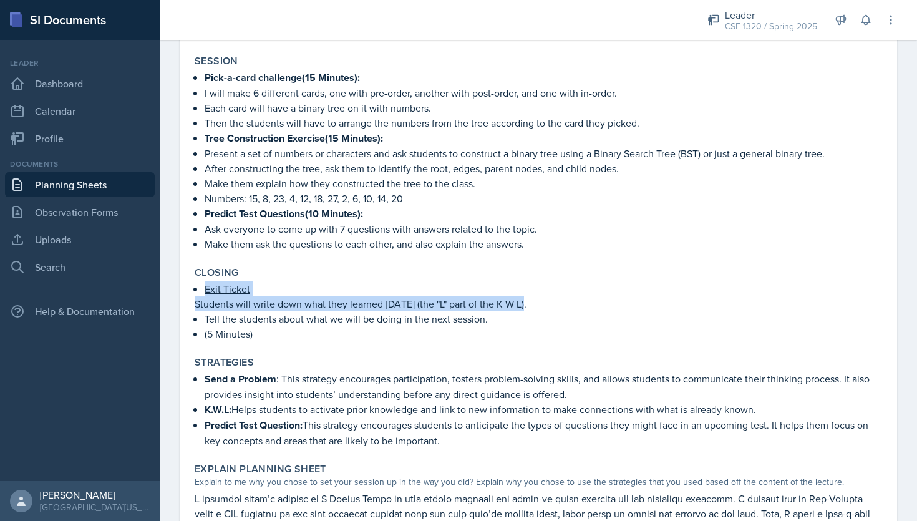
scroll to position [558, 0]
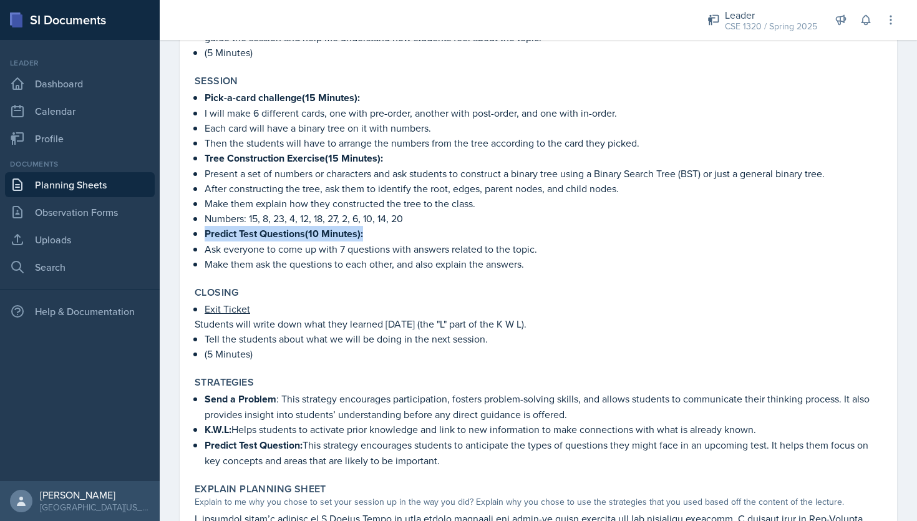
drag, startPoint x: 370, startPoint y: 230, endPoint x: 207, endPoint y: 228, distance: 163.5
click at [207, 228] on p "Predict Test Questions(10 Minutes):" at bounding box center [544, 234] width 678 height 16
click at [295, 295] on div "Closing Exit Ticket Students will write down what they learned today (the "L" p…" at bounding box center [539, 323] width 698 height 85
drag, startPoint x: 372, startPoint y: 230, endPoint x: 204, endPoint y: 226, distance: 168.5
click at [205, 226] on p "Predict Test Questions(10 Minutes):" at bounding box center [544, 234] width 678 height 16
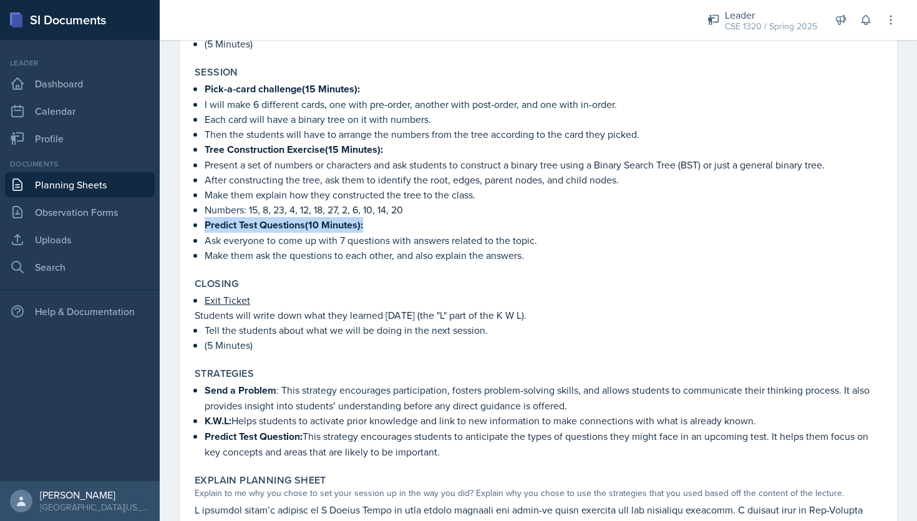
scroll to position [569, 0]
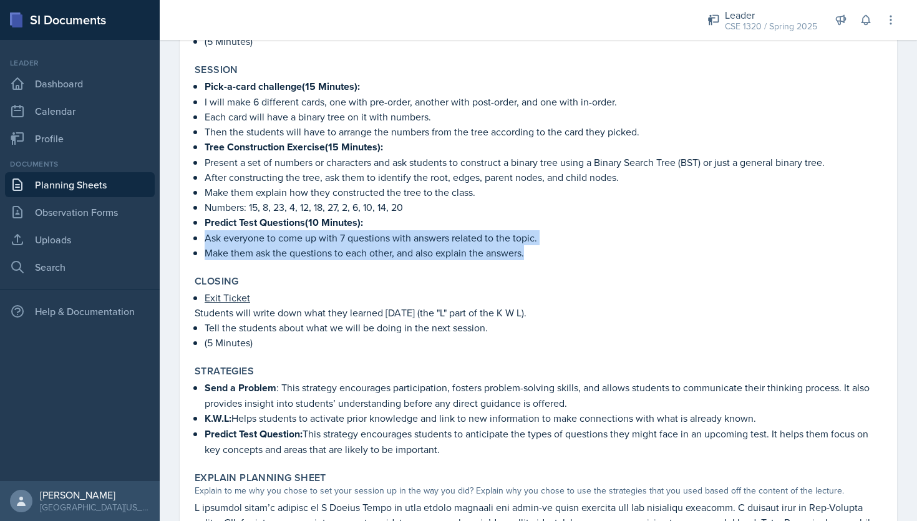
drag, startPoint x: 532, startPoint y: 248, endPoint x: 203, endPoint y: 232, distance: 329.8
click at [203, 238] on div "Pick-a-card challenge(15 Minutes): I will make 6 different cards, one with pre-…" at bounding box center [539, 170] width 688 height 182
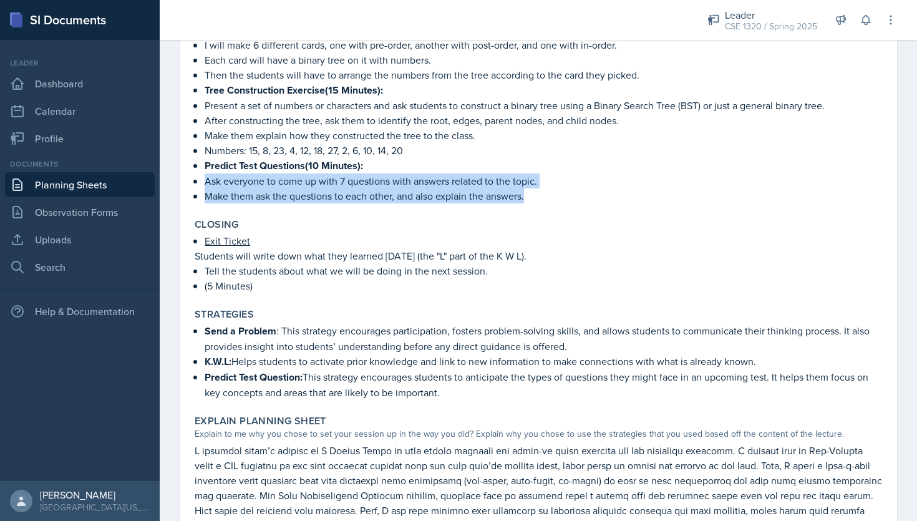
scroll to position [633, 0]
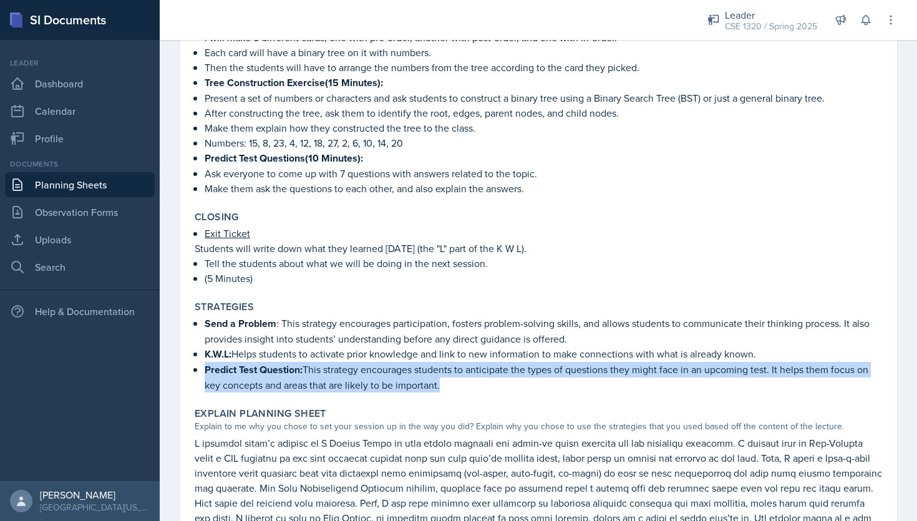
drag, startPoint x: 450, startPoint y: 382, endPoint x: 204, endPoint y: 364, distance: 246.5
click at [204, 364] on div "Send a Problem : This strategy encourages participation, fosters problem-solvin…" at bounding box center [539, 354] width 688 height 77
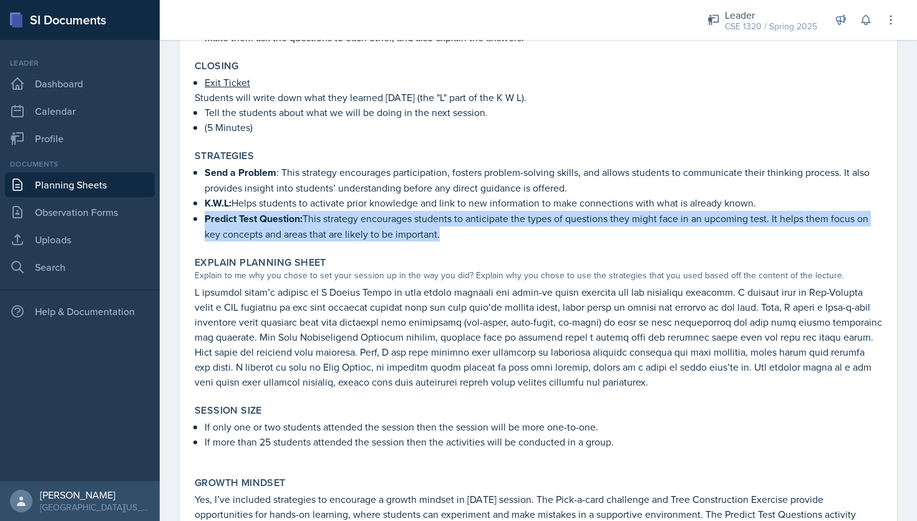
scroll to position [934, 0]
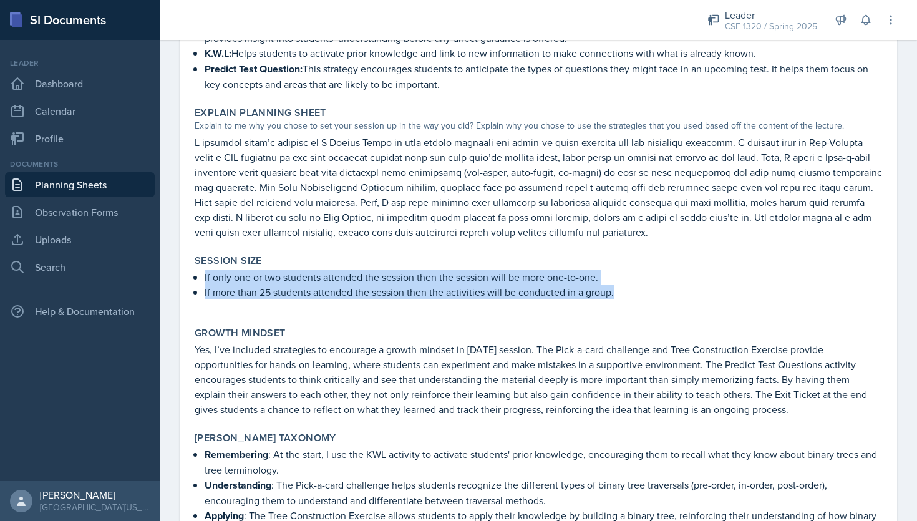
drag, startPoint x: 623, startPoint y: 288, endPoint x: 209, endPoint y: 263, distance: 415.1
click at [209, 263] on div "Session Size If only one or two students attended the session then the session …" at bounding box center [539, 283] width 698 height 67
click at [97, 197] on link "Planning Sheets" at bounding box center [80, 184] width 150 height 25
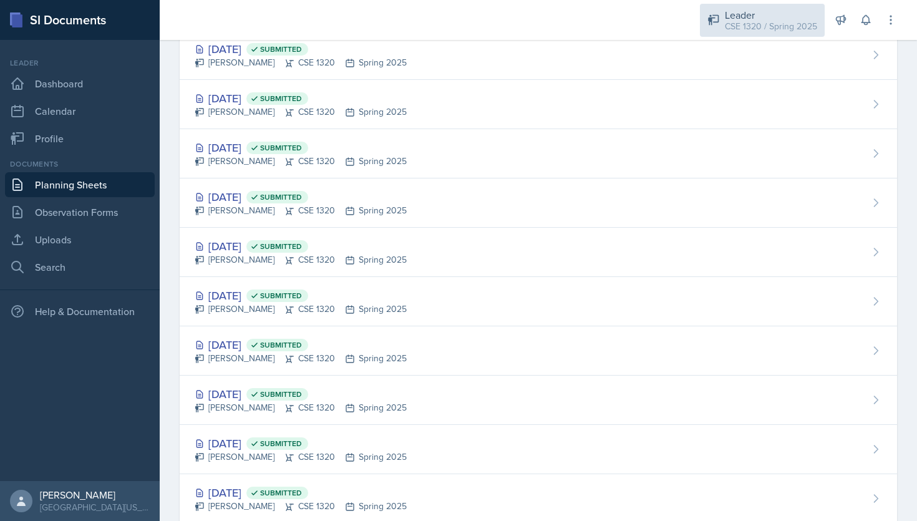
click at [739, 19] on div "Leader" at bounding box center [771, 14] width 92 height 15
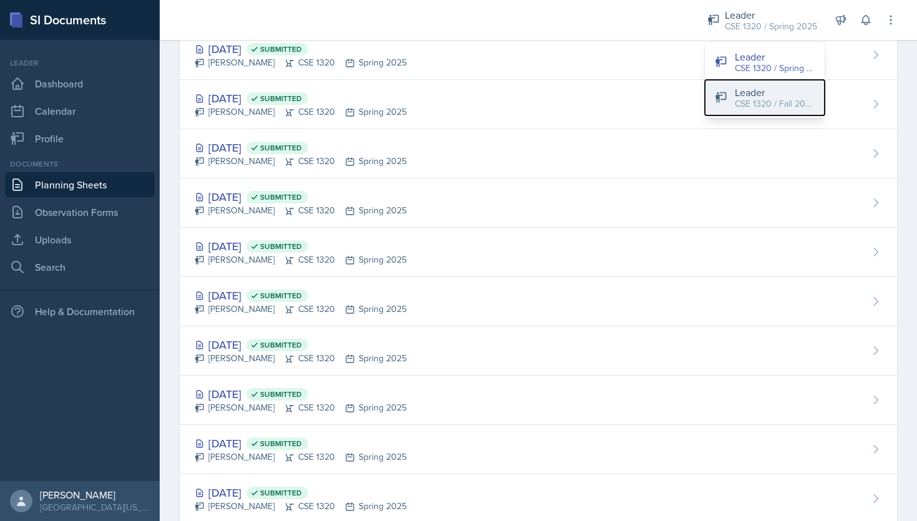
click at [747, 101] on div "CSE 1320 / Fall 2025" at bounding box center [775, 103] width 80 height 13
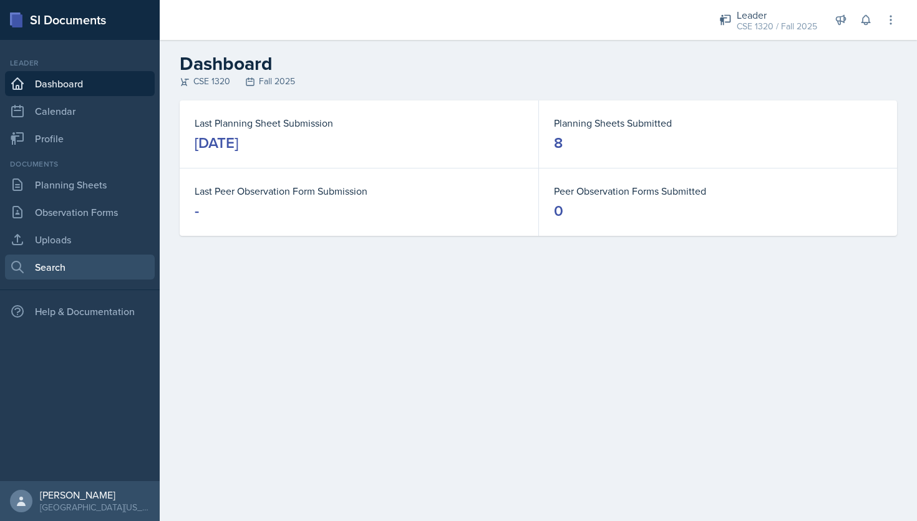
click at [72, 269] on link "Search" at bounding box center [80, 267] width 150 height 25
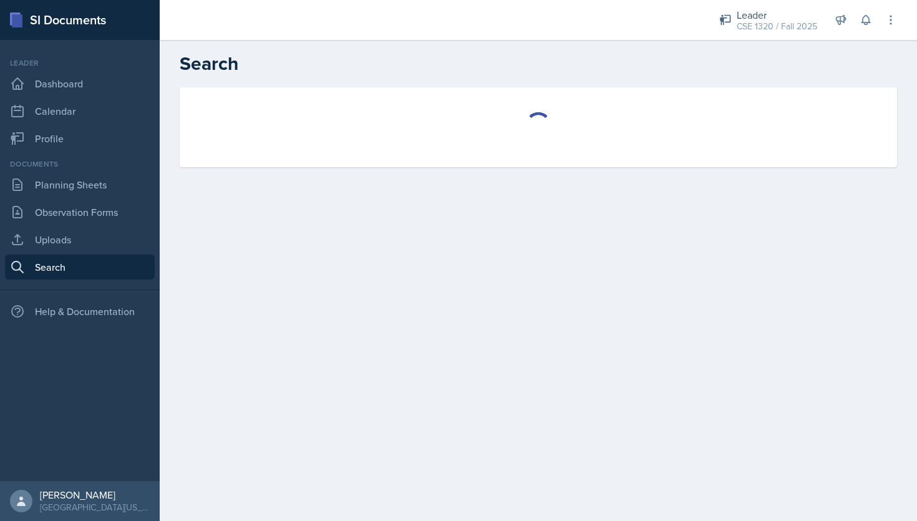
select select "all"
select select "1"
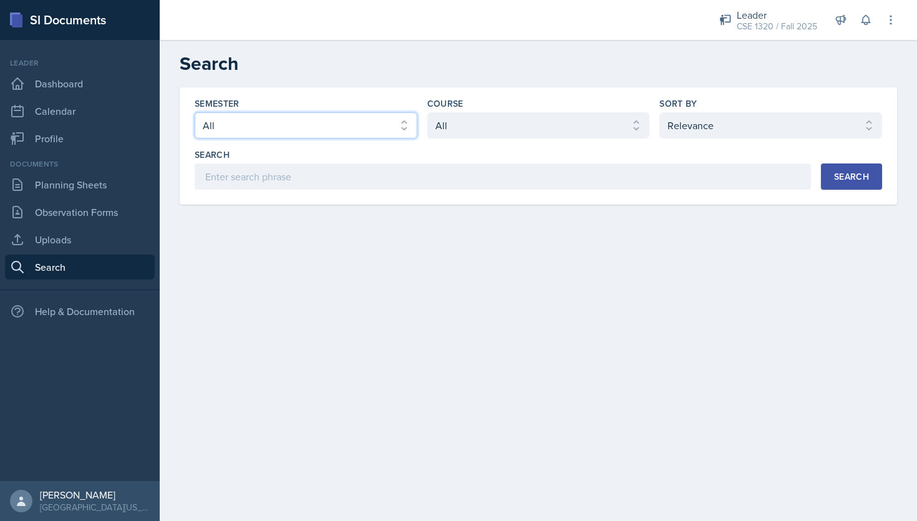
click at [310, 124] on select "Select semester All Fall 2025 Spring 2025 Fall 2024 Spring 2024 Fall 2023" at bounding box center [306, 125] width 223 height 26
select select "a8c40de0-d7eb-4f82-90ee-ac0c6ce45f71"
click at [839, 183] on button "Search" at bounding box center [851, 176] width 61 height 26
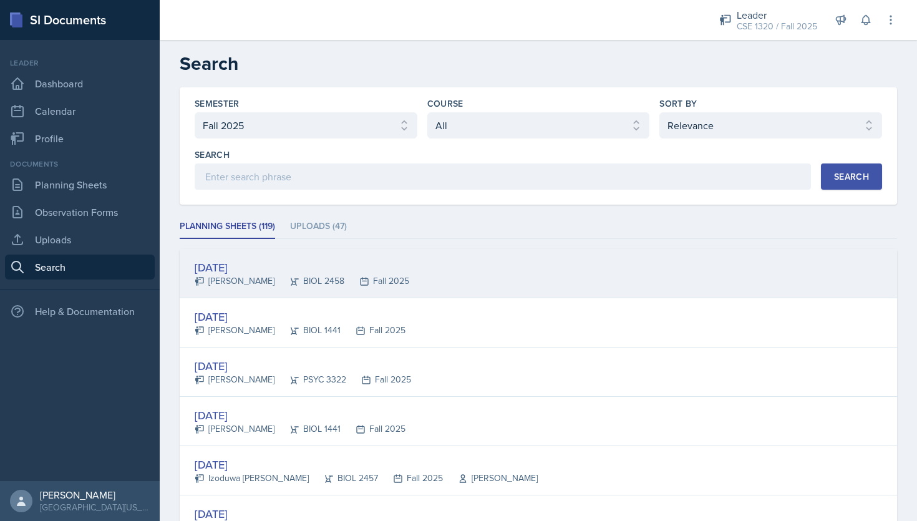
click at [489, 276] on div "Sep 11th, 2025 Chelsea Olowodola BIOL 2458 Fall 2025" at bounding box center [539, 273] width 718 height 49
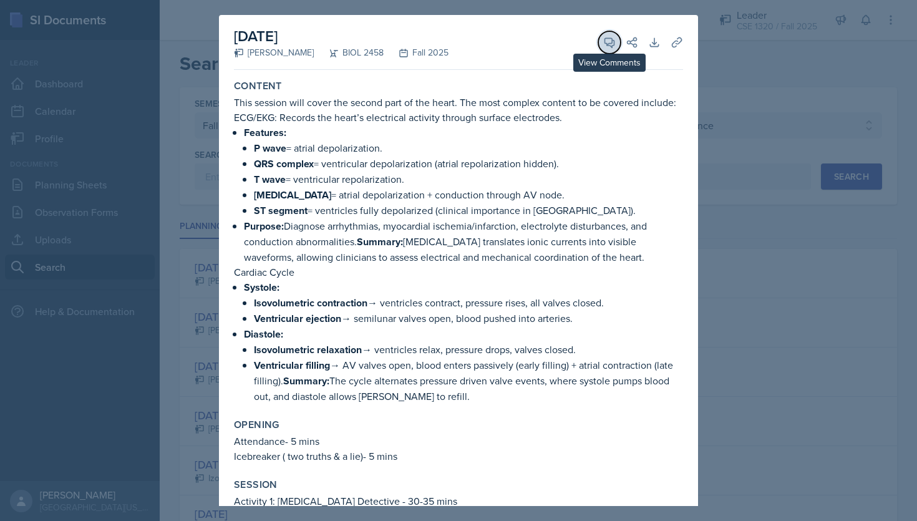
click at [610, 47] on icon at bounding box center [609, 42] width 12 height 12
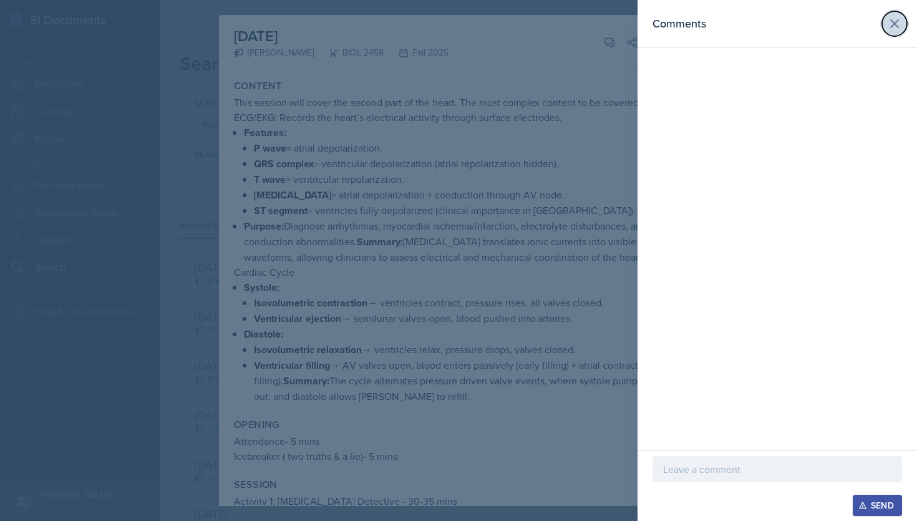
click at [895, 26] on icon at bounding box center [894, 23] width 15 height 15
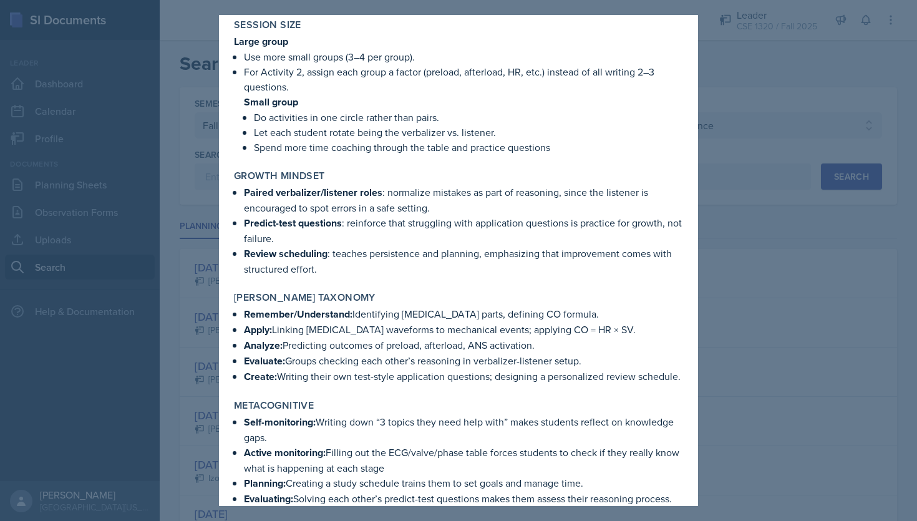
scroll to position [1756, 0]
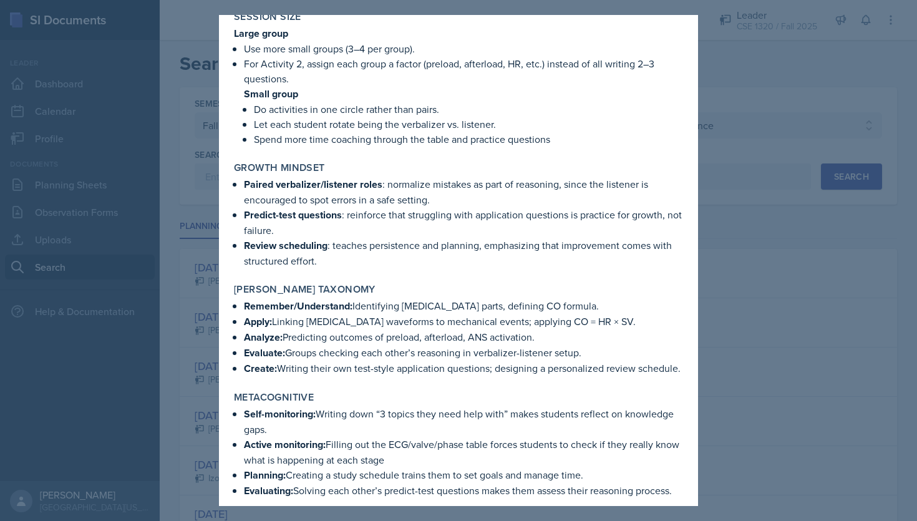
click at [739, 361] on div at bounding box center [458, 260] width 917 height 521
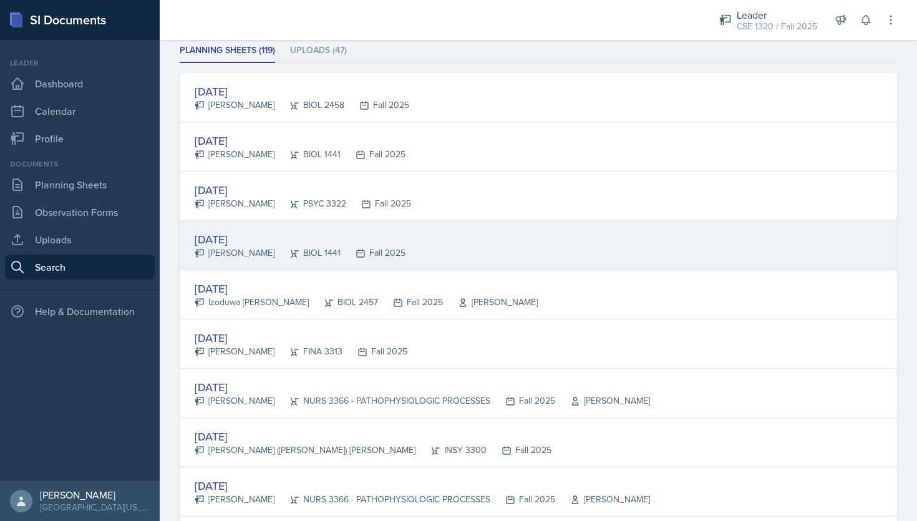
scroll to position [183, 0]
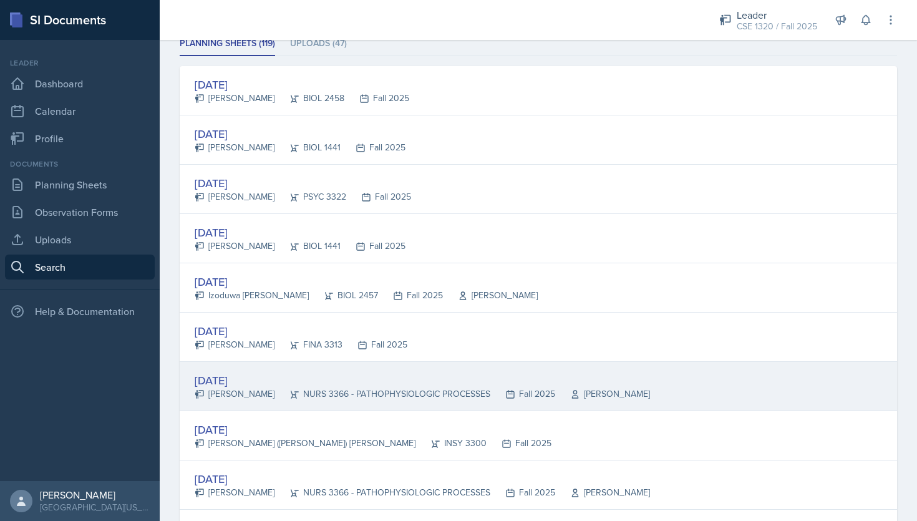
click at [502, 397] on div "Fall 2025" at bounding box center [522, 393] width 65 height 13
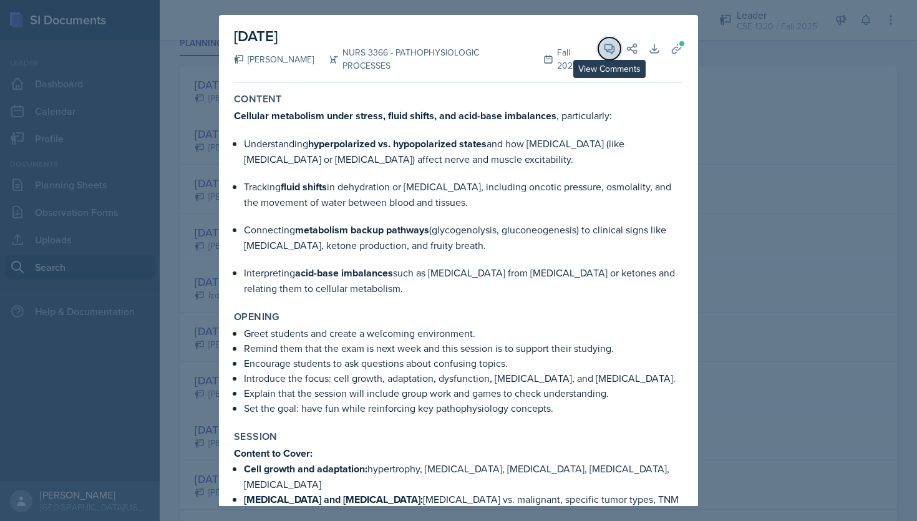
click at [606, 44] on icon at bounding box center [609, 48] width 9 height 9
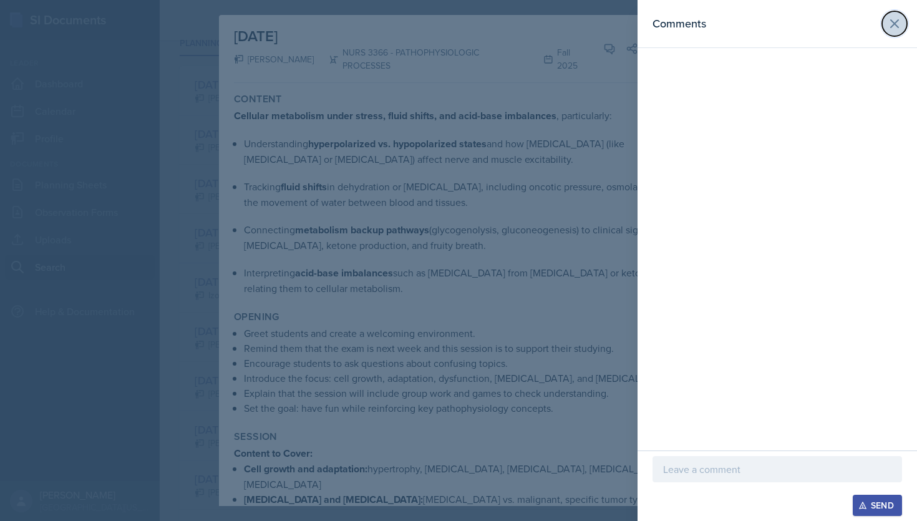
click at [892, 28] on icon at bounding box center [894, 23] width 15 height 15
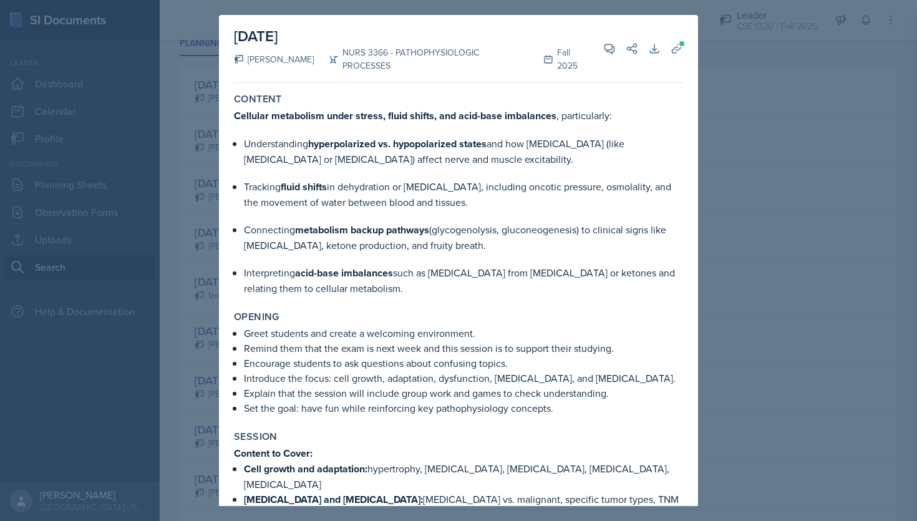
click at [839, 223] on div at bounding box center [458, 260] width 917 height 521
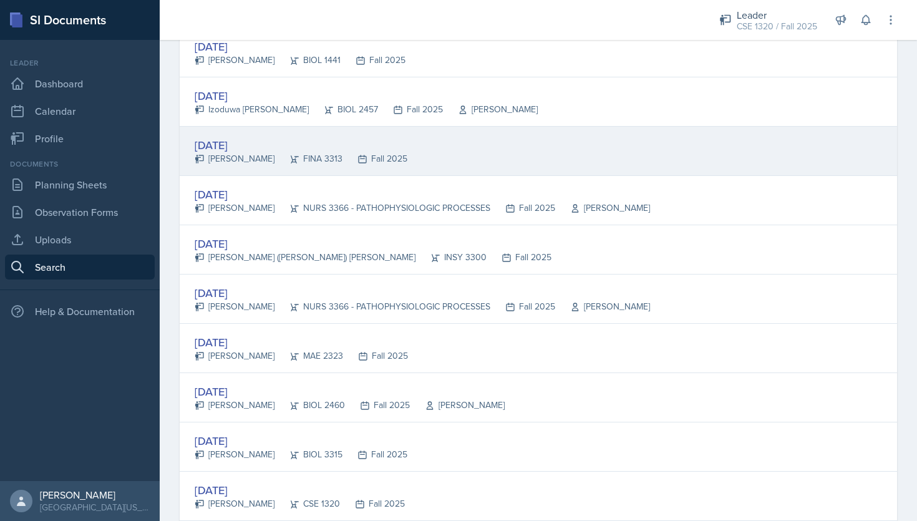
scroll to position [371, 0]
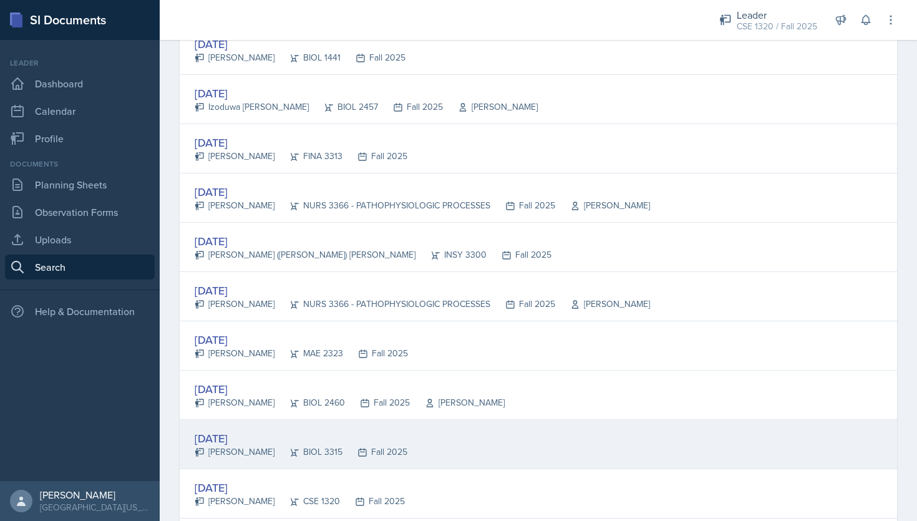
click at [587, 443] on div "Sep 3rd, 2025 Nishi Modi BIOL 3315 Fall 2025" at bounding box center [539, 444] width 718 height 49
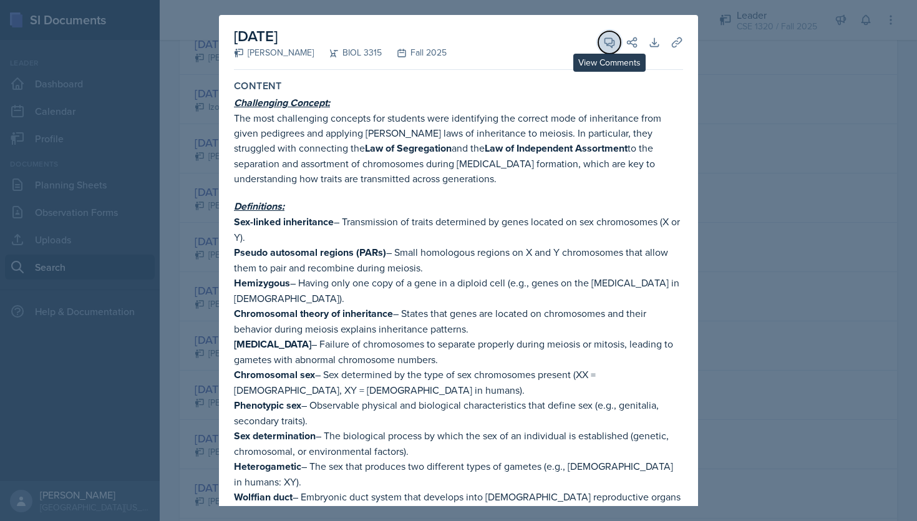
click at [613, 48] on button "View Comments" at bounding box center [609, 42] width 22 height 22
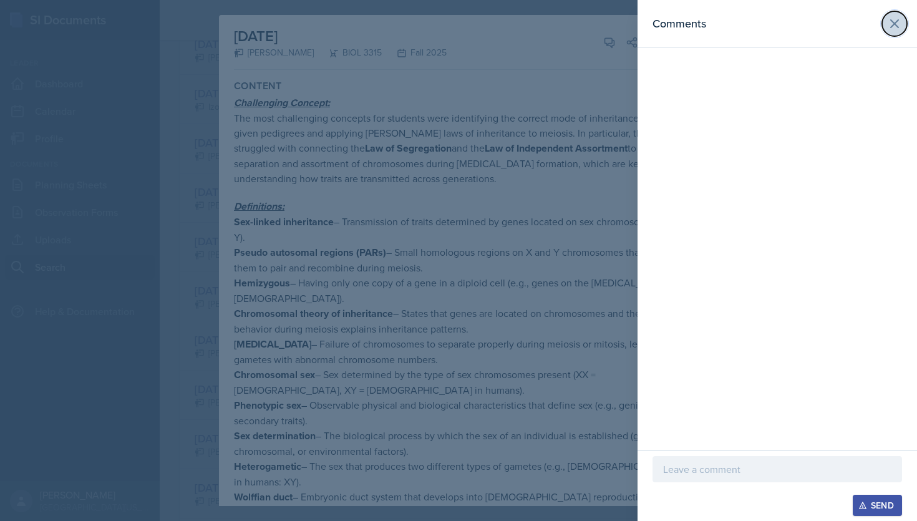
click at [891, 24] on icon at bounding box center [894, 23] width 15 height 15
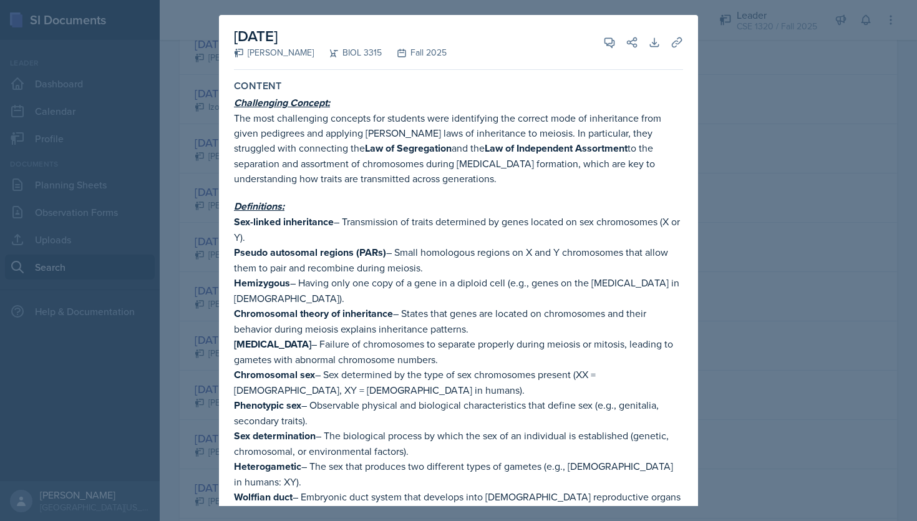
click at [799, 181] on div at bounding box center [458, 260] width 917 height 521
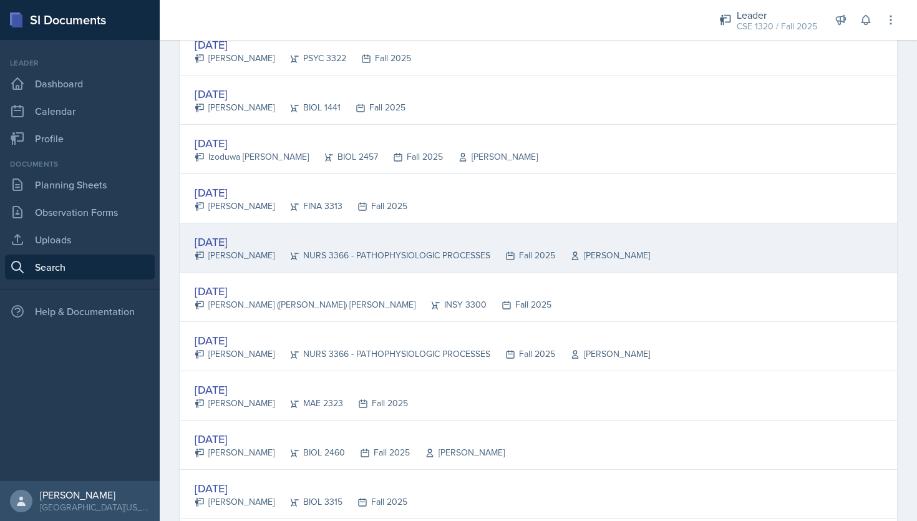
scroll to position [258, 0]
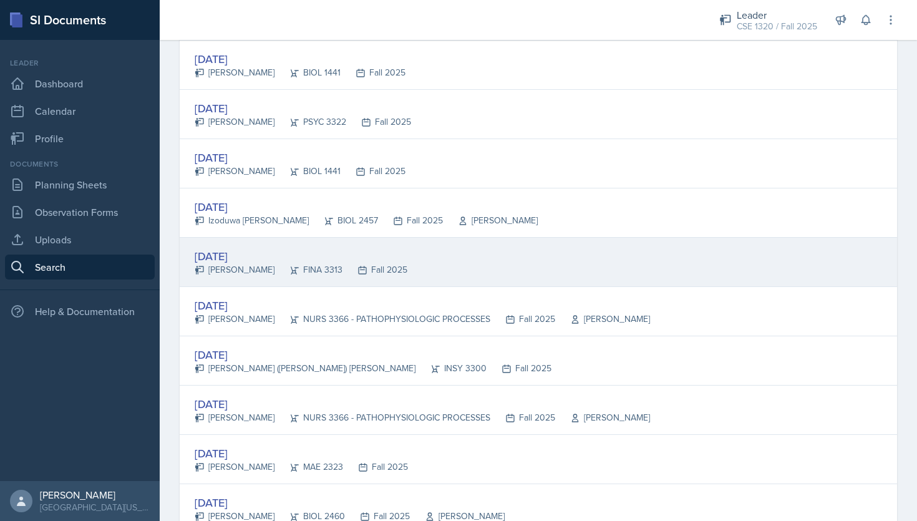
click at [587, 283] on div "Sep 5th, 2025 Juan Jasso FINA 3313 Fall 2025" at bounding box center [539, 262] width 718 height 49
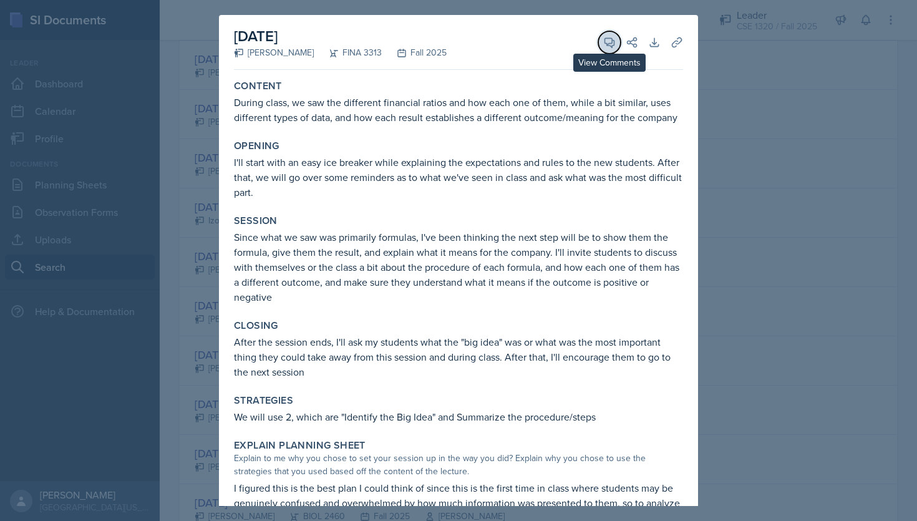
click at [606, 42] on icon at bounding box center [609, 42] width 9 height 9
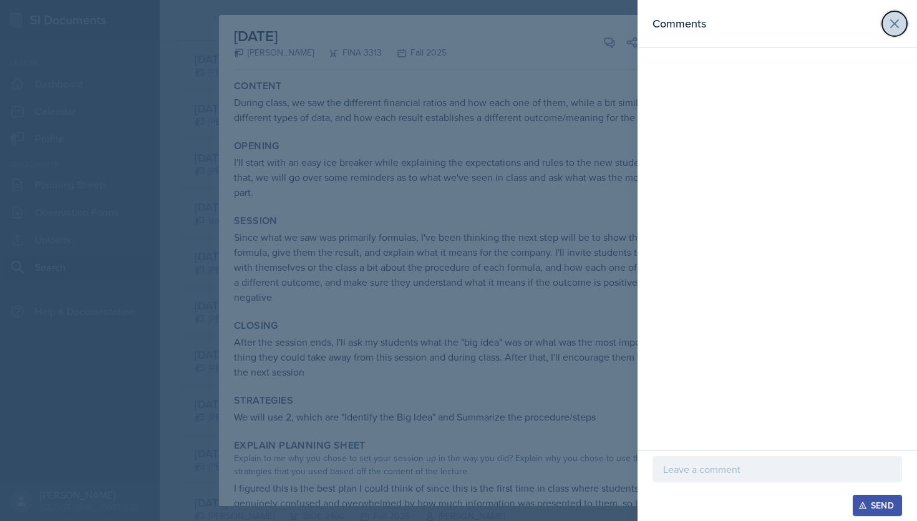
click at [896, 24] on icon at bounding box center [894, 23] width 15 height 15
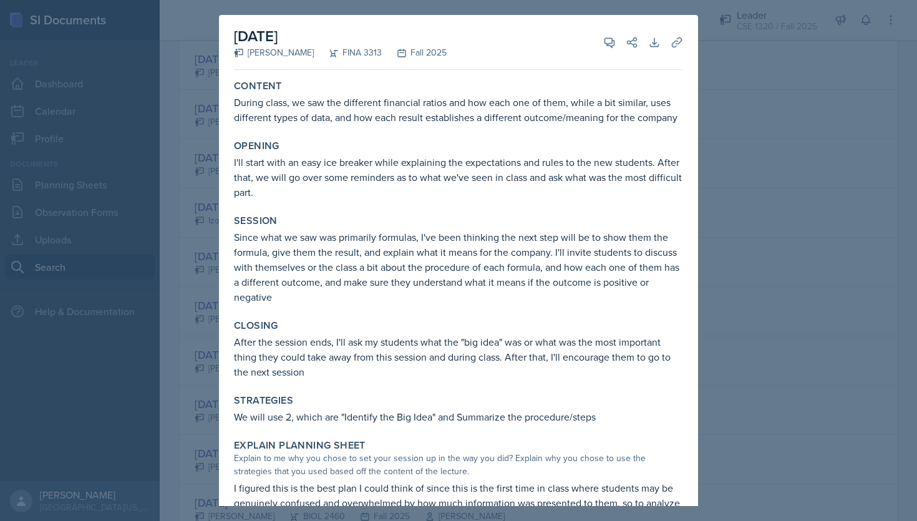
click at [788, 207] on div at bounding box center [458, 260] width 917 height 521
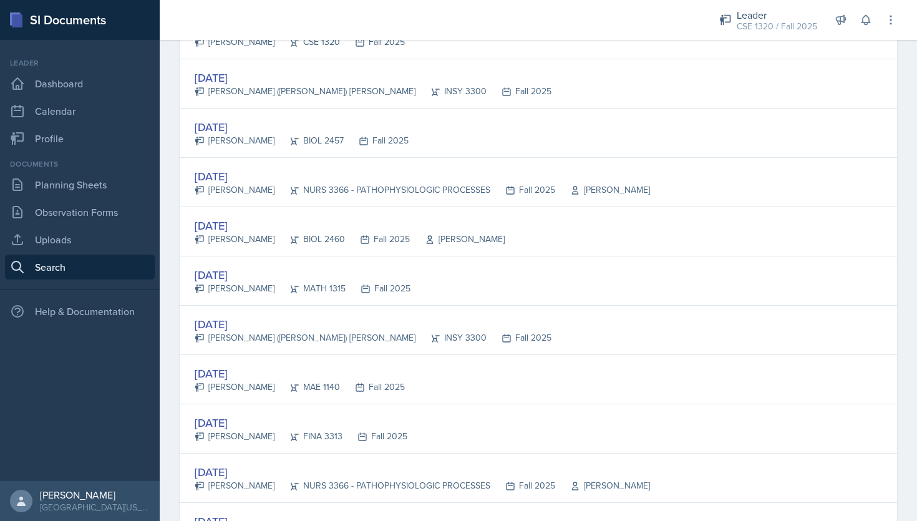
scroll to position [933, 0]
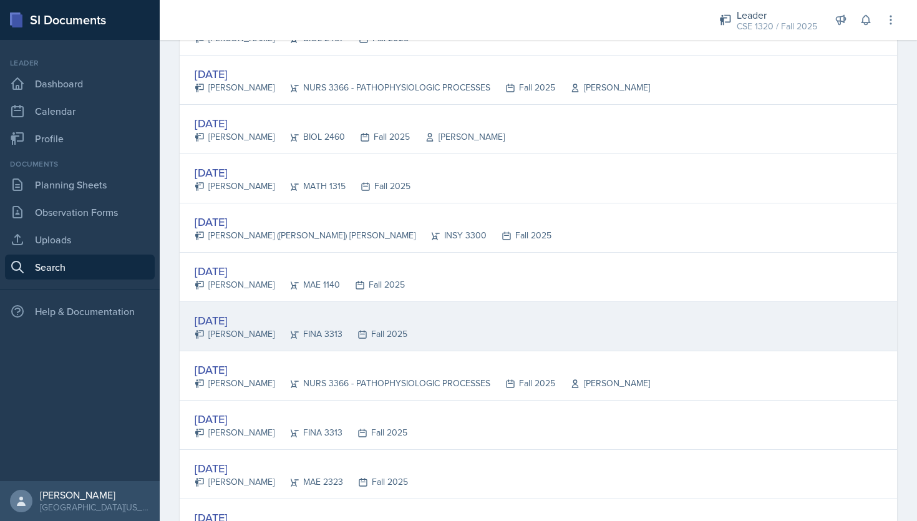
click at [530, 336] on div "Aug 25th, 2025 Juan Jasso FINA 3313 Fall 2025" at bounding box center [539, 326] width 718 height 49
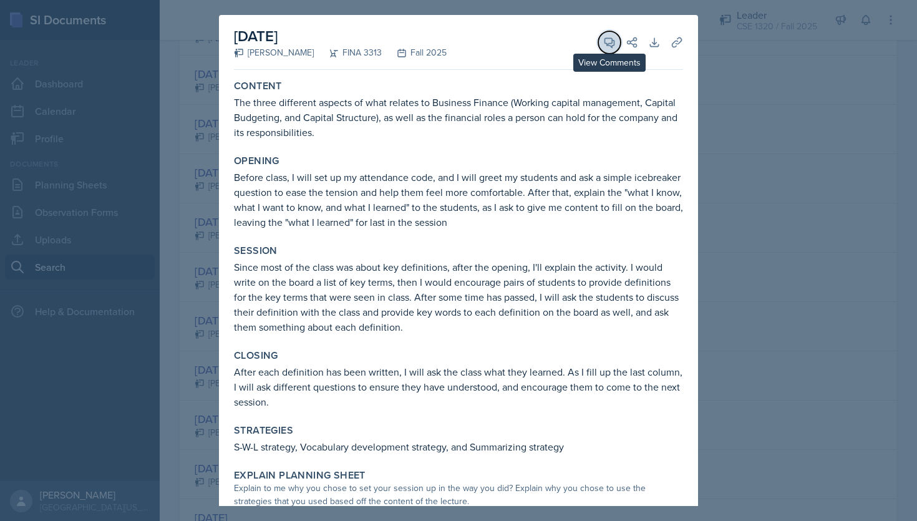
click at [613, 36] on span at bounding box center [614, 38] width 6 height 6
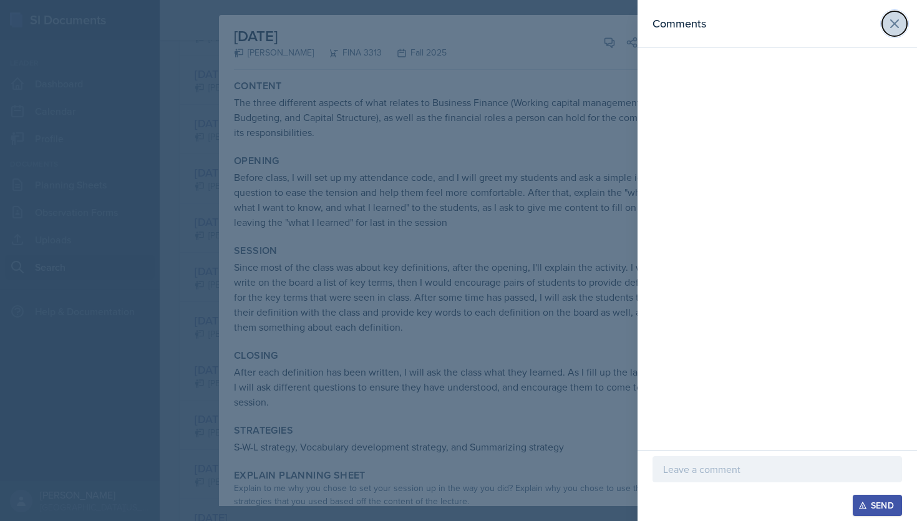
click at [897, 24] on icon at bounding box center [894, 23] width 15 height 15
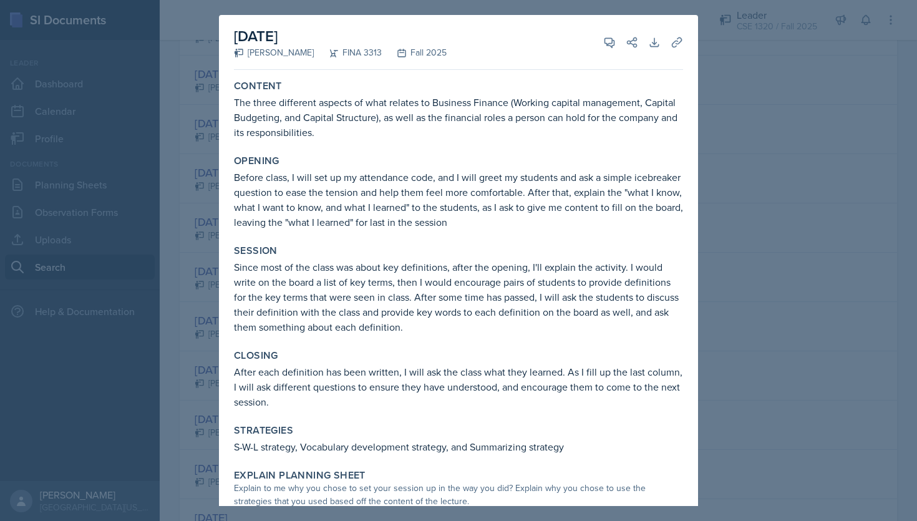
click at [813, 150] on div at bounding box center [458, 260] width 917 height 521
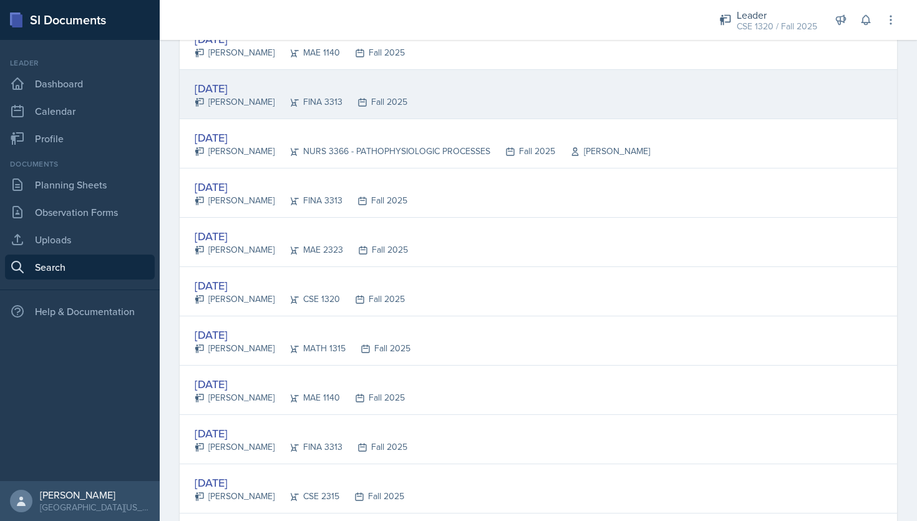
scroll to position [1229, 0]
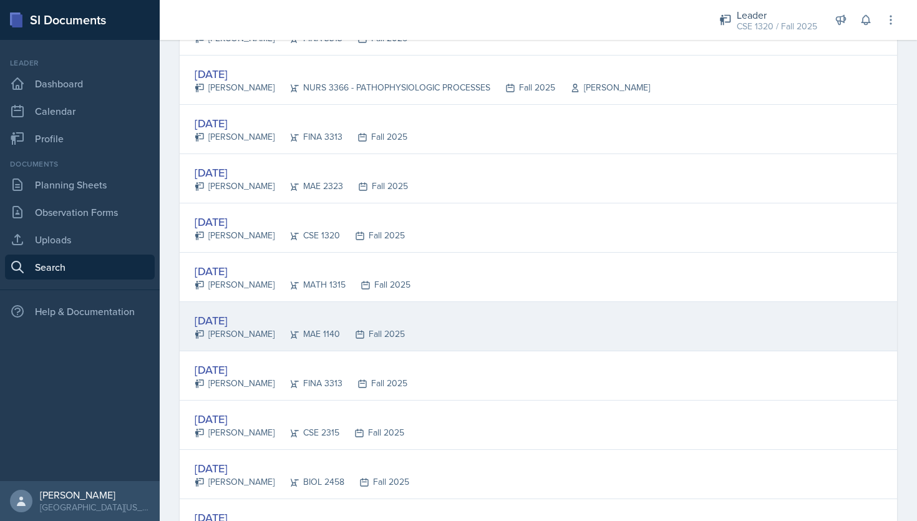
click at [555, 321] on div "Sep 9th, 2025 Rohan Thakuri MAE 1140 Fall 2025" at bounding box center [539, 326] width 718 height 49
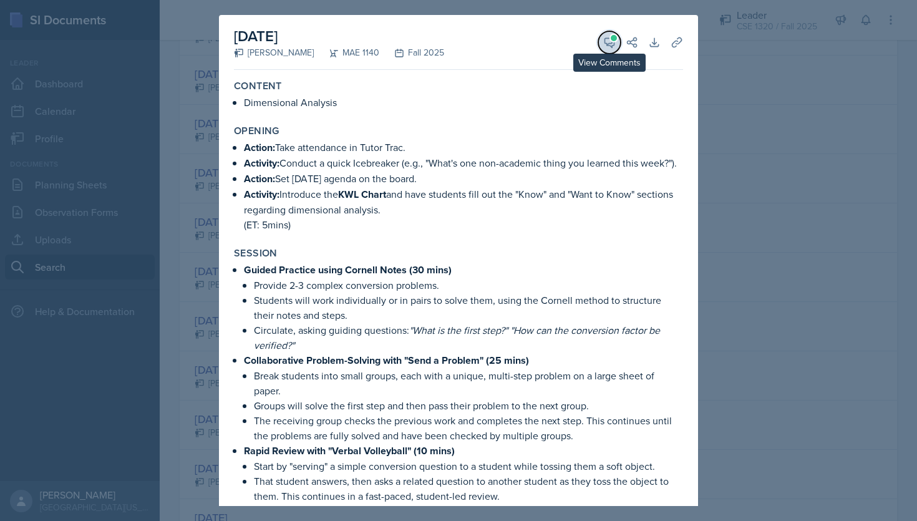
click at [604, 41] on icon at bounding box center [609, 42] width 12 height 12
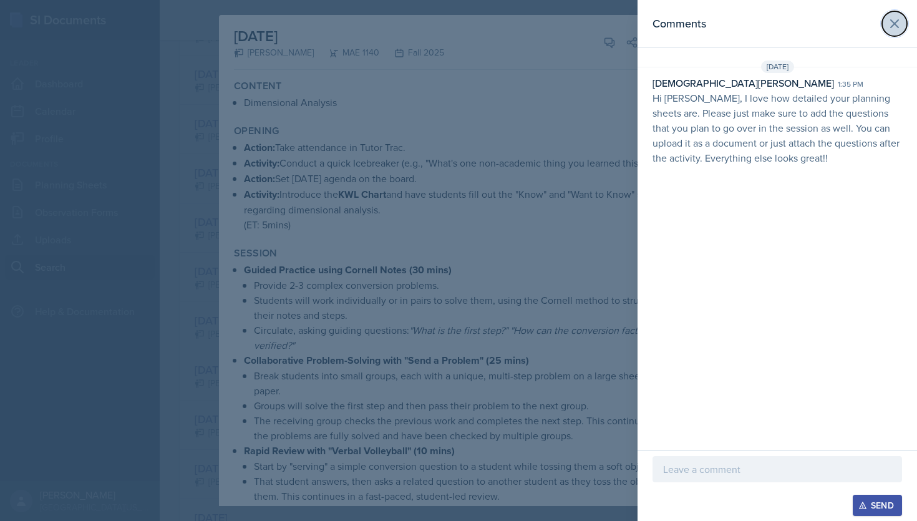
click at [897, 21] on icon at bounding box center [894, 23] width 15 height 15
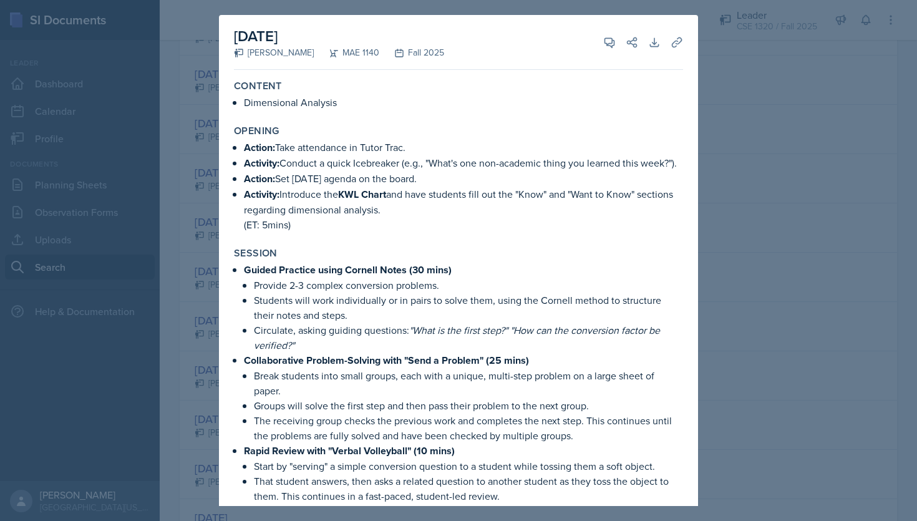
click at [752, 197] on div at bounding box center [458, 260] width 917 height 521
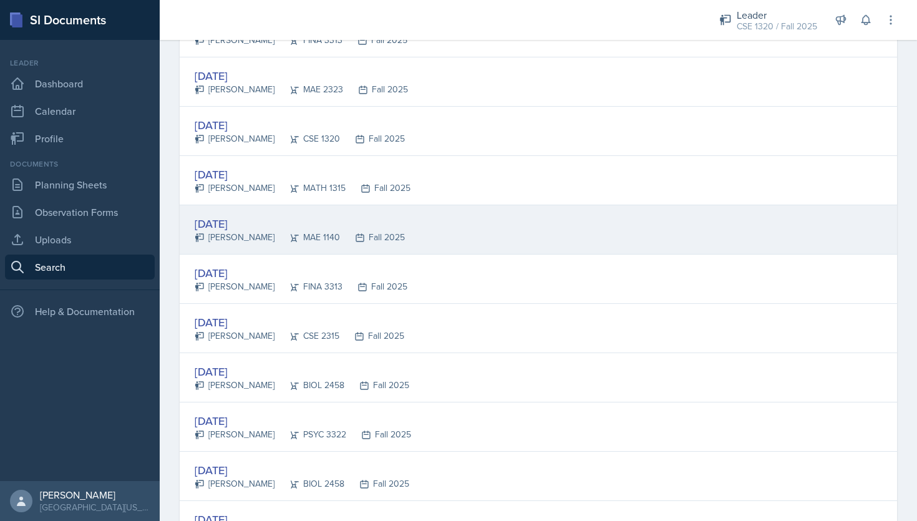
scroll to position [1381, 0]
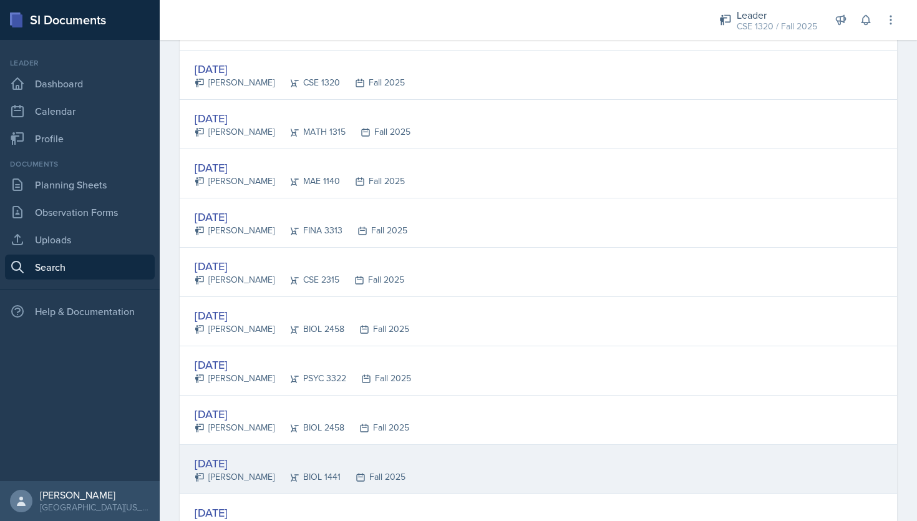
click at [494, 457] on div "Sep 3rd, 2025 Brinda Adhikari BIOL 1441 Fall 2025" at bounding box center [539, 469] width 718 height 49
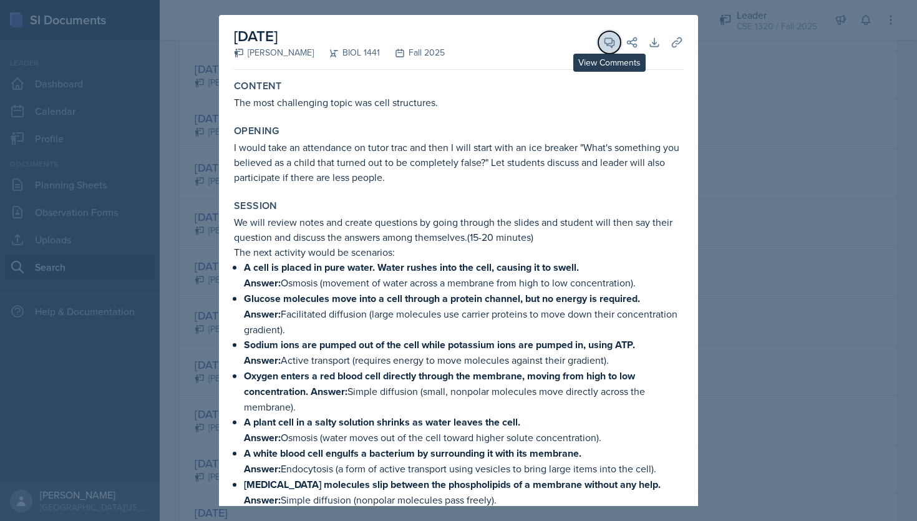
click at [609, 51] on button "View Comments" at bounding box center [609, 42] width 22 height 22
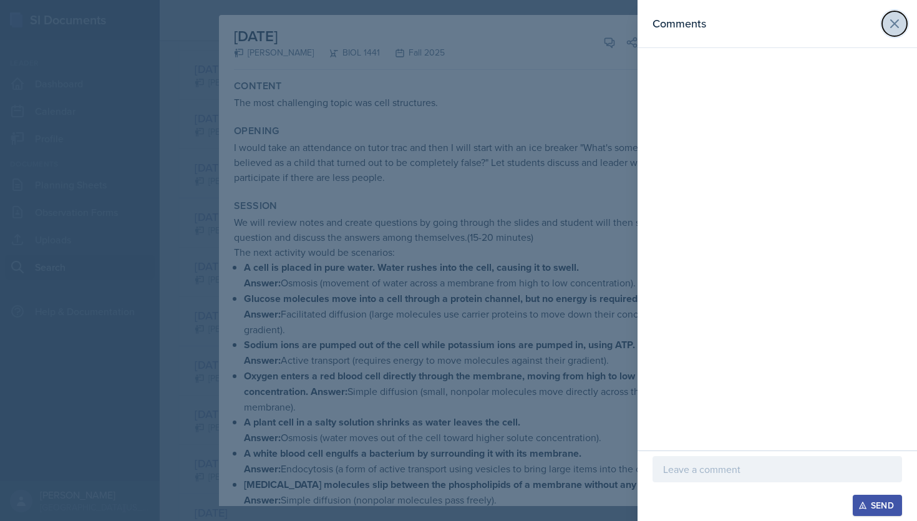
click at [887, 26] on icon at bounding box center [894, 23] width 15 height 15
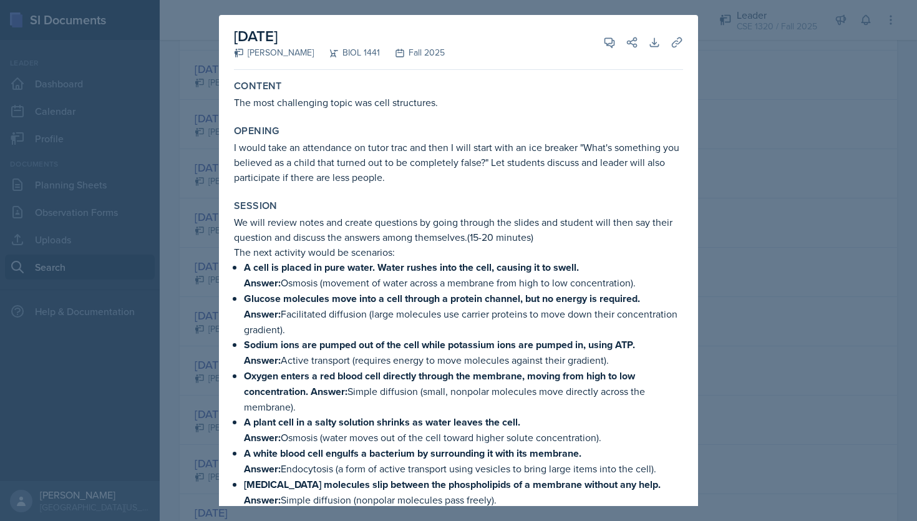
click at [783, 203] on div at bounding box center [458, 260] width 917 height 521
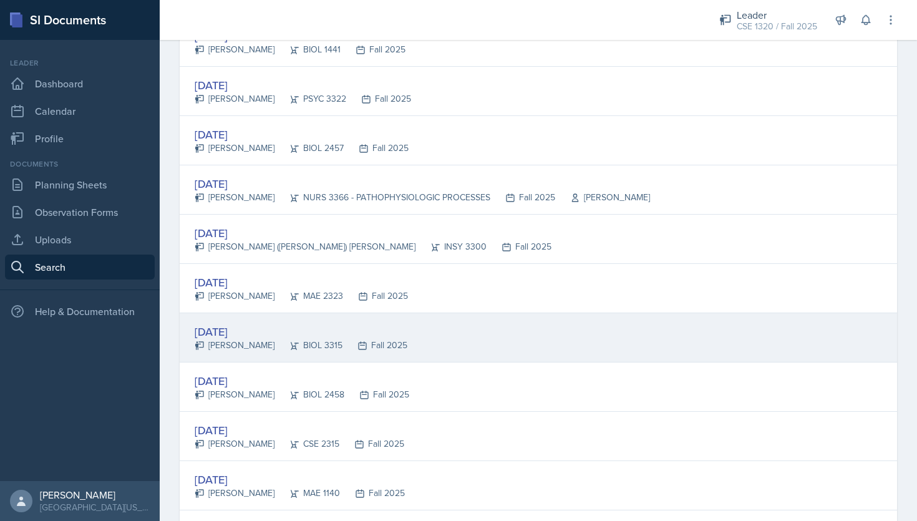
scroll to position [1809, 0]
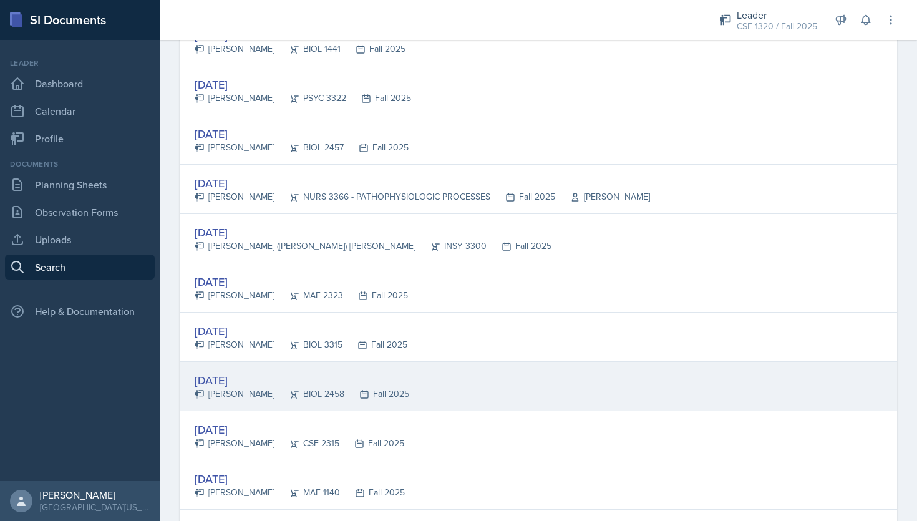
click at [485, 387] on div "Aug 25th, 2025 Grace Alcazar BIOL 2458 Fall 2025" at bounding box center [539, 386] width 718 height 49
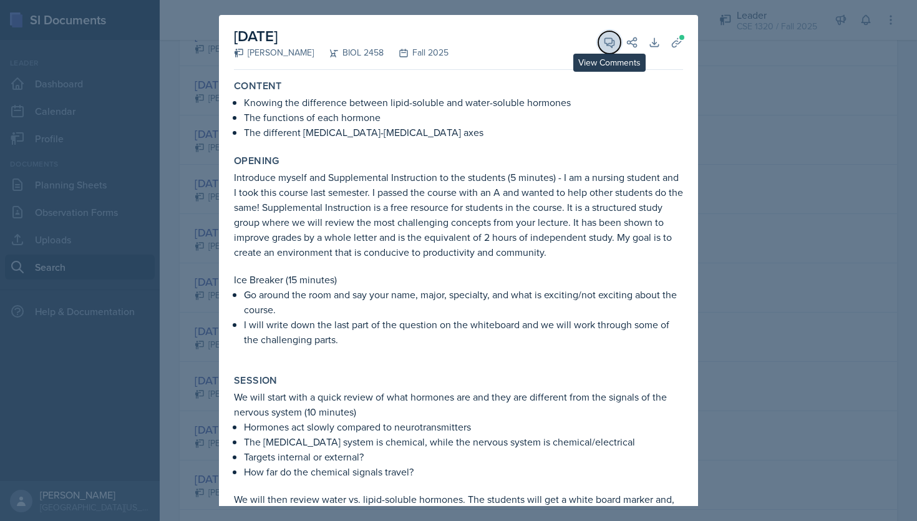
click at [605, 38] on icon at bounding box center [609, 42] width 9 height 9
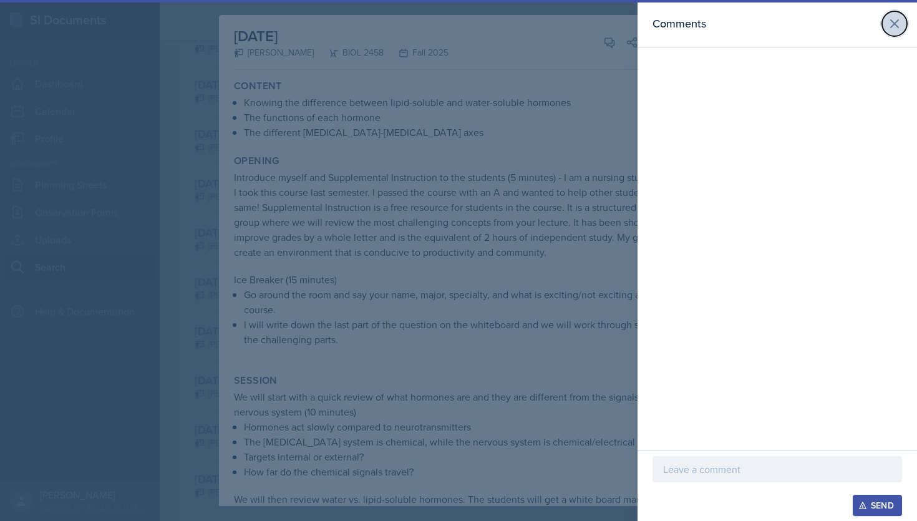
click at [890, 23] on icon at bounding box center [894, 23] width 15 height 15
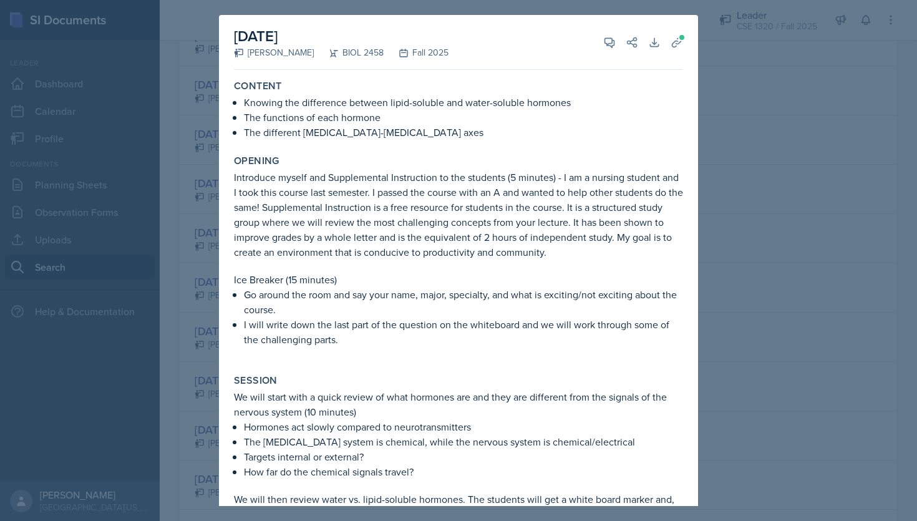
click at [806, 154] on div at bounding box center [458, 260] width 917 height 521
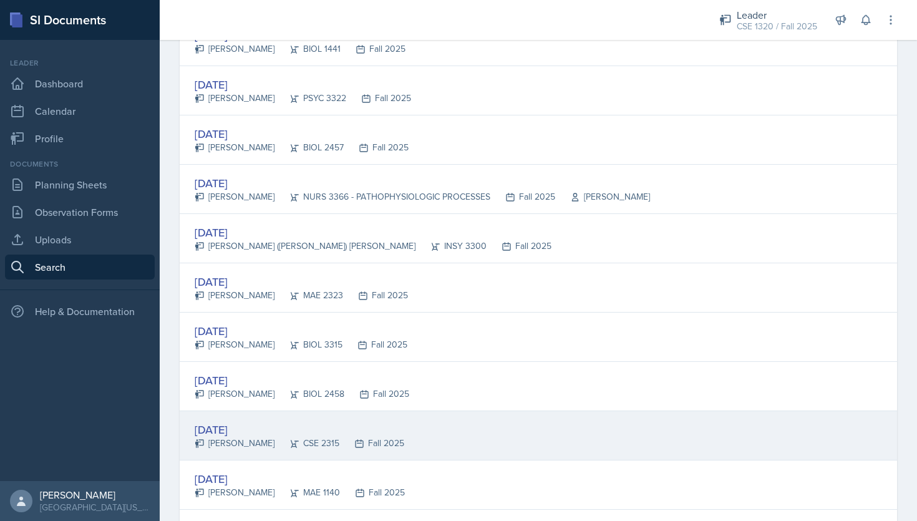
click at [499, 441] on div "Aug 25th, 2025 Aroudra Thakur CSE 2315 Fall 2025" at bounding box center [539, 435] width 718 height 49
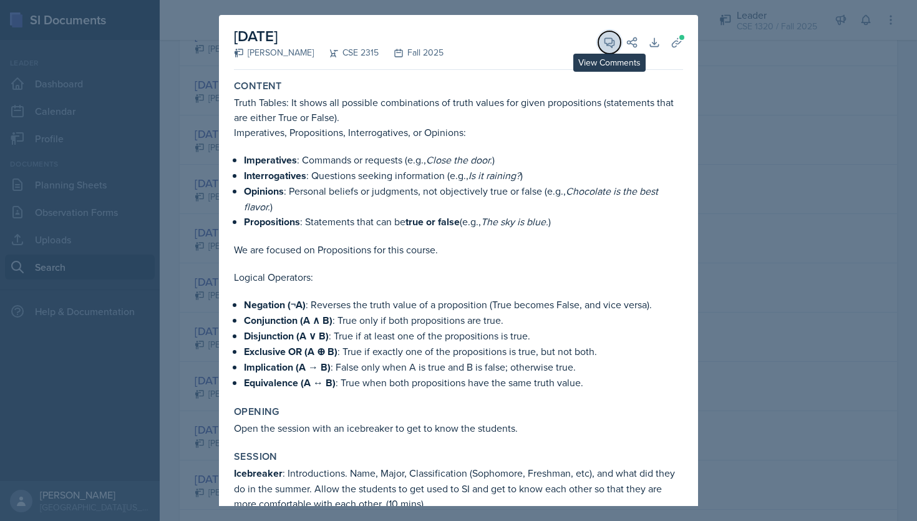
click at [607, 48] on button "View Comments" at bounding box center [609, 42] width 22 height 22
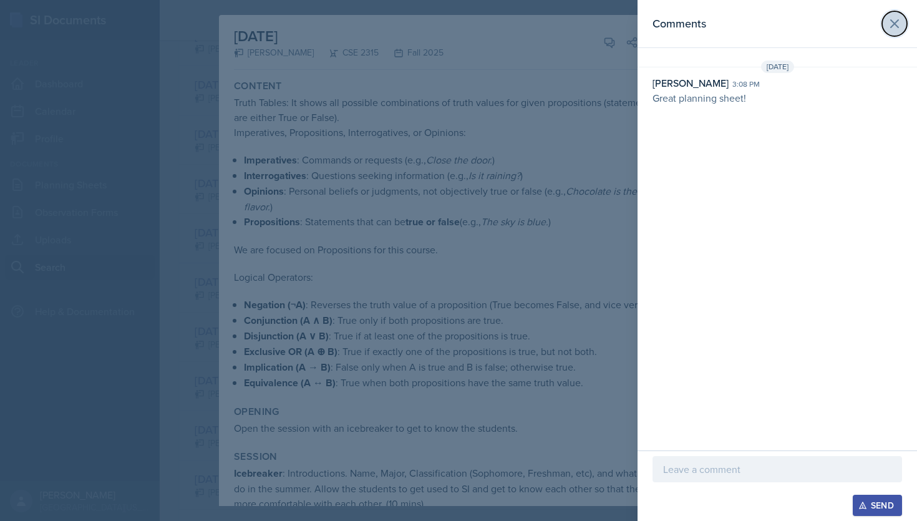
click at [899, 17] on icon at bounding box center [894, 23] width 15 height 15
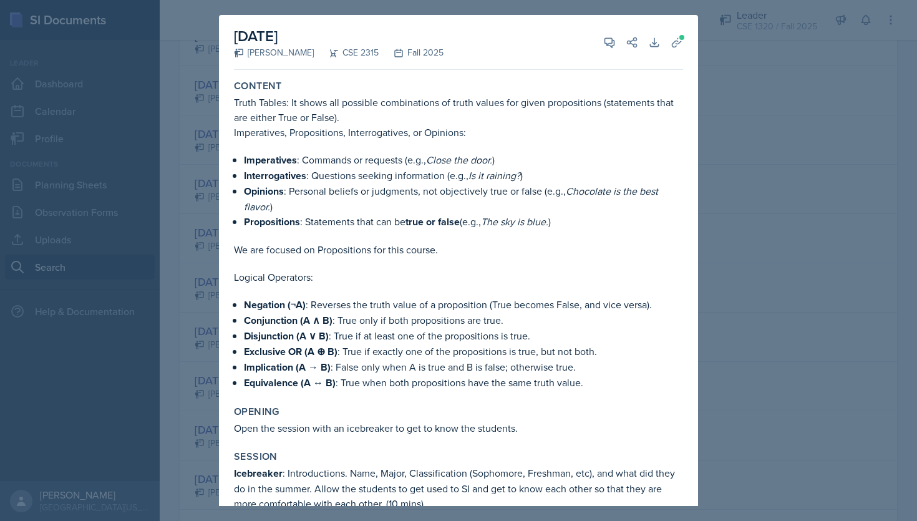
click at [809, 152] on div at bounding box center [458, 260] width 917 height 521
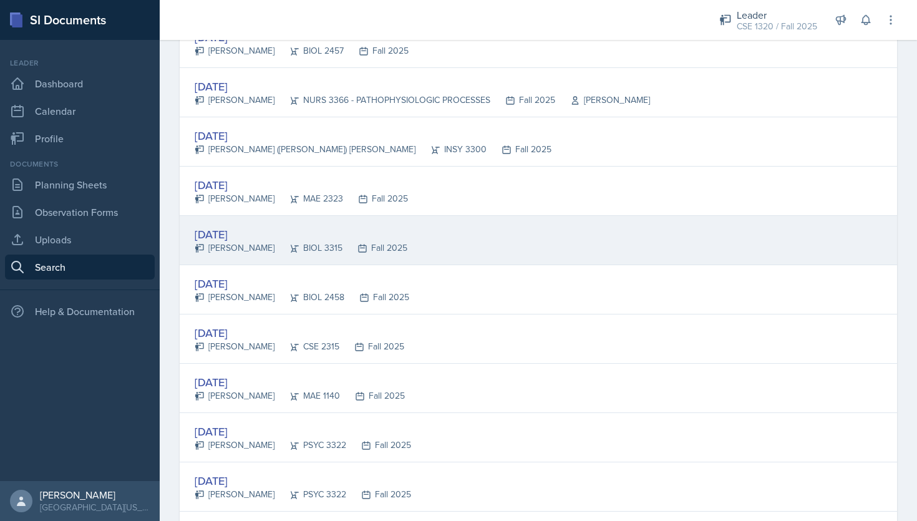
scroll to position [2079, 0]
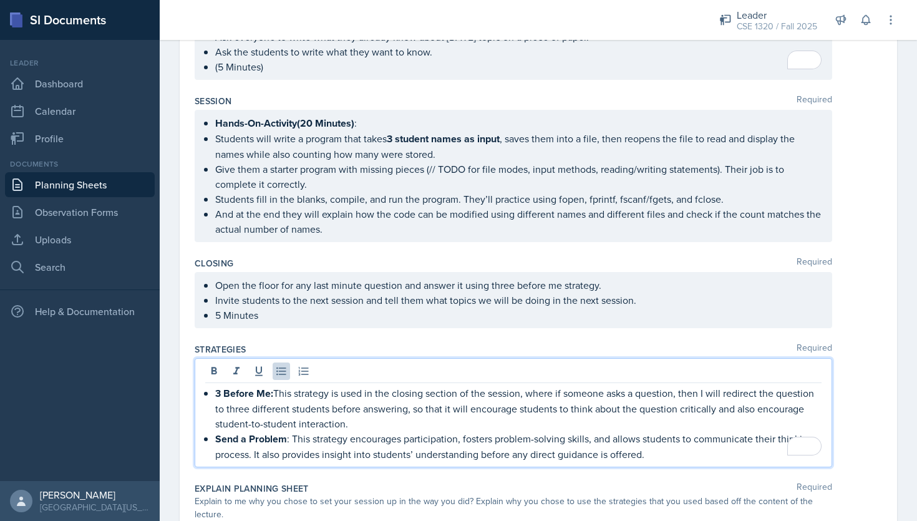
scroll to position [950, 0]
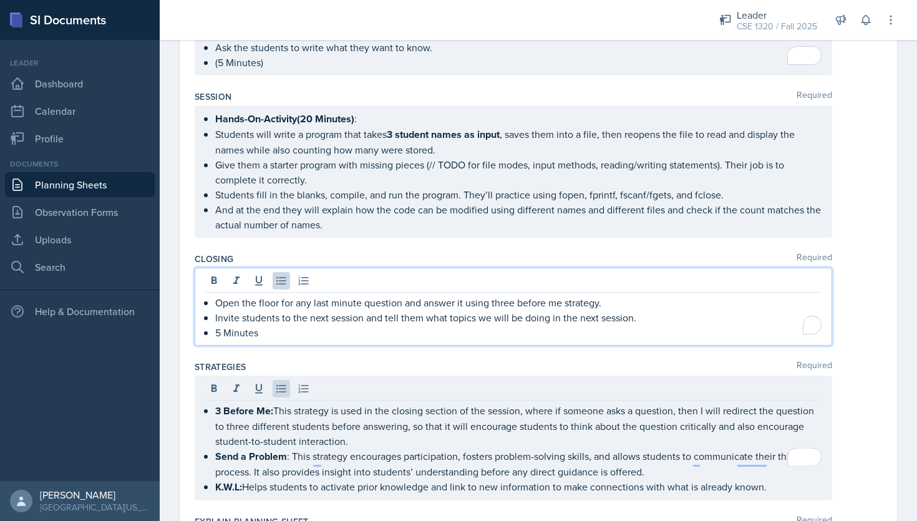
click at [610, 295] on p "Open the floor for any last minute question and answer it using three before me…" at bounding box center [518, 302] width 606 height 15
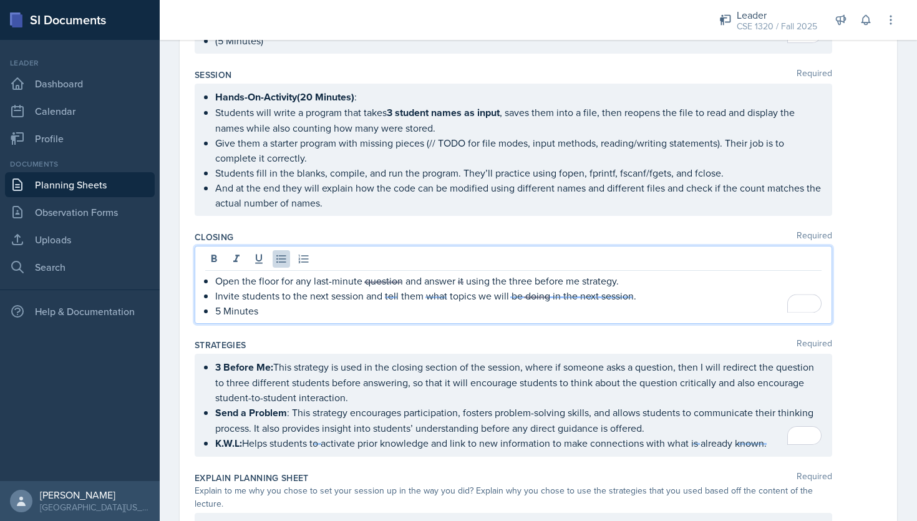
click at [404, 311] on p "5 Minutes" at bounding box center [518, 310] width 606 height 15
click at [660, 276] on p "Open the floor for any last-minute questions and address them using the 'three …" at bounding box center [518, 280] width 606 height 15
click at [215, 276] on li "Open the floor for any last-minute questions and address them using the 'three …" at bounding box center [518, 280] width 606 height 15
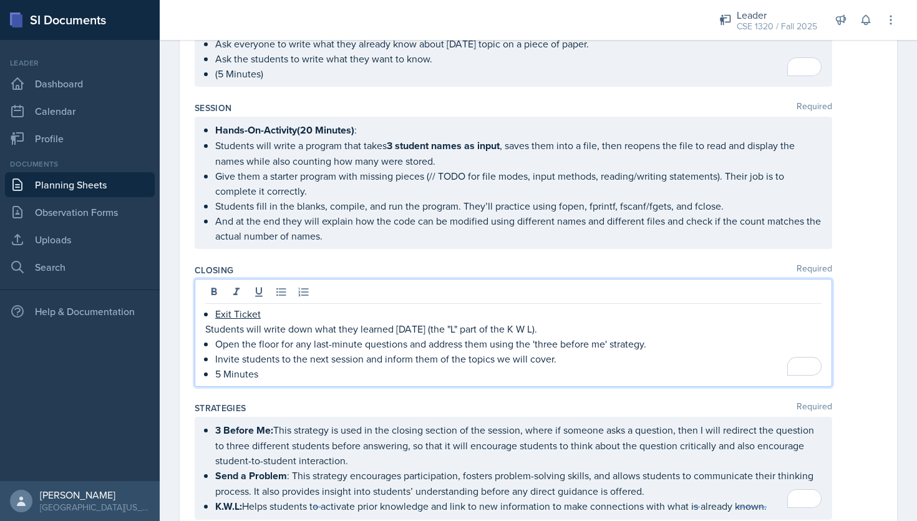
scroll to position [945, 0]
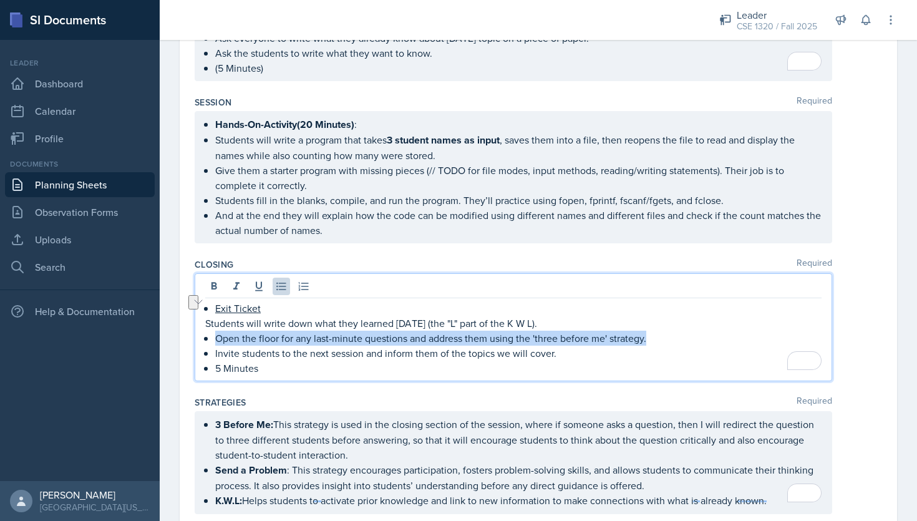
drag, startPoint x: 651, startPoint y: 329, endPoint x: 217, endPoint y: 335, distance: 434.3
click at [217, 335] on p "Open the floor for any last-minute questions and address them using the 'three …" at bounding box center [518, 338] width 606 height 15
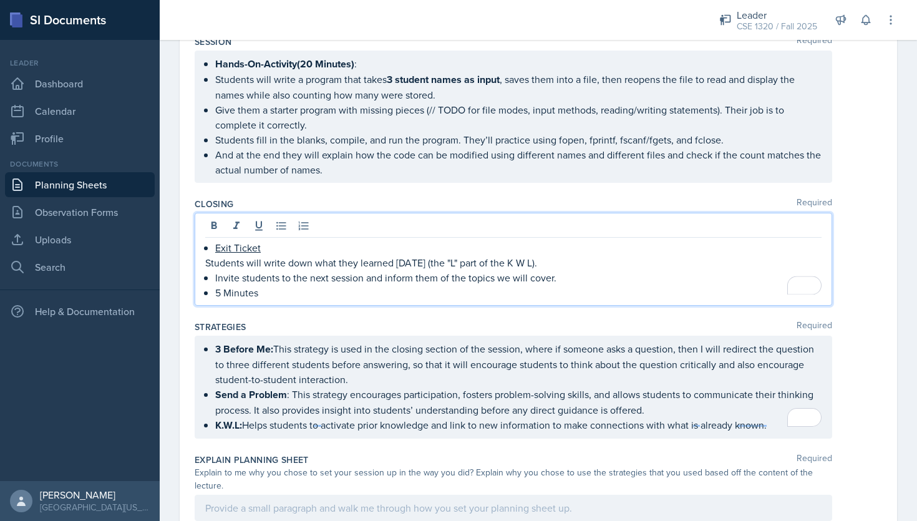
scroll to position [1006, 0]
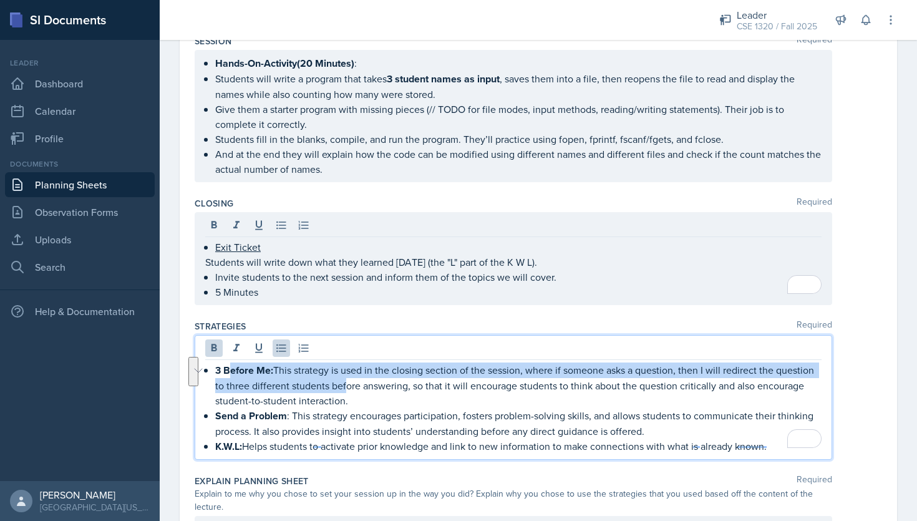
drag, startPoint x: 348, startPoint y: 376, endPoint x: 293, endPoint y: 375, distance: 55.5
click at [232, 363] on p "3 Before Me: This strategy is used in the closing section of the session, where…" at bounding box center [518, 386] width 606 height 46
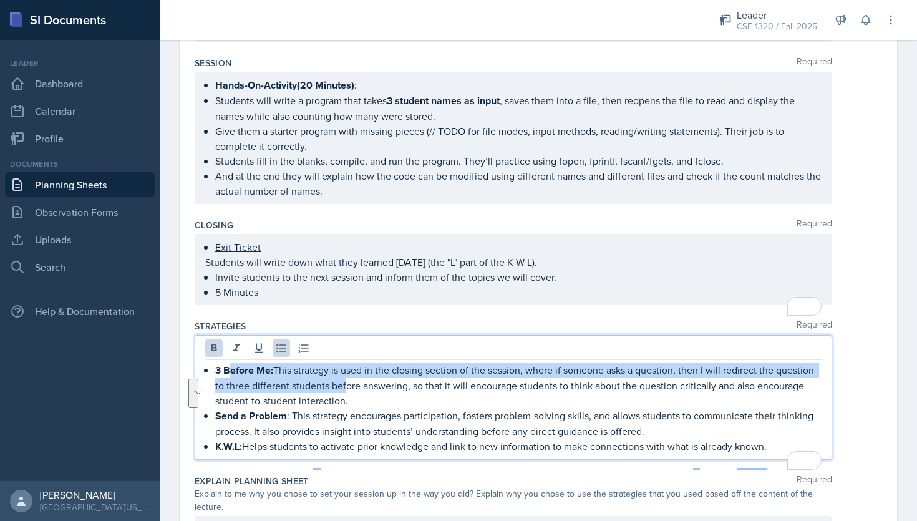
click at [334, 386] on p "3 Before Me: This strategy is used in the closing section of the session, where…" at bounding box center [518, 386] width 606 height 46
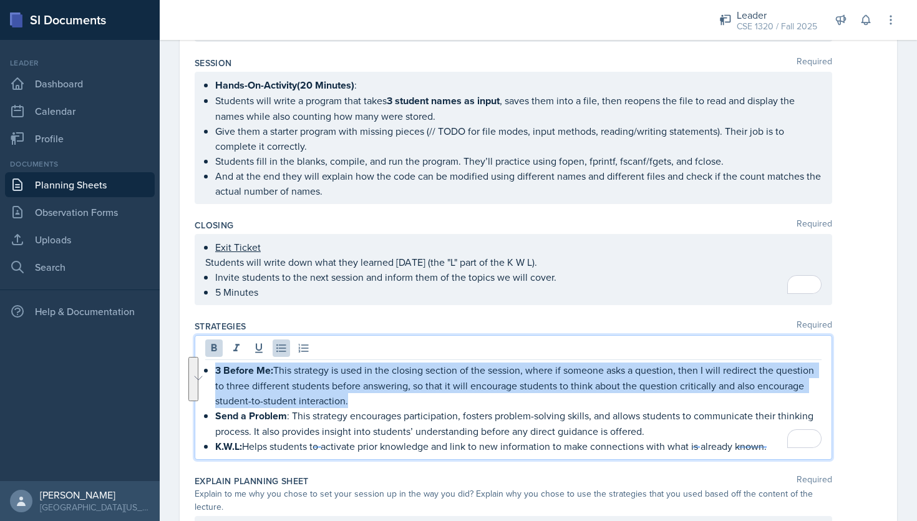
drag, startPoint x: 348, startPoint y: 397, endPoint x: 210, endPoint y: 369, distance: 140.7
click at [210, 369] on div "3 Before Me: This strategy is used in the closing section of the session, where…" at bounding box center [513, 409] width 616 height 92
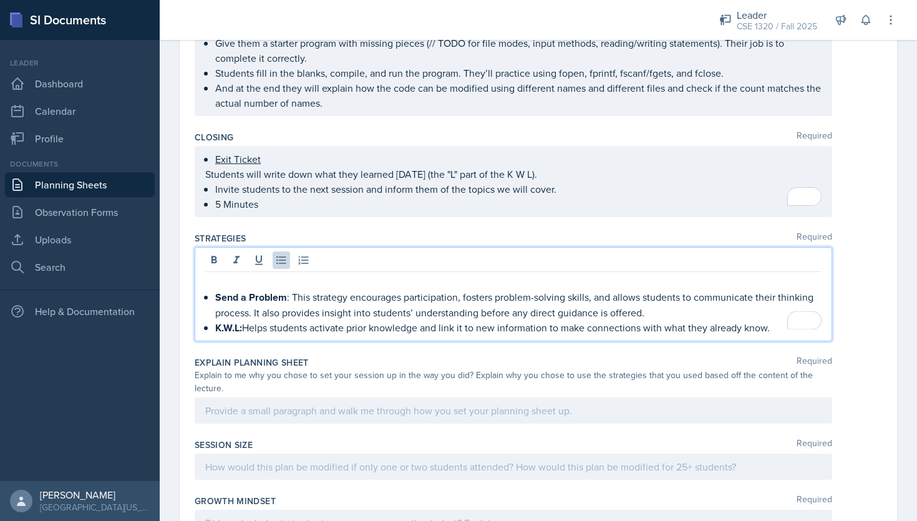
scroll to position [1096, 0]
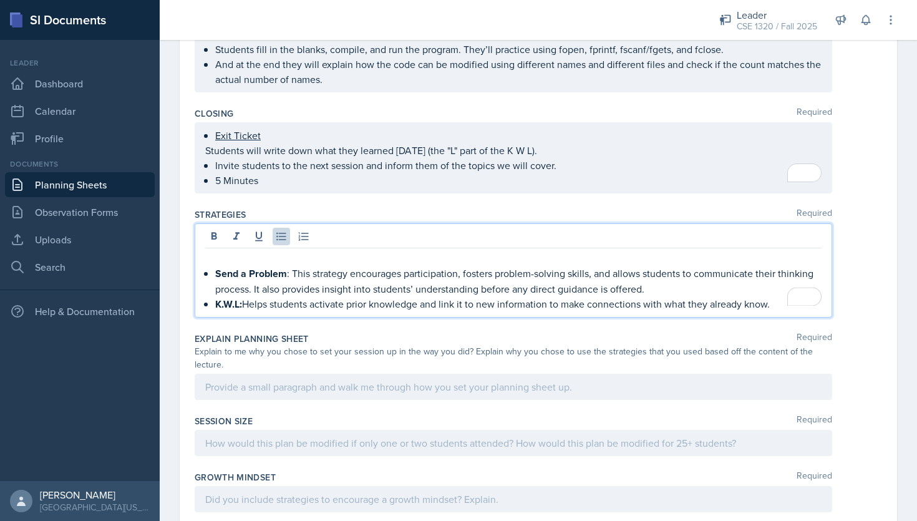
click at [495, 254] on p "To enrich screen reader interactions, please activate Accessibility in Grammarl…" at bounding box center [513, 258] width 616 height 15
click at [215, 269] on li "Send a Problem : This strategy encourages participation, fosters problem-solvin…" at bounding box center [518, 281] width 606 height 31
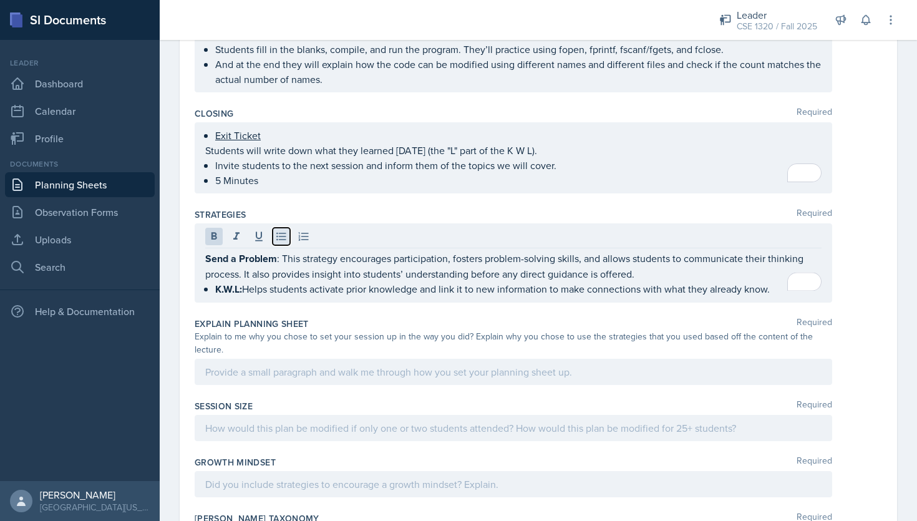
click at [279, 233] on icon at bounding box center [280, 237] width 9 height 8
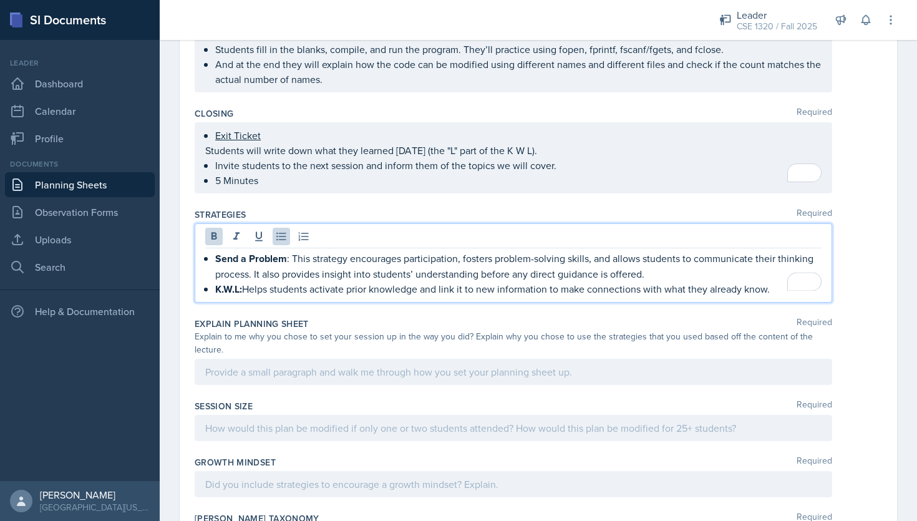
click at [569, 359] on div at bounding box center [514, 372] width 638 height 26
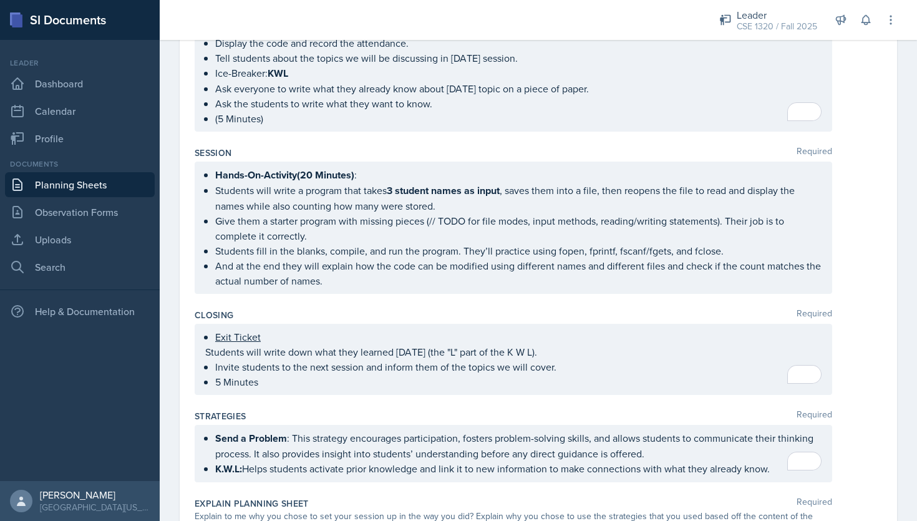
scroll to position [880, 0]
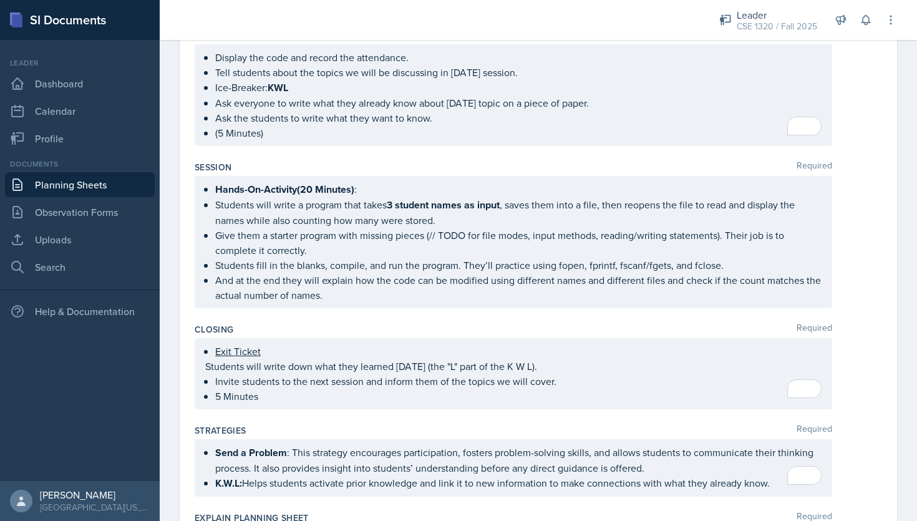
click at [339, 289] on p "And at the end they will explain how the code can be modified using different n…" at bounding box center [518, 288] width 606 height 30
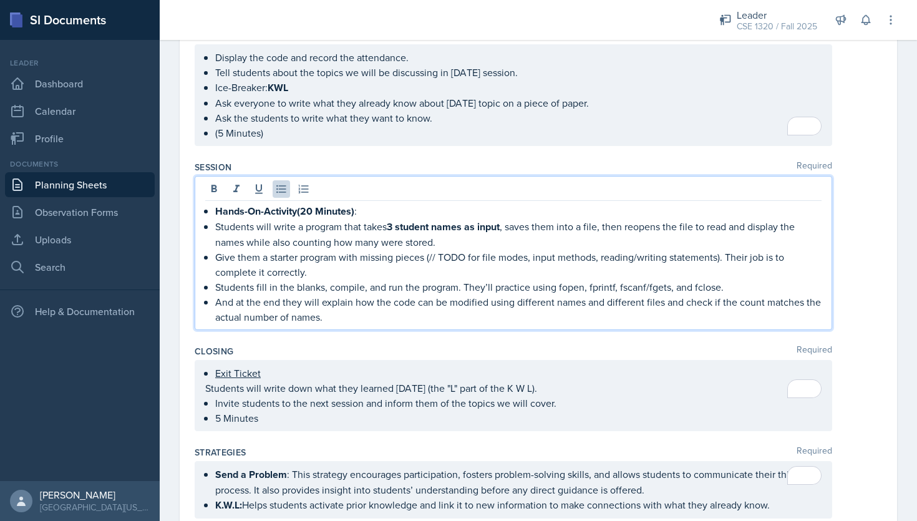
scroll to position [902, 0]
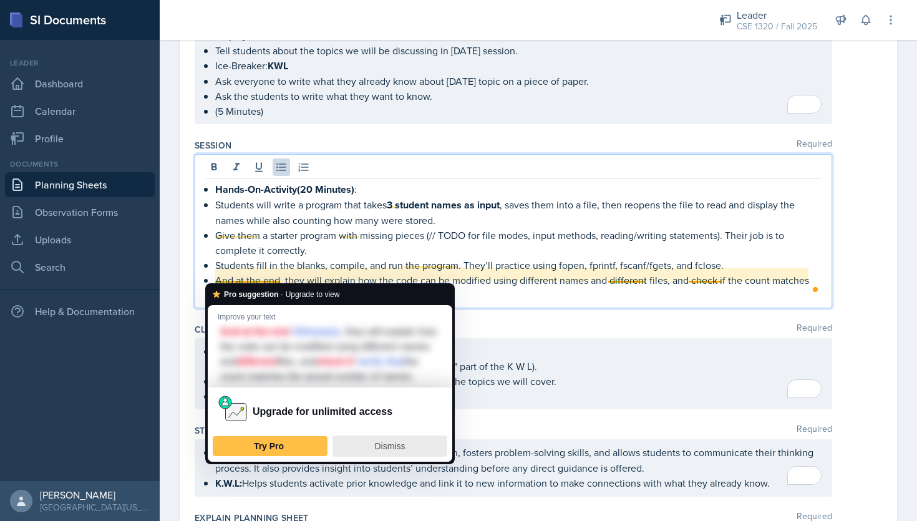
click at [410, 456] on div "Dismiss" at bounding box center [390, 446] width 104 height 20
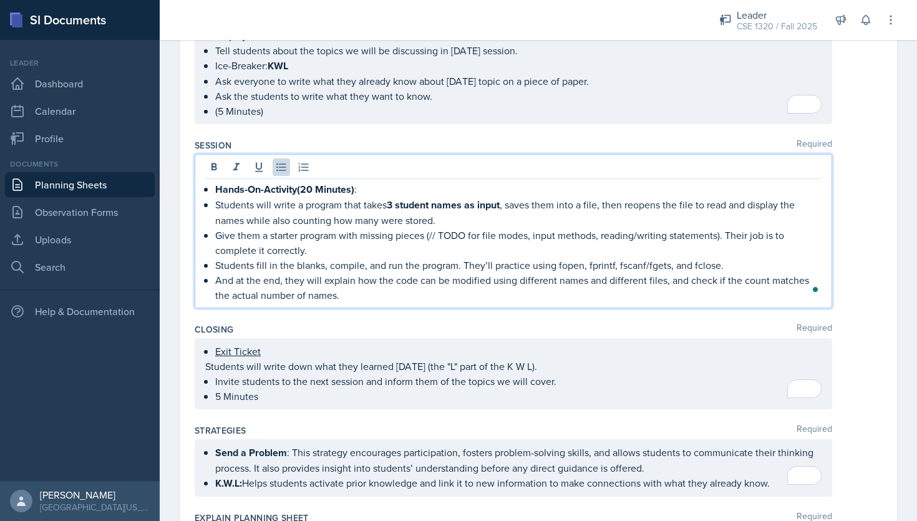
click at [359, 291] on p "And at the end, they will explain how the code can be modified using different …" at bounding box center [518, 288] width 606 height 30
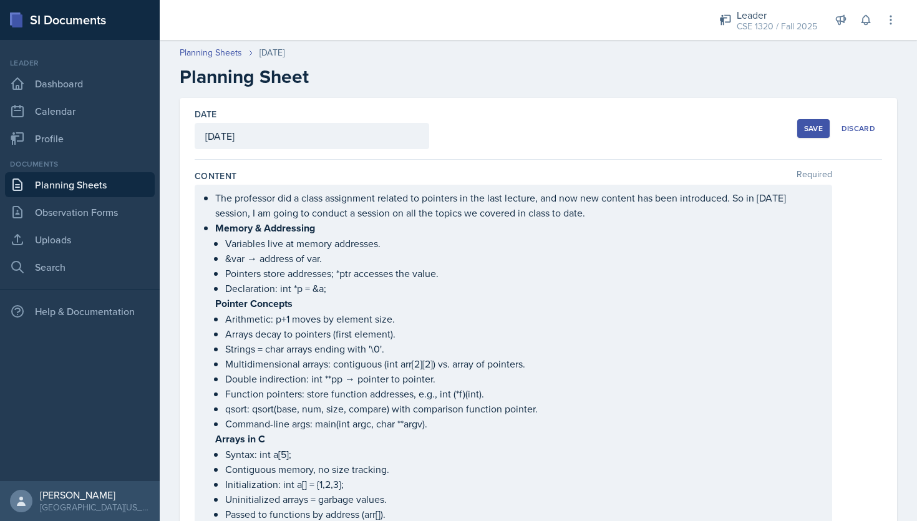
scroll to position [902, 0]
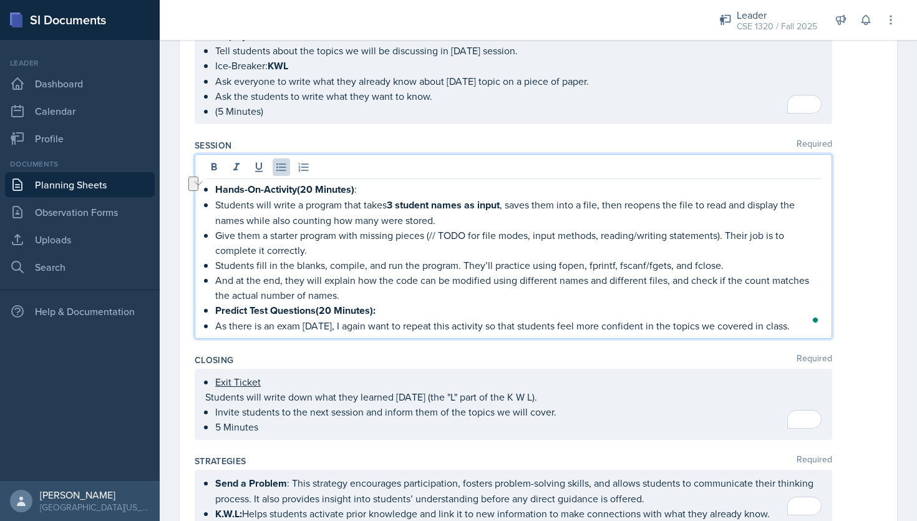
drag, startPoint x: 213, startPoint y: 319, endPoint x: 587, endPoint y: 334, distance: 373.4
click at [587, 334] on div "Session Required Hands-On-Activity(20 Minutes) : Students will write a program …" at bounding box center [539, 241] width 688 height 215
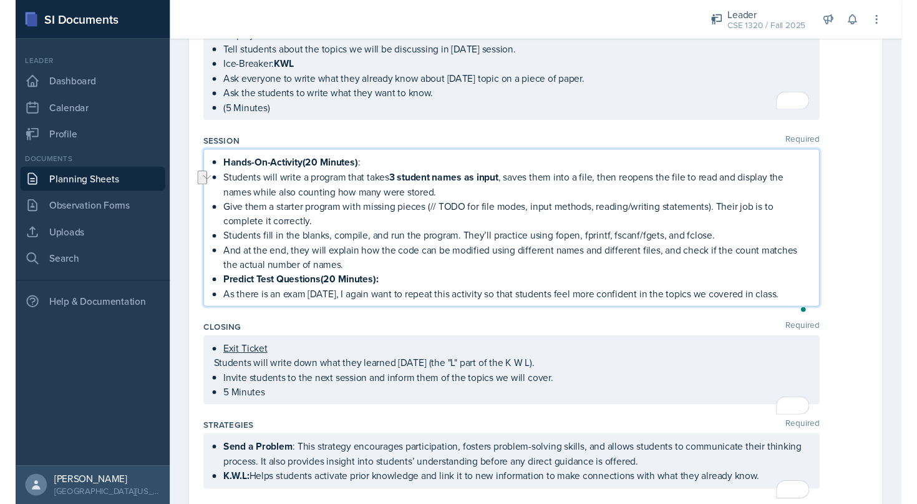
scroll to position [880, 0]
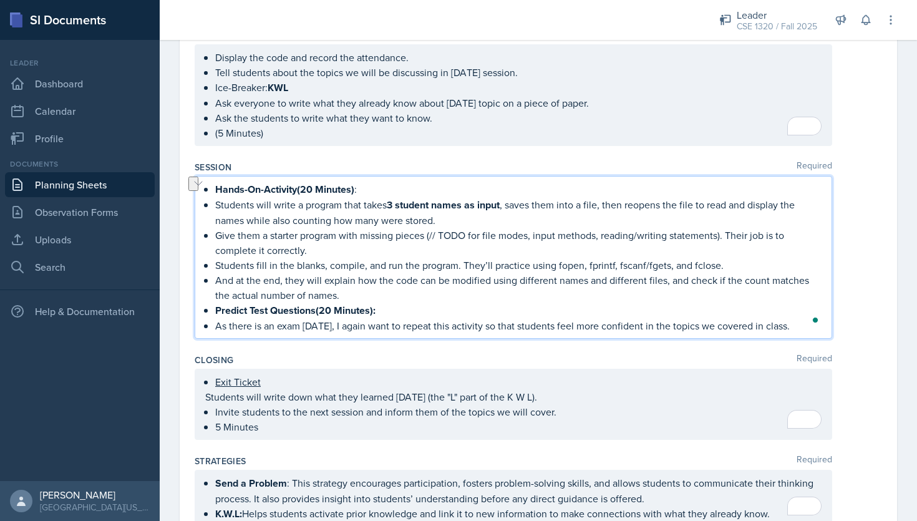
copy p "As there is an exam [DATE], I again want to repeat this activity so that studen…"
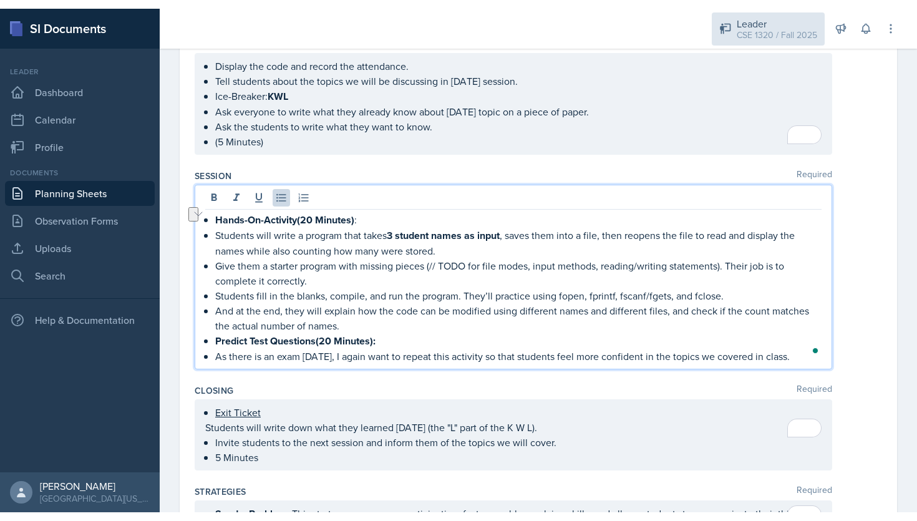
scroll to position [902, 0]
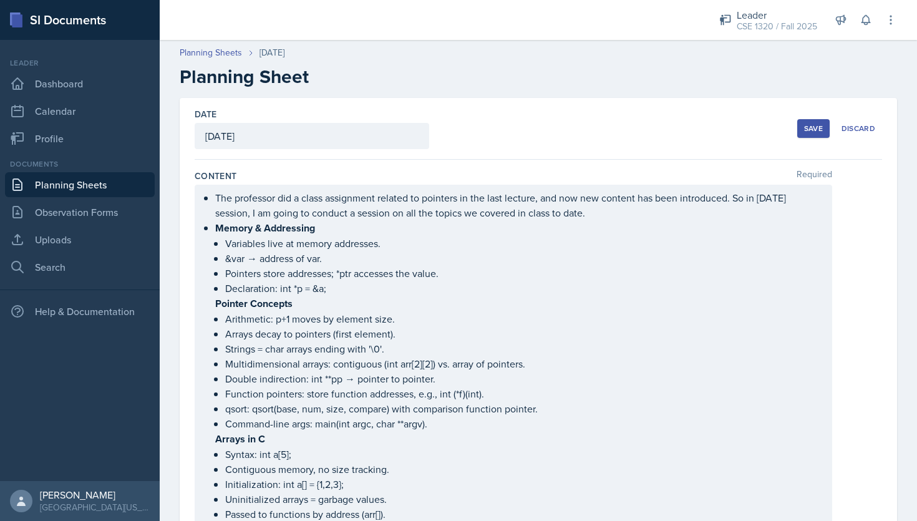
scroll to position [902, 0]
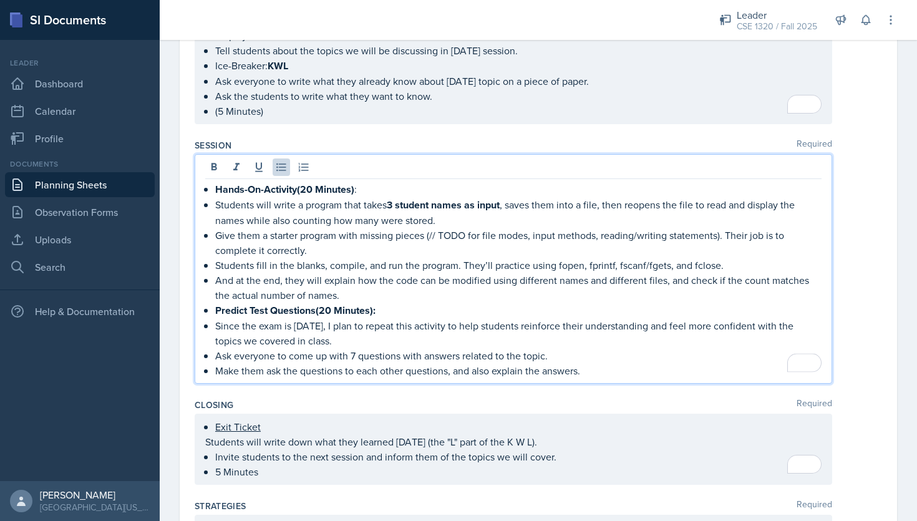
click at [606, 369] on p "Make them ask the questions to each other questions, and also explain the answe…" at bounding box center [518, 370] width 606 height 15
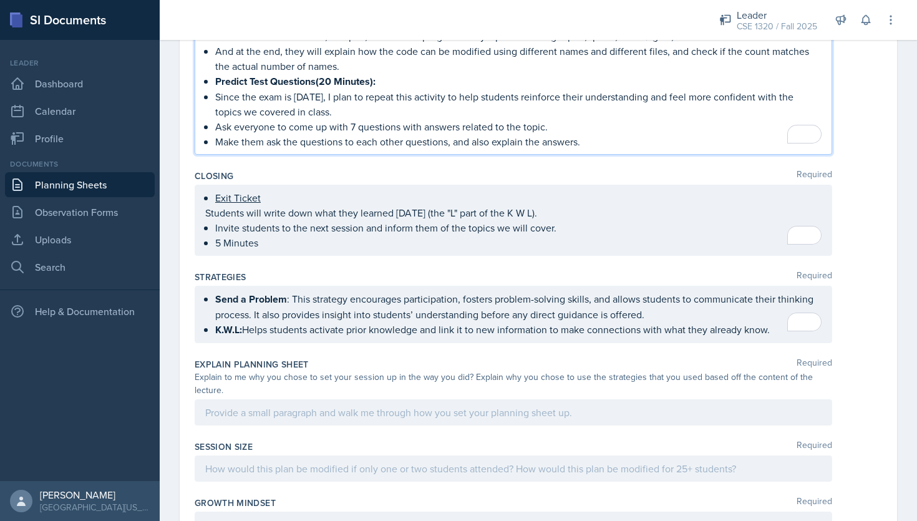
scroll to position [1129, 0]
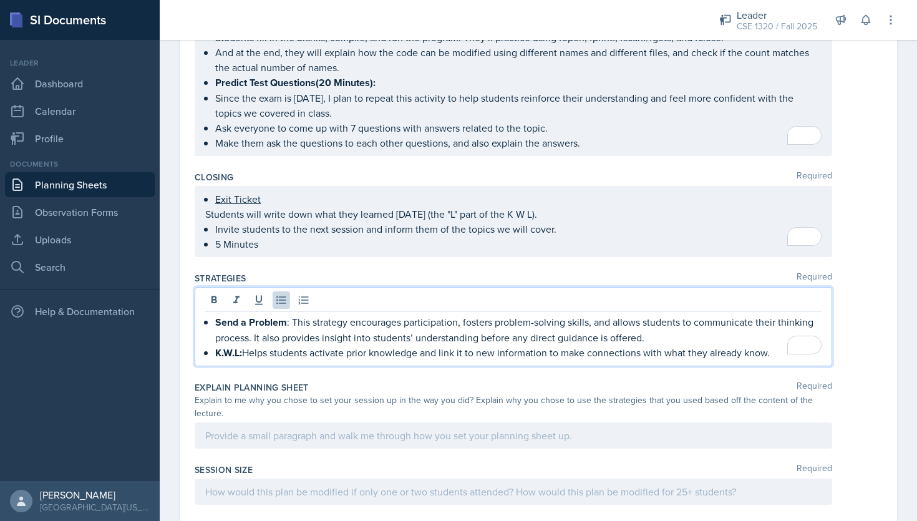
click at [774, 327] on div "Send a Problem : This strategy encourages participation, fosters problem-solvin…" at bounding box center [513, 337] width 616 height 46
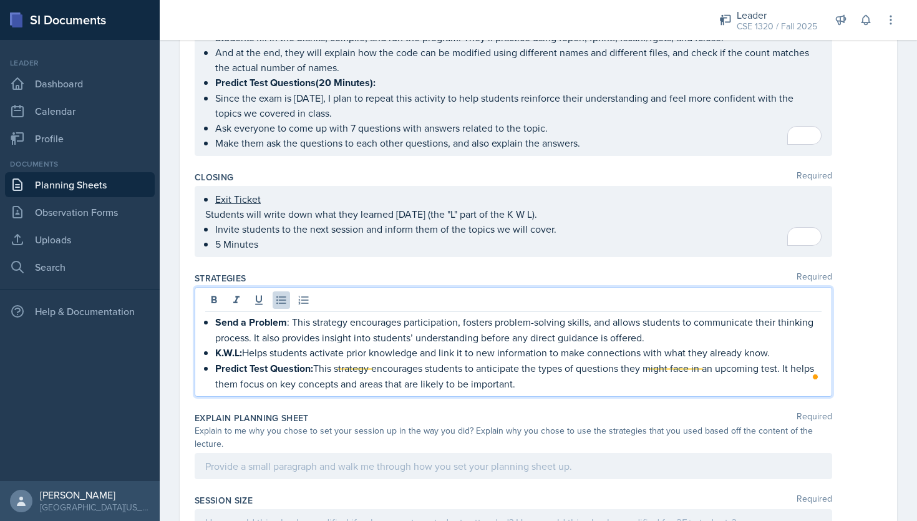
scroll to position [1126, 0]
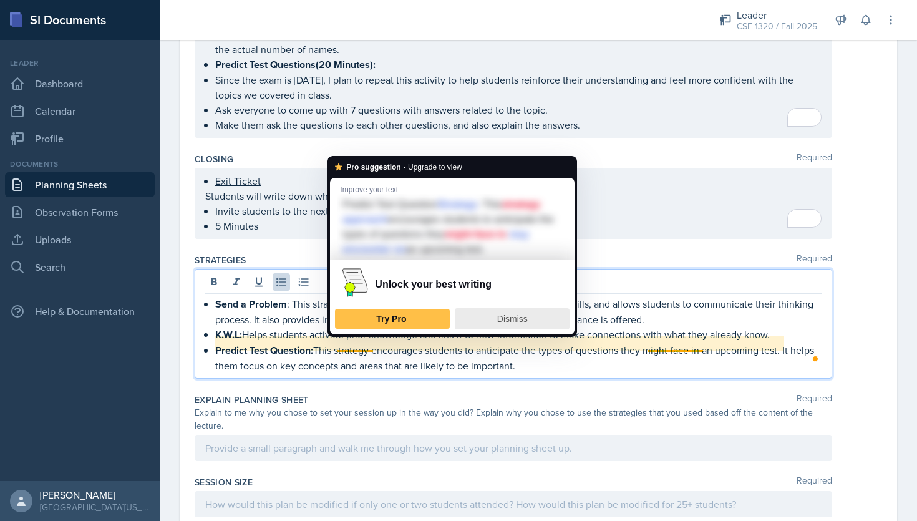
click at [520, 315] on span "Dismiss" at bounding box center [512, 319] width 31 height 10
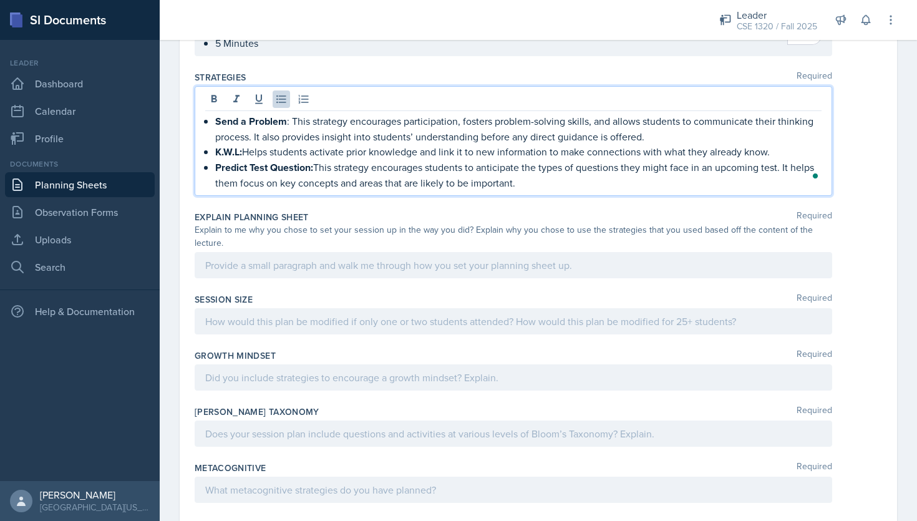
scroll to position [1320, 0]
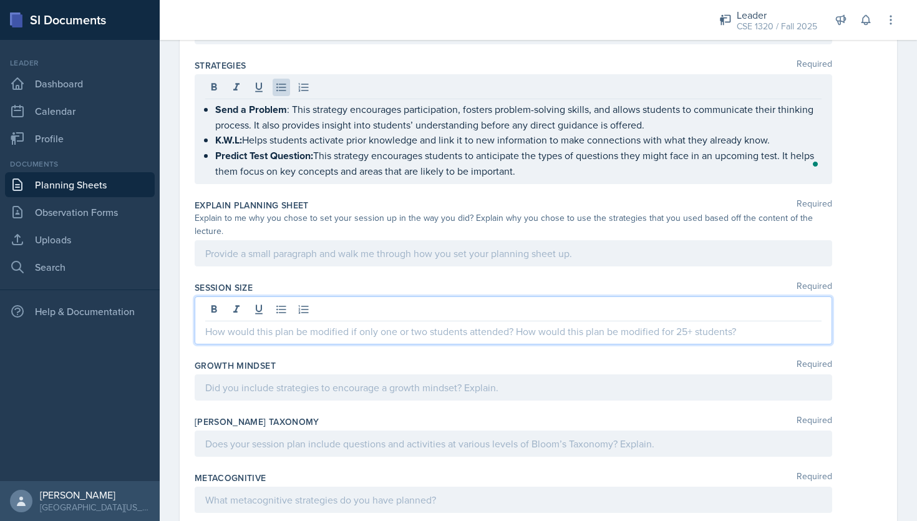
click at [404, 324] on p at bounding box center [513, 331] width 616 height 15
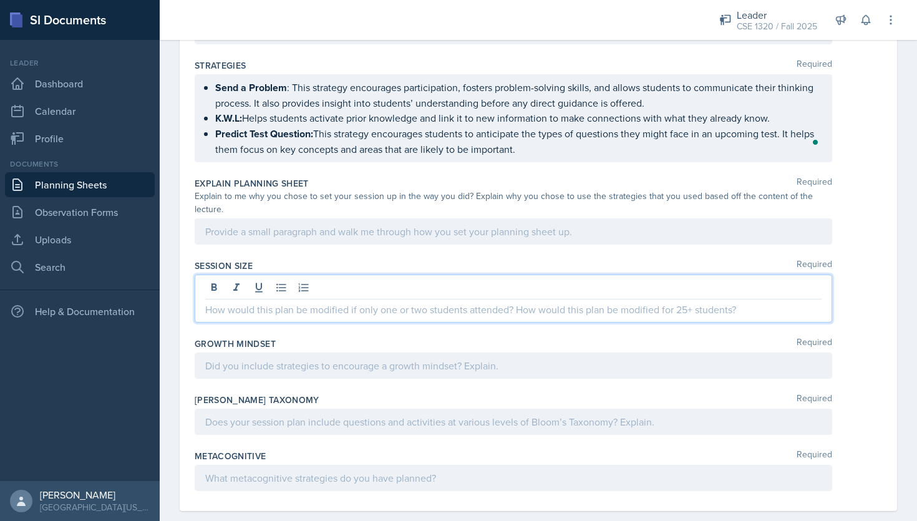
click at [274, 302] on p at bounding box center [513, 309] width 616 height 15
paste div
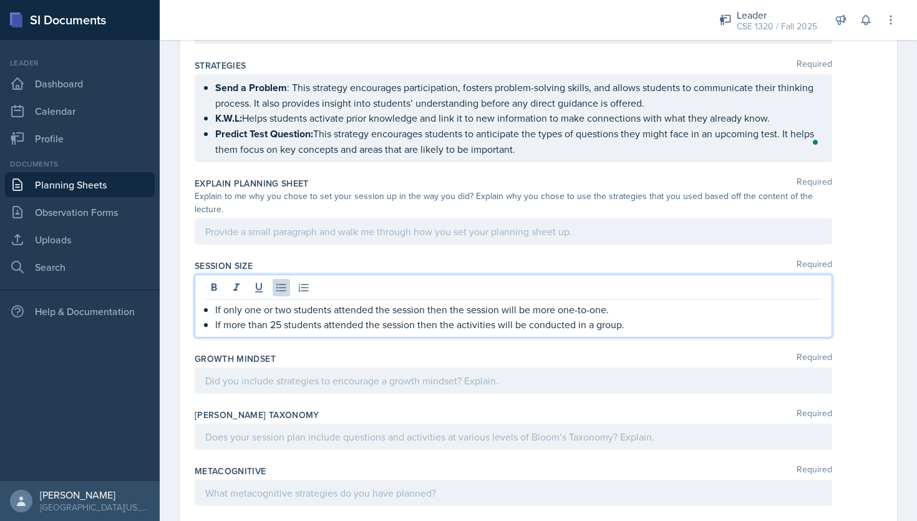
click at [608, 302] on p "If only one or two students attended the session then the session will be more …" at bounding box center [518, 309] width 606 height 15
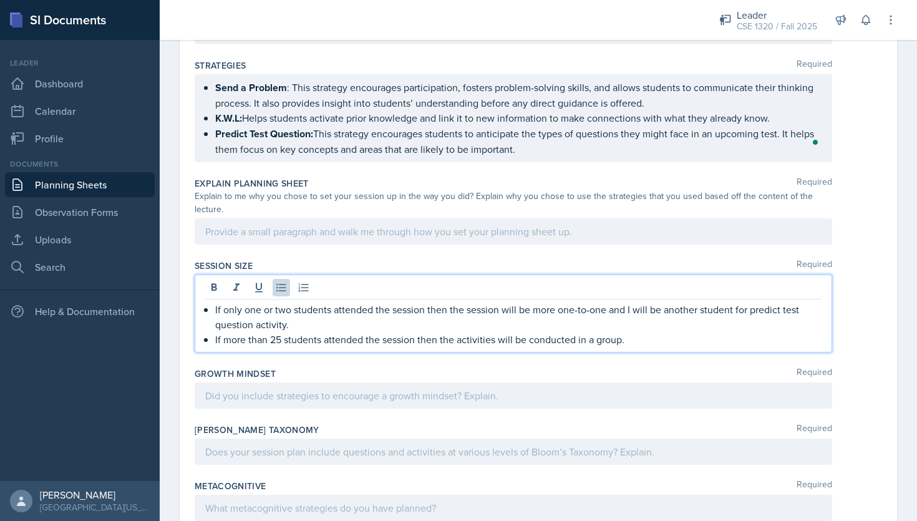
click at [638, 332] on p "If more than 25 students attended the session then the activities will be condu…" at bounding box center [518, 339] width 606 height 15
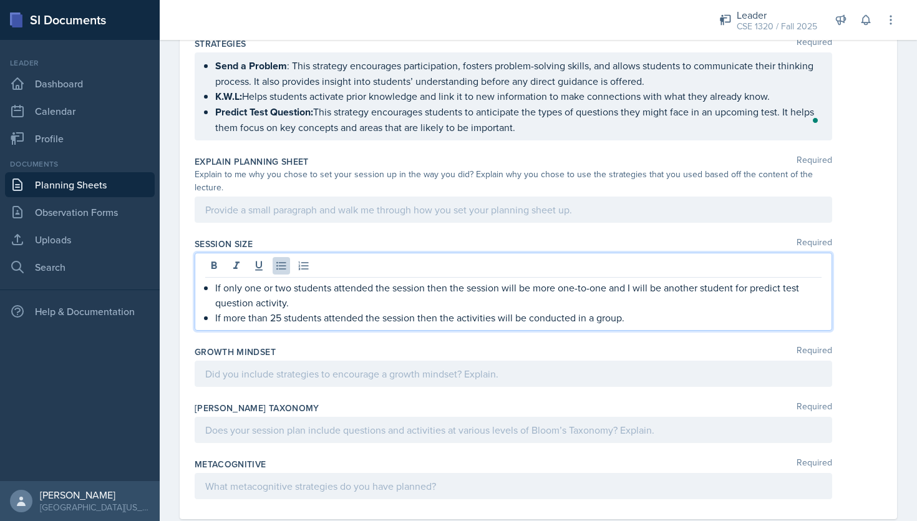
click at [515, 217] on p at bounding box center [513, 209] width 616 height 15
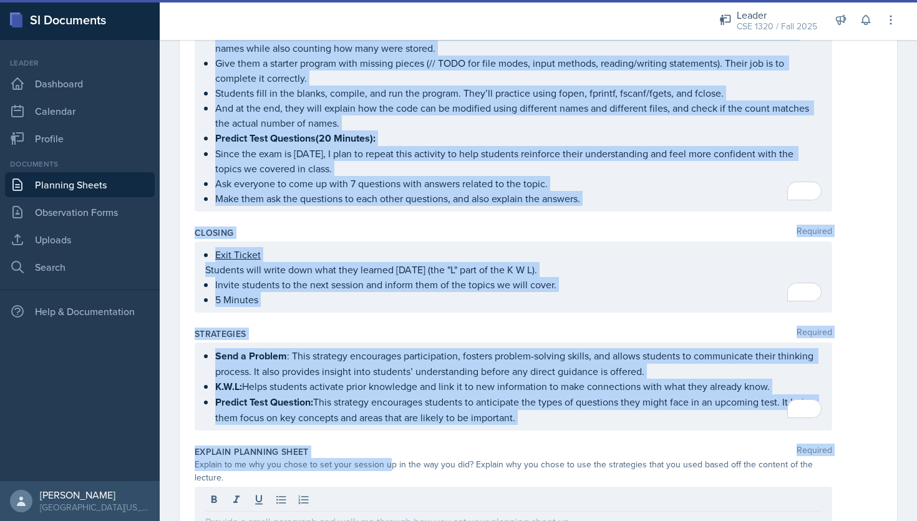
scroll to position [1075, 0]
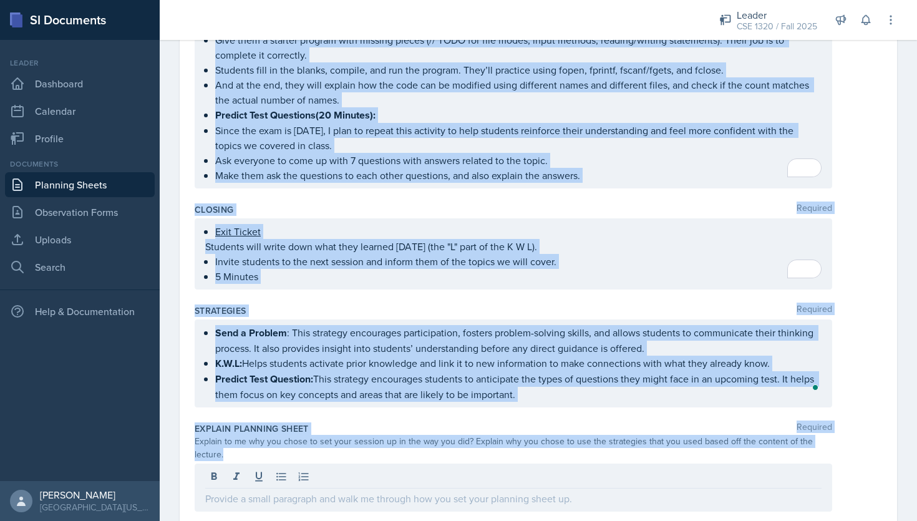
drag, startPoint x: 195, startPoint y: 171, endPoint x: 795, endPoint y: 443, distance: 659.0
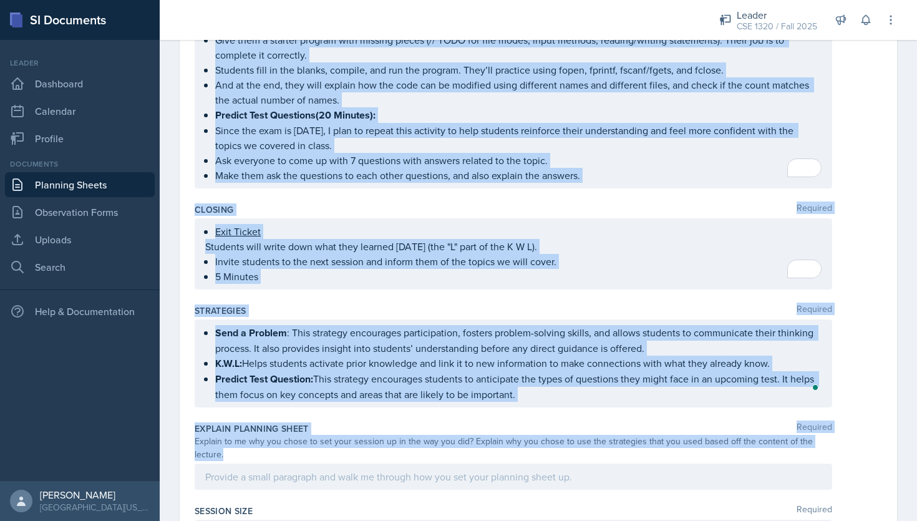
copy div "Loremip Dolorsit Ame consectet adi e seddo eiusmodtem incidid ut laboreet do ma…"
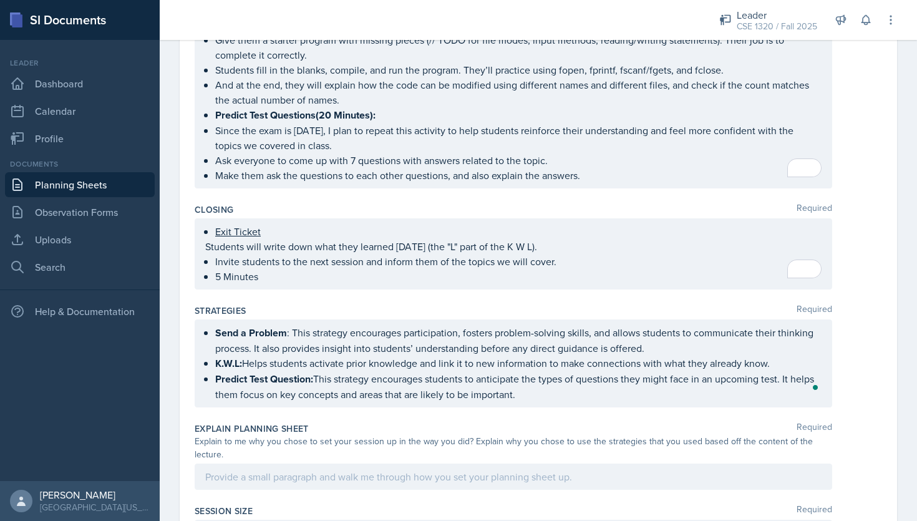
click at [346, 464] on div at bounding box center [514, 477] width 638 height 26
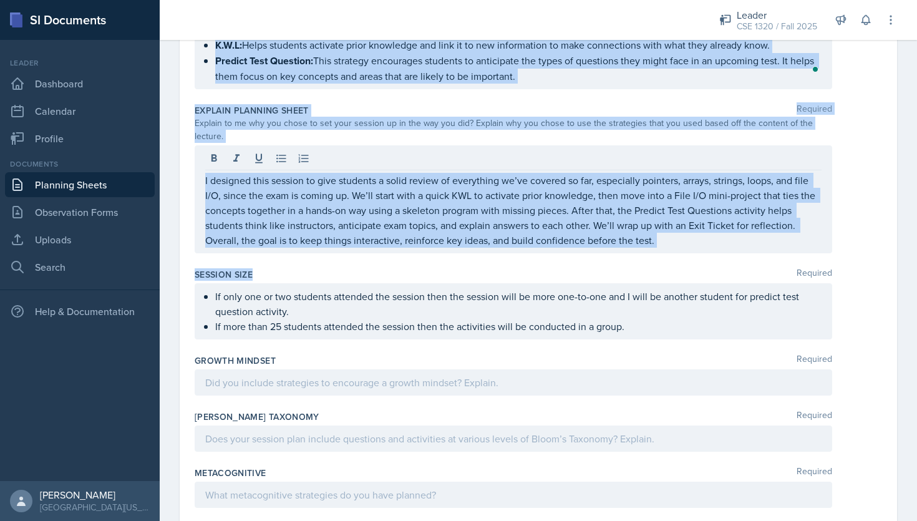
scroll to position [1410, 0]
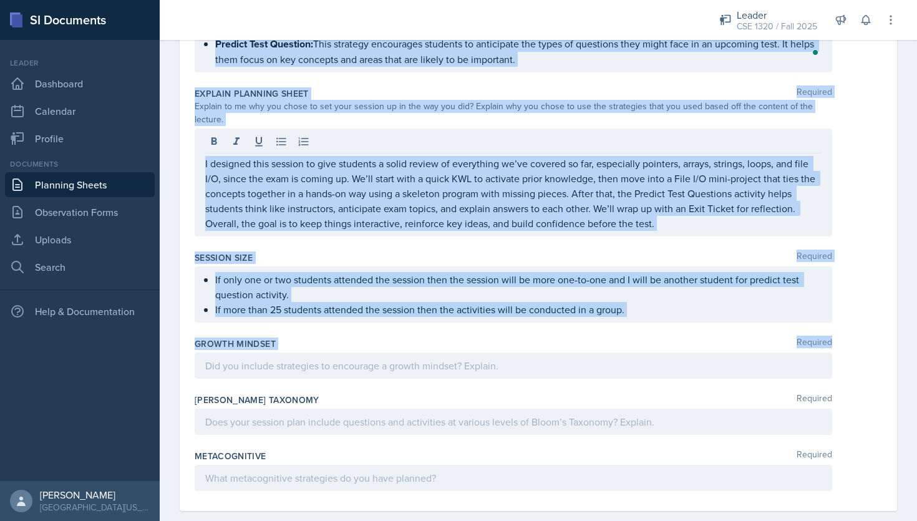
drag, startPoint x: 194, startPoint y: 172, endPoint x: 348, endPoint y: 334, distance: 223.8
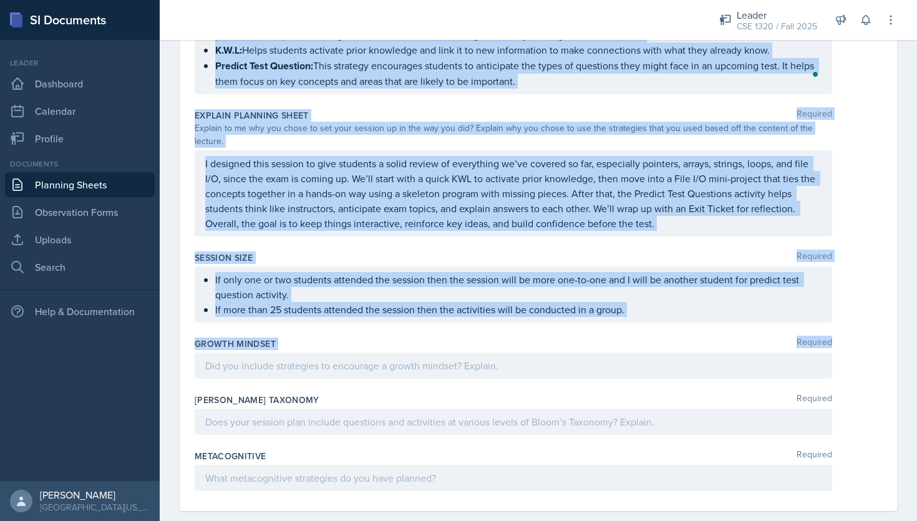
copy div "Loremip Dolorsit Ame consectet adi e seddo eiusmodtem incidid ut laboreet do ma…"
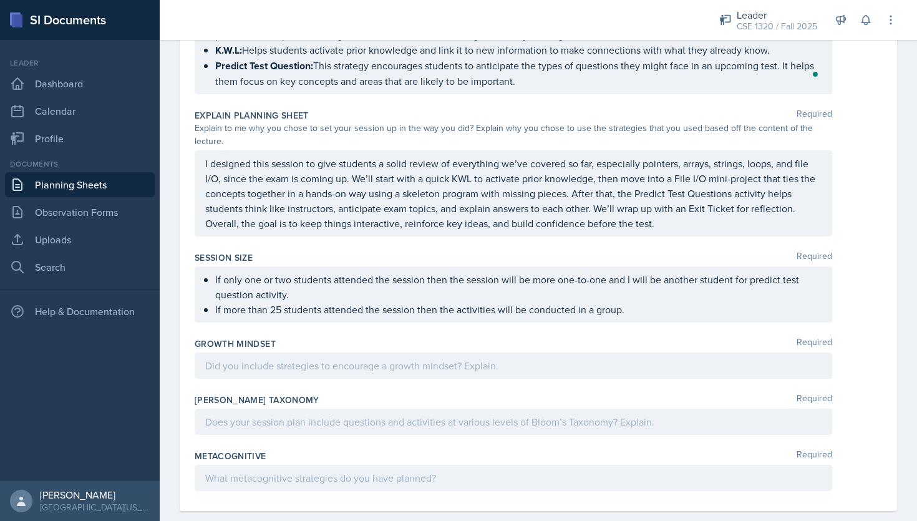
click at [296, 359] on div "Growth Mindset Required" at bounding box center [539, 361] width 688 height 56
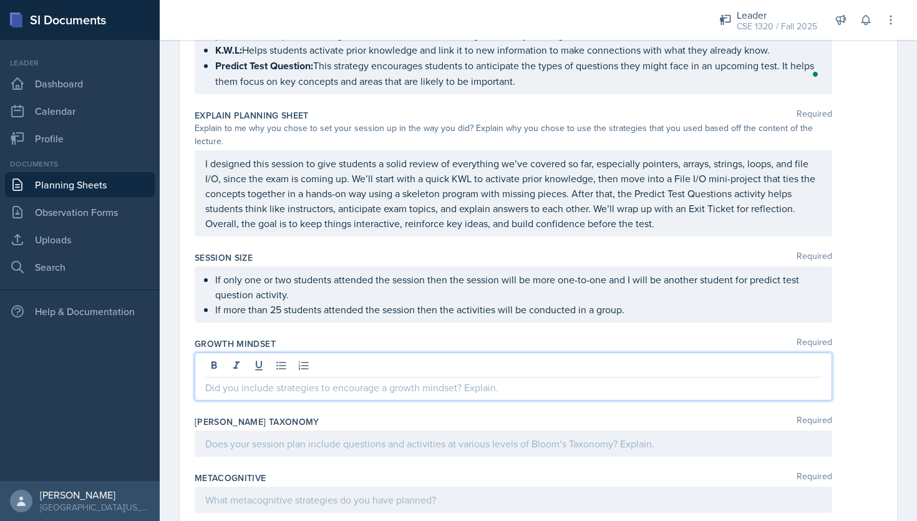
scroll to position [1410, 0]
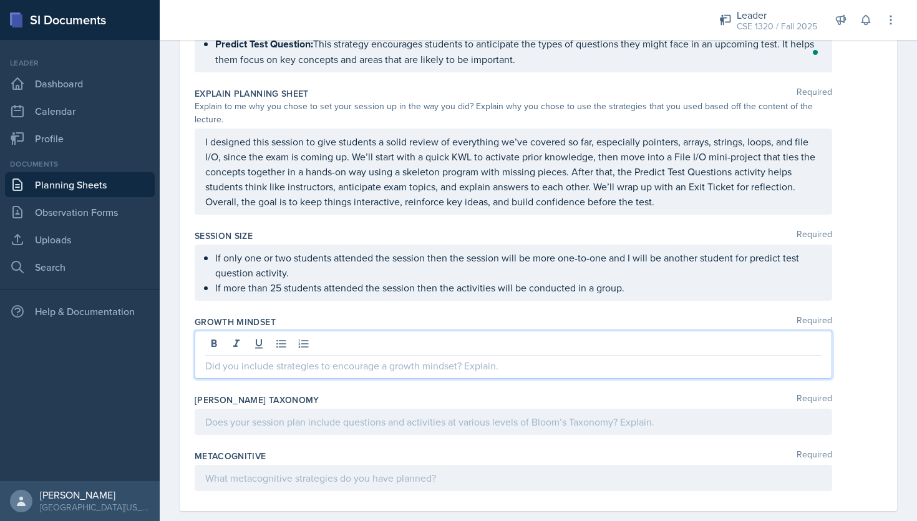
click at [290, 358] on p at bounding box center [513, 365] width 616 height 15
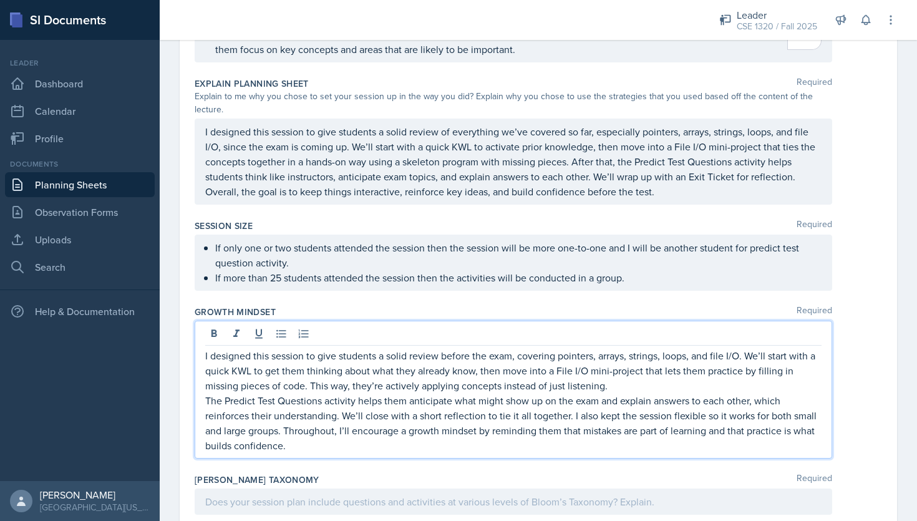
scroll to position [1421, 0]
click at [207, 392] on p "The Predict Test Questions activity helps them anticipate what might show up on…" at bounding box center [513, 422] width 616 height 60
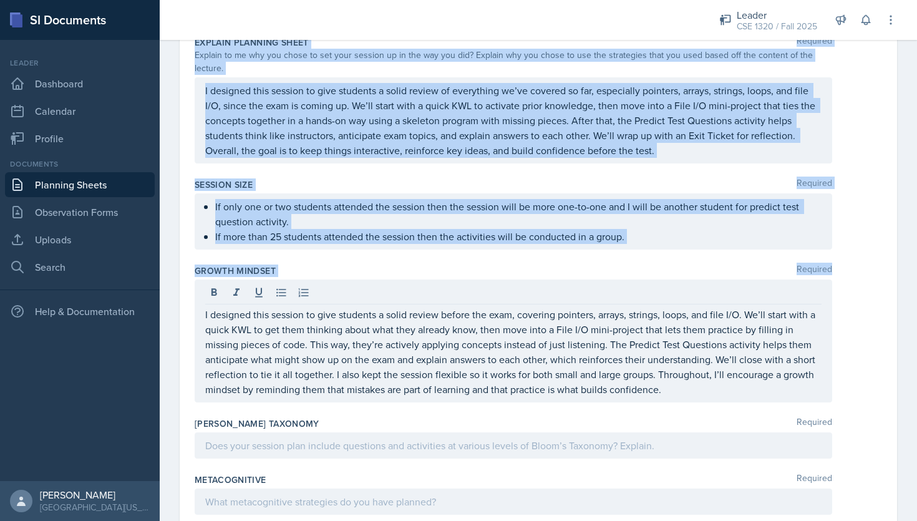
scroll to position [1464, 0]
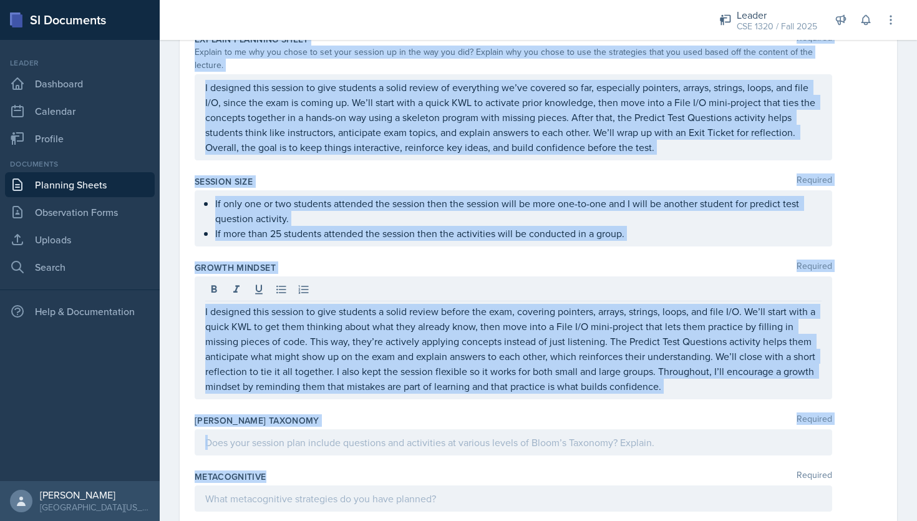
drag, startPoint x: 193, startPoint y: 172, endPoint x: 407, endPoint y: 453, distance: 352.7
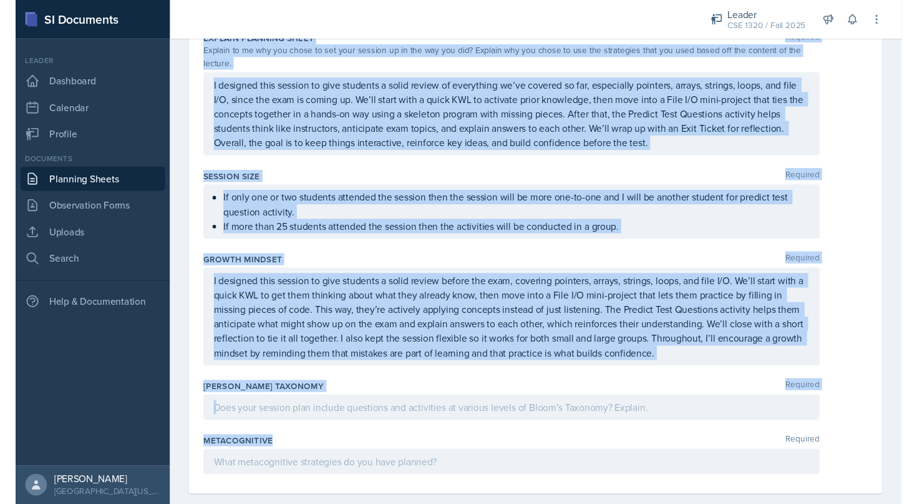
scroll to position [1463, 0]
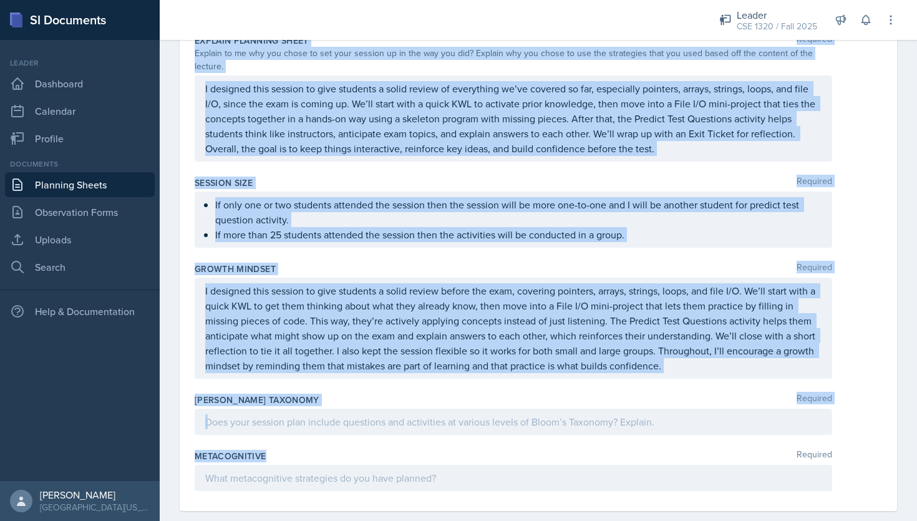
copy div "Loremip Dolorsit Ame consectet adi e seddo eiusmodtem incidid ut laboreet do ma…"
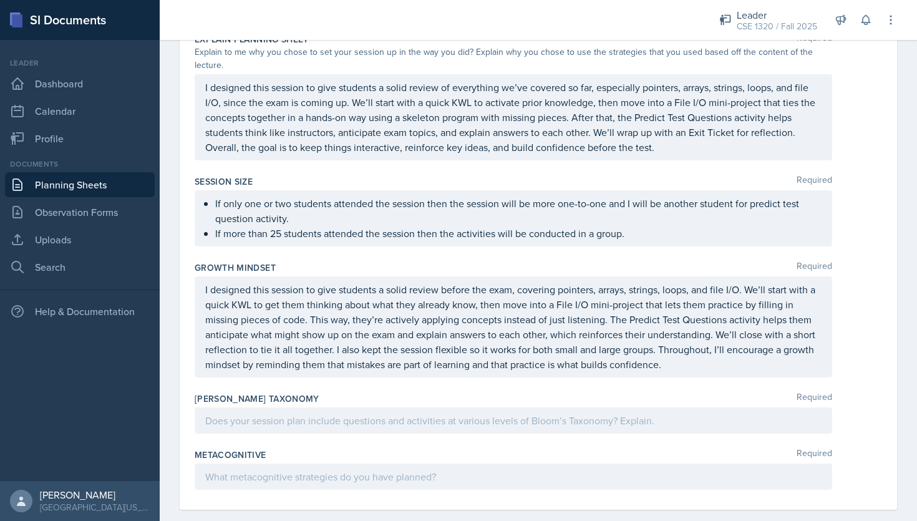
click at [305, 464] on div at bounding box center [514, 477] width 638 height 26
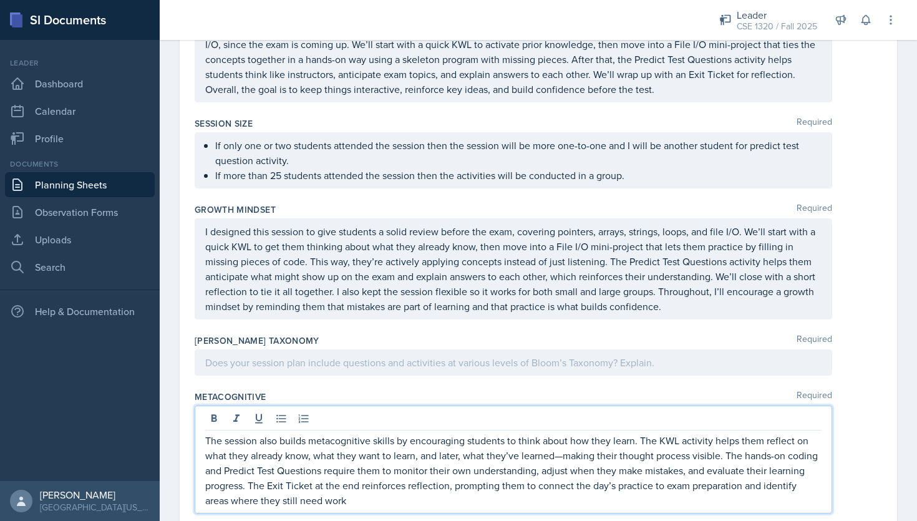
scroll to position [1527, 0]
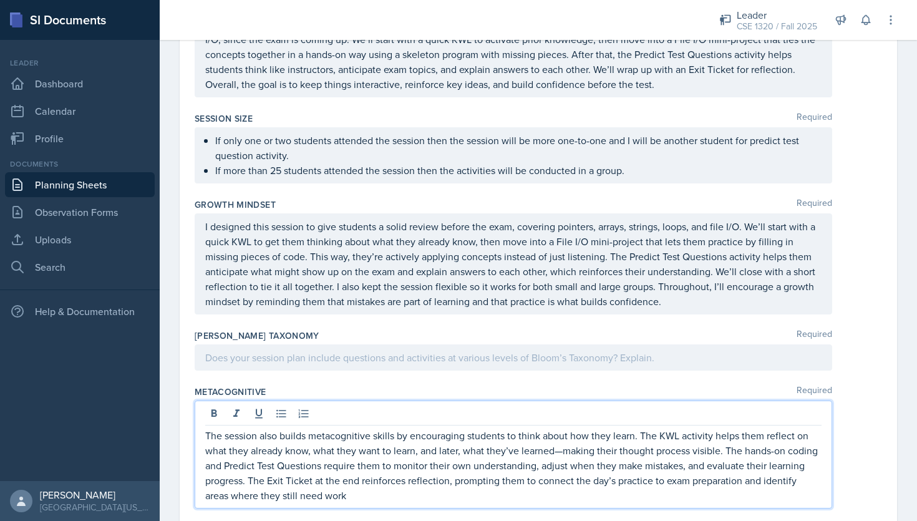
click at [333, 350] on p at bounding box center [513, 357] width 616 height 15
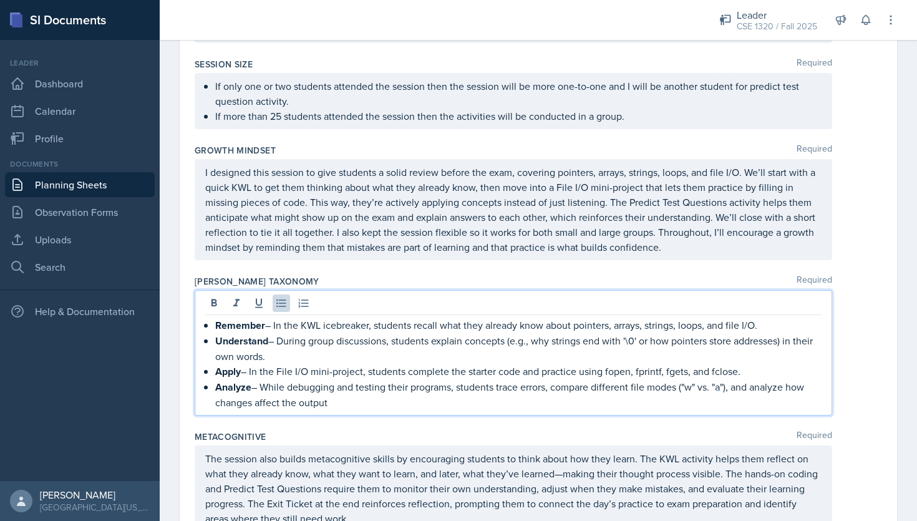
scroll to position [1621, 0]
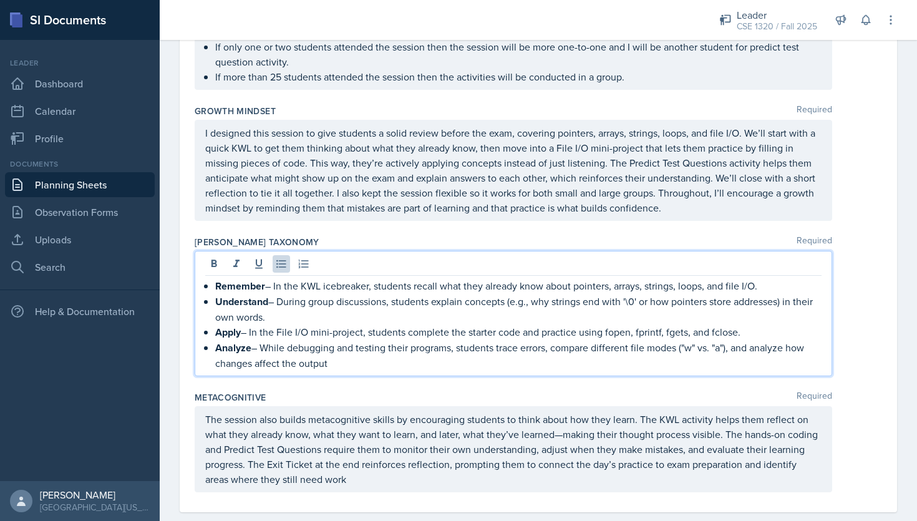
click at [869, 275] on div "Remember – In the KWL icebreaker, students recall what they already know about …" at bounding box center [539, 313] width 688 height 125
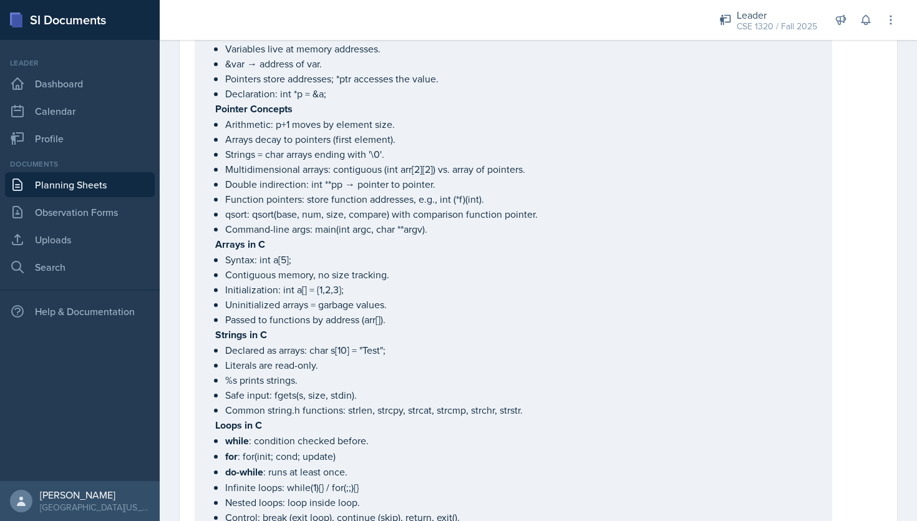
scroll to position [0, 0]
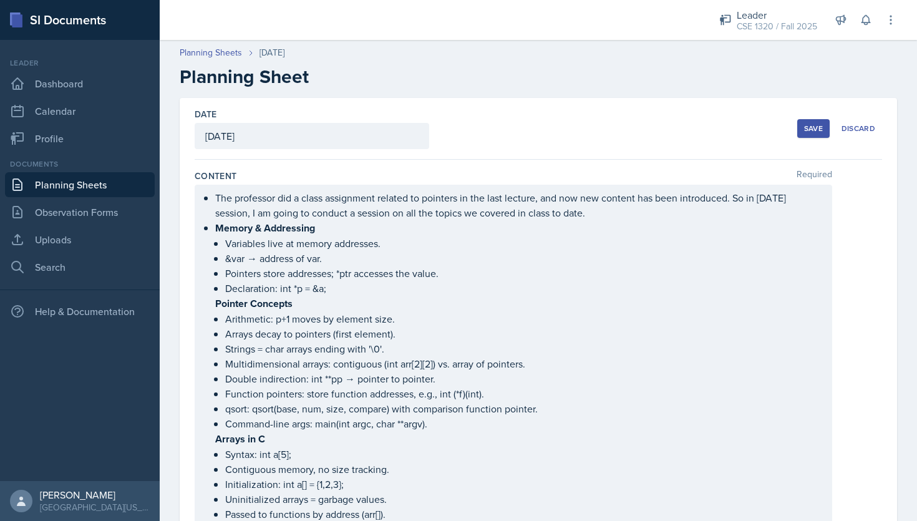
click at [811, 124] on div "Save" at bounding box center [813, 129] width 19 height 10
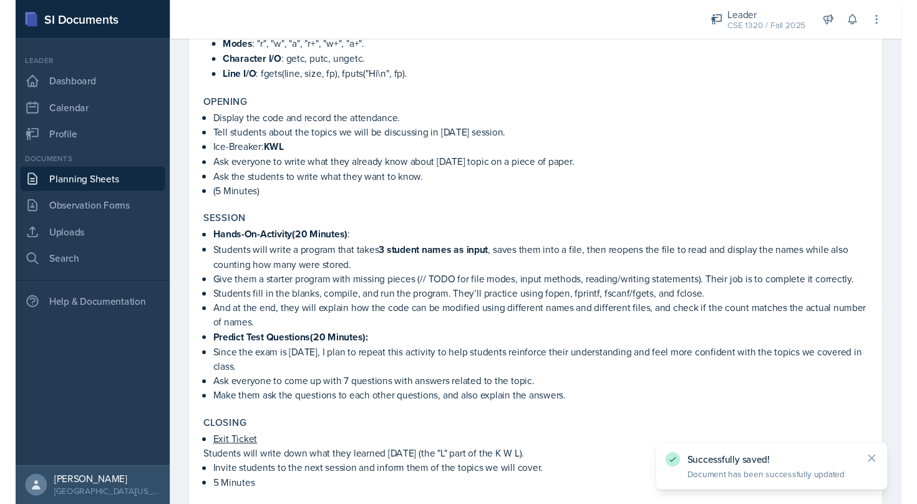
scroll to position [932, 0]
